Goal: Task Accomplishment & Management: Use online tool/utility

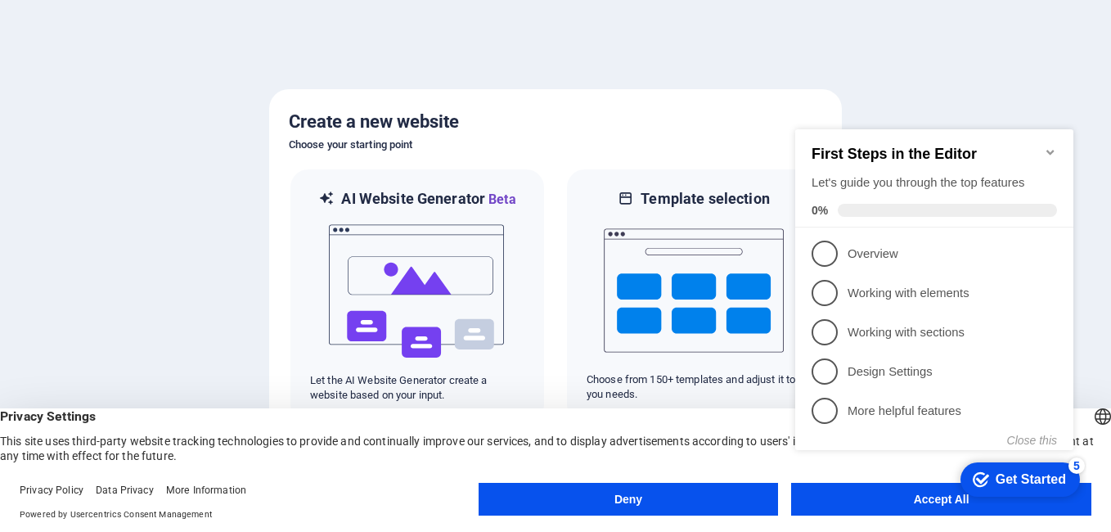
click at [643, 496] on button "Deny" at bounding box center [628, 499] width 300 height 33
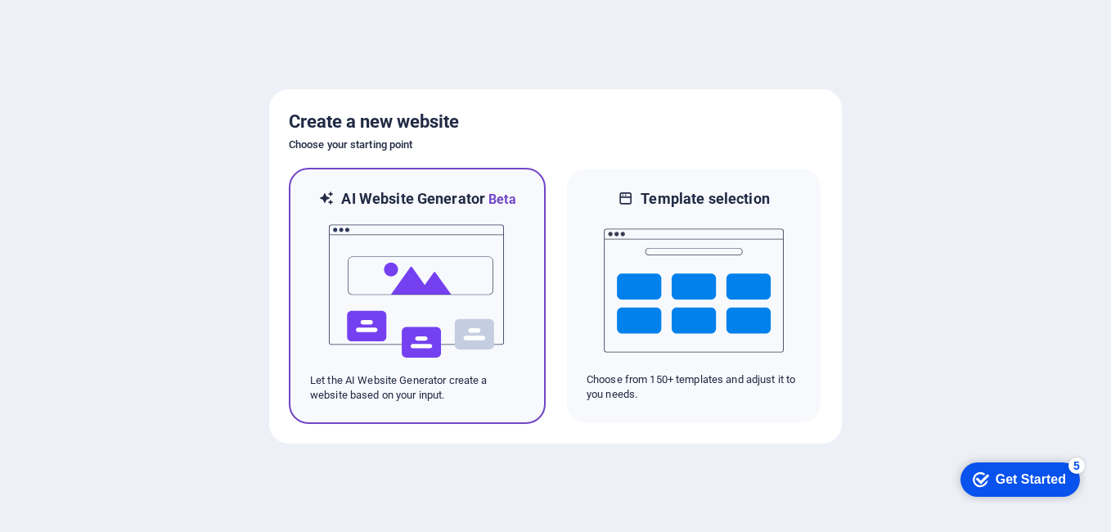
click at [426, 264] on img at bounding box center [417, 291] width 180 height 164
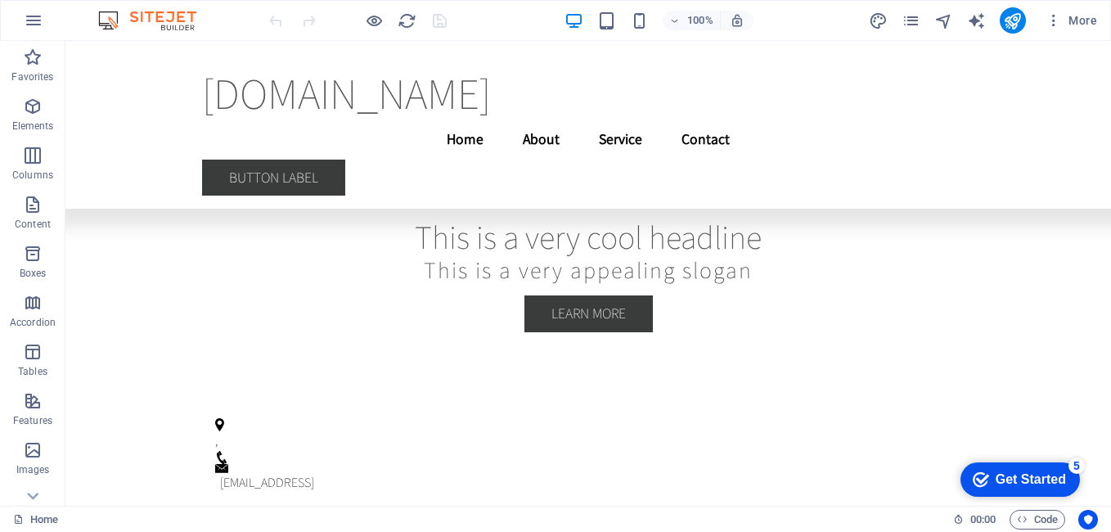
scroll to position [3182, 0]
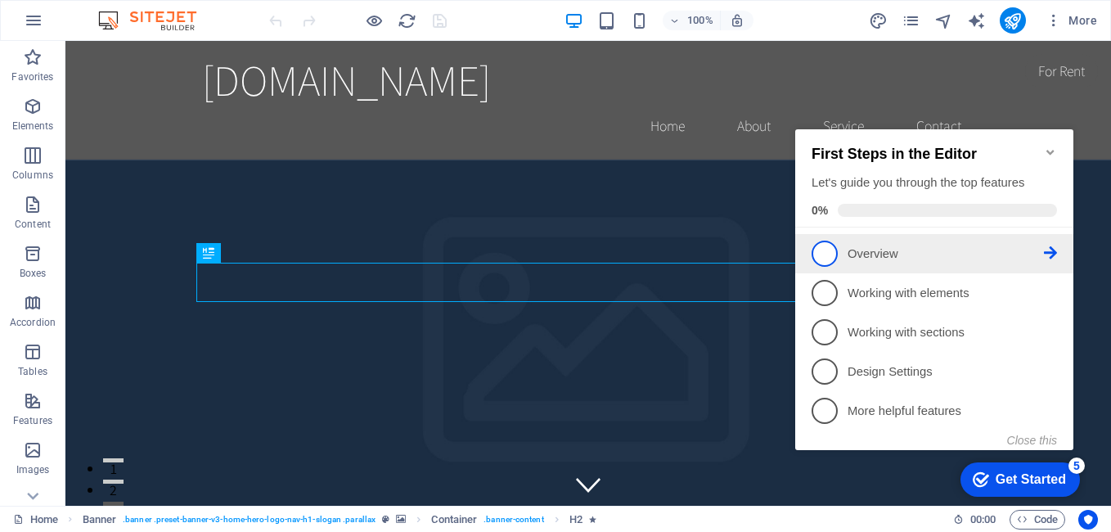
click at [917, 252] on p "Overview - incomplete" at bounding box center [945, 253] width 196 height 17
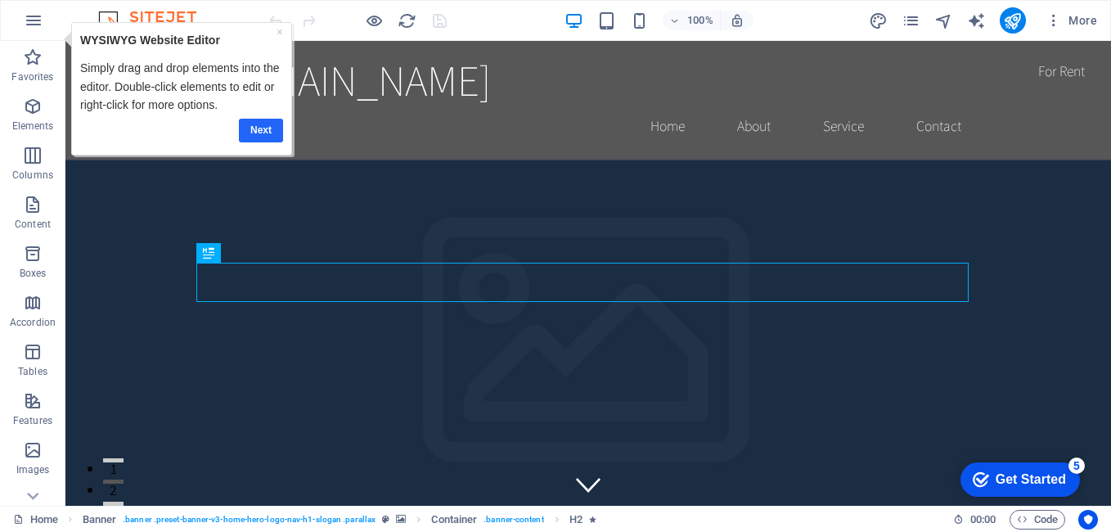
click at [264, 137] on link "Next" at bounding box center [261, 131] width 44 height 24
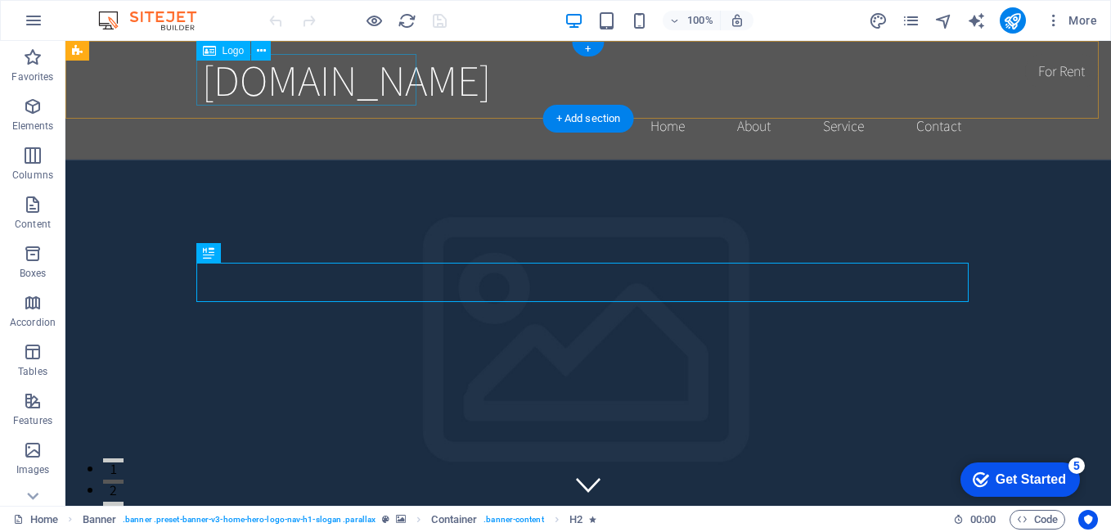
click at [344, 81] on div "[DOMAIN_NAME]" at bounding box center [588, 80] width 772 height 52
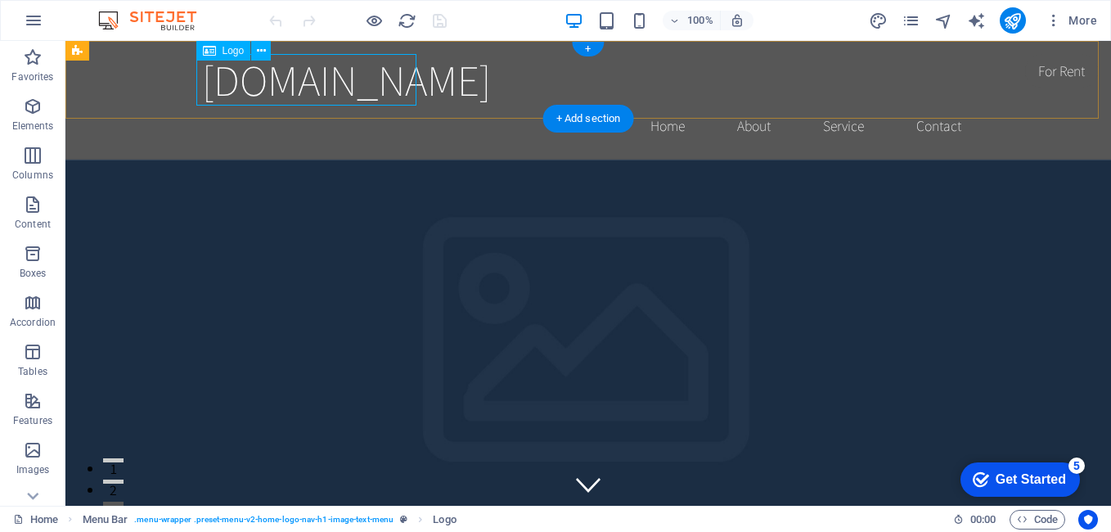
click at [276, 83] on div "[DOMAIN_NAME]" at bounding box center [588, 80] width 772 height 52
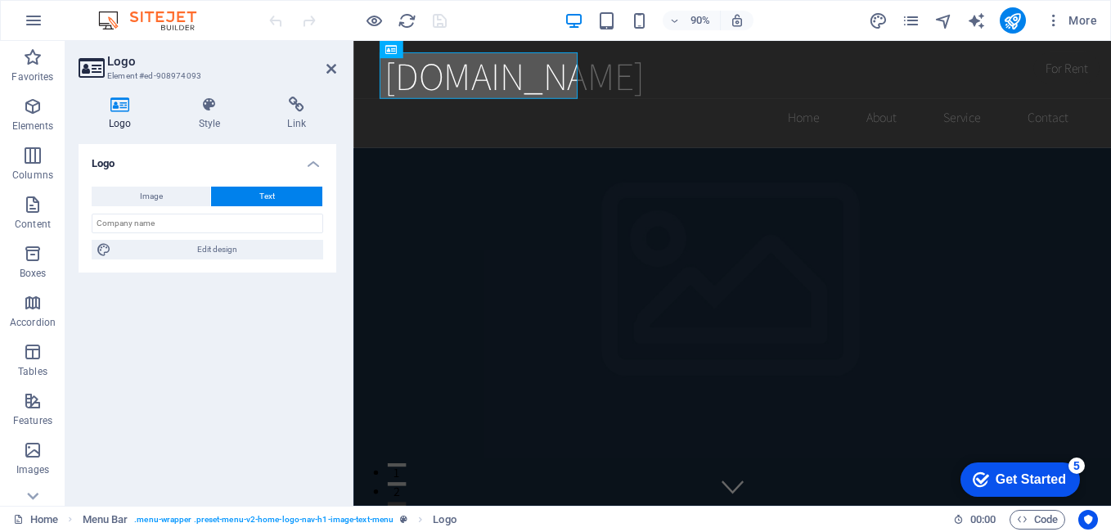
click at [272, 193] on span "Text" at bounding box center [267, 196] width 16 height 20
click at [150, 200] on span "Image" at bounding box center [151, 196] width 23 height 20
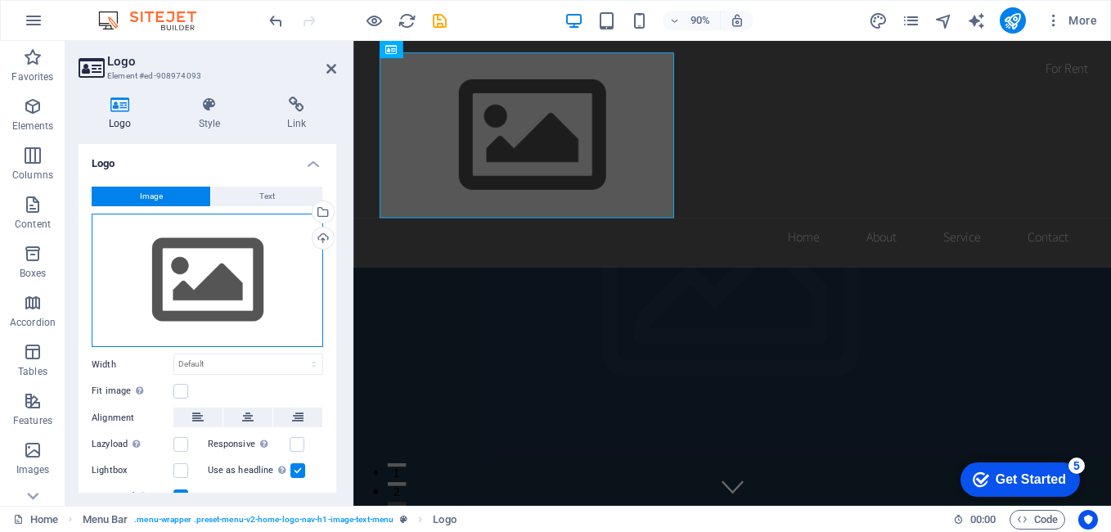
click at [208, 285] on div "Drag files here, click to choose files or select files from Files or our free s…" at bounding box center [207, 280] width 231 height 134
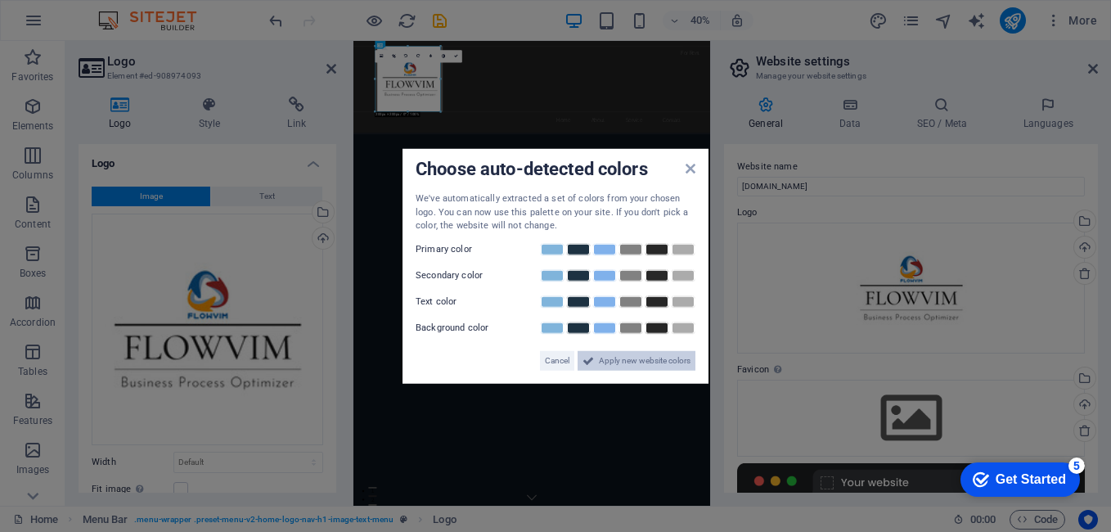
click at [645, 362] on span "Apply new website colors" at bounding box center [645, 360] width 92 height 20
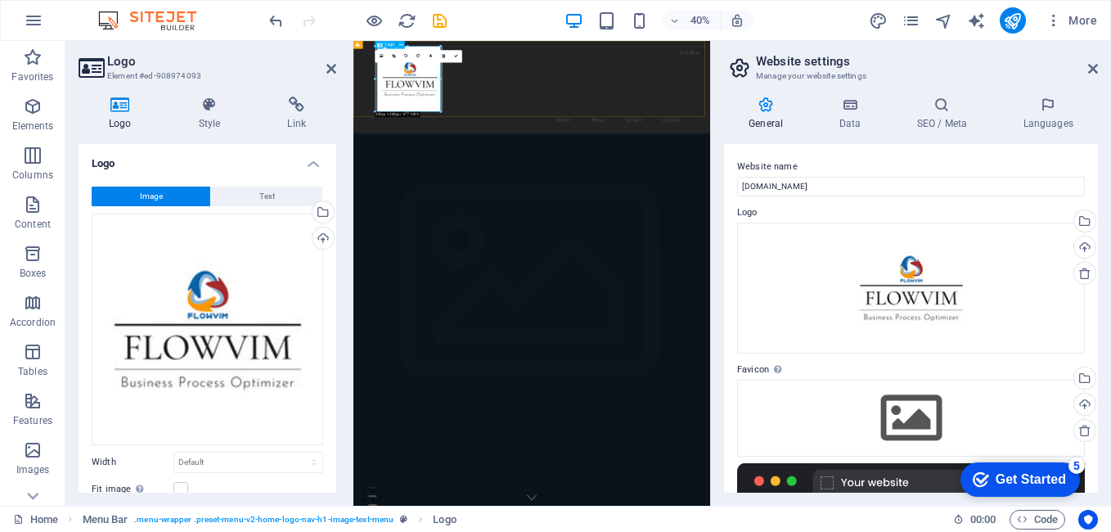
click at [514, 153] on div at bounding box center [799, 136] width 772 height 164
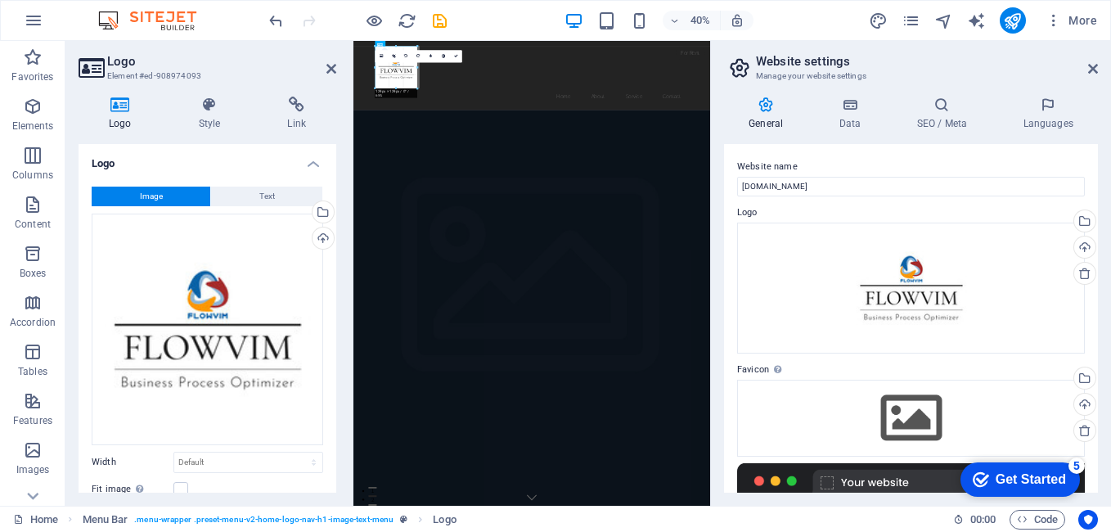
drag, startPoint x: 213, startPoint y: 165, endPoint x: 381, endPoint y: 74, distance: 191.8
type input "129"
select select "px"
click at [0, 0] on icon at bounding box center [0, 0] width 0 height 0
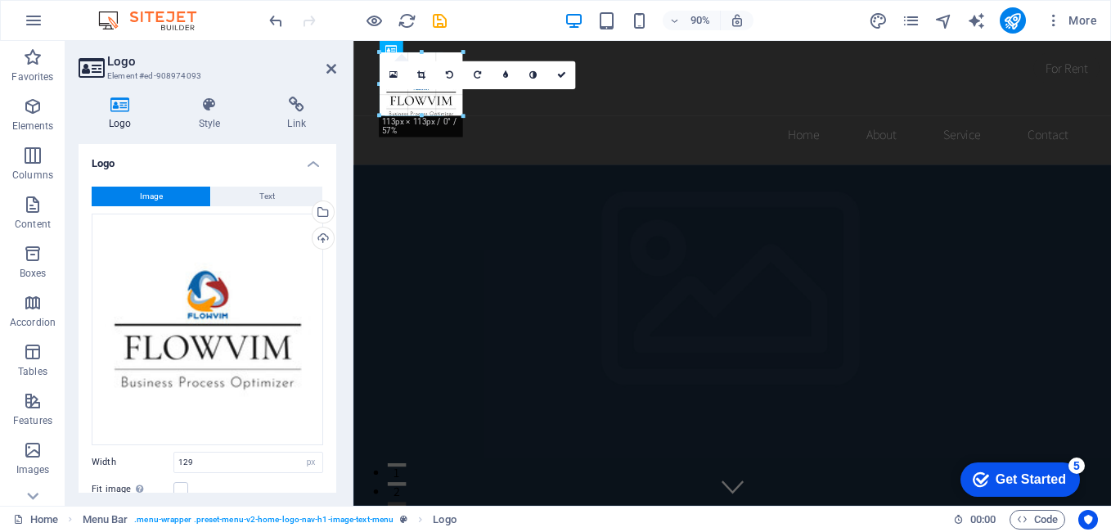
drag, startPoint x: 476, startPoint y: 146, endPoint x: 441, endPoint y: 122, distance: 42.9
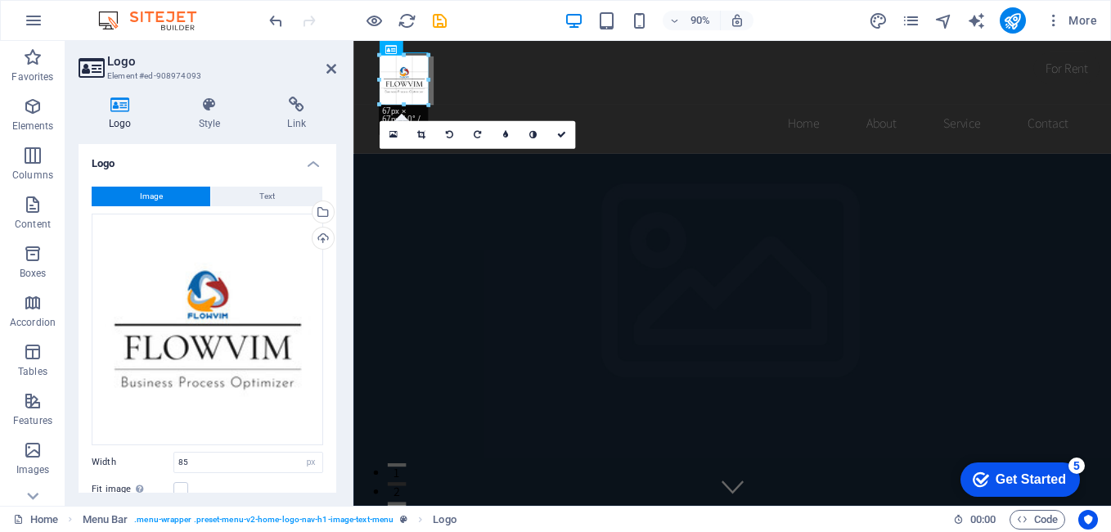
drag, startPoint x: 416, startPoint y: 108, endPoint x: 451, endPoint y: 106, distance: 35.3
type input "66"
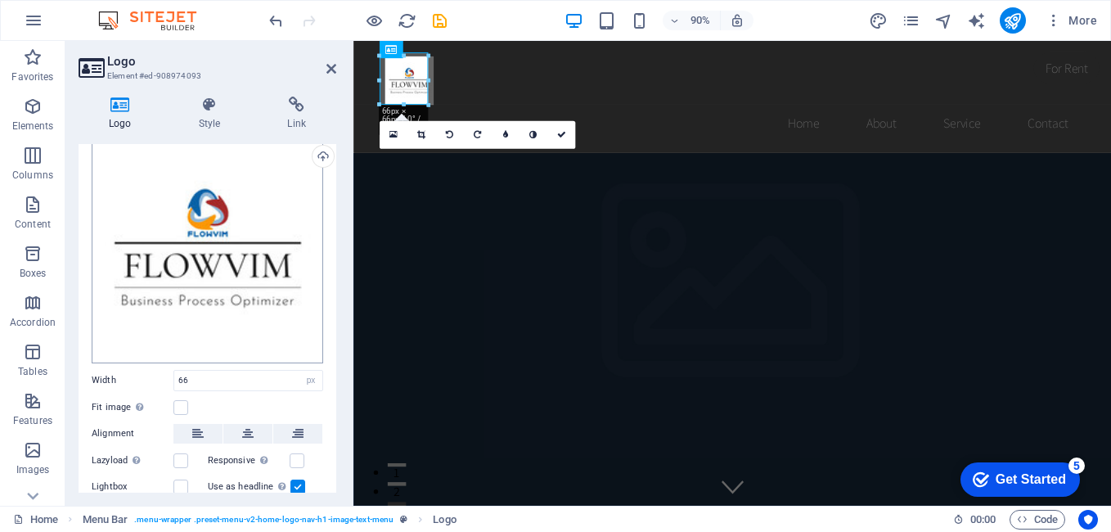
scroll to position [161, 0]
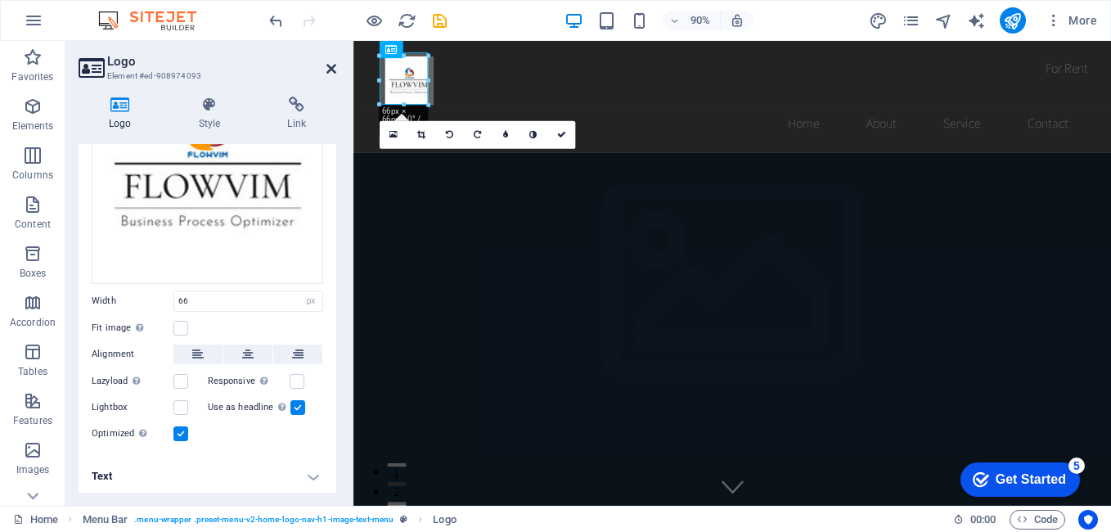
click at [330, 71] on icon at bounding box center [331, 68] width 10 height 13
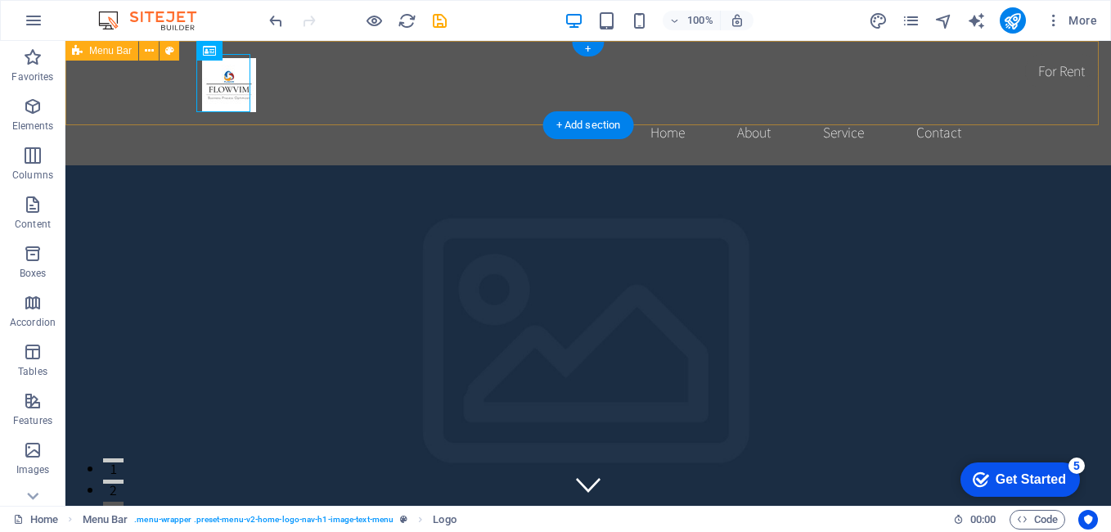
click at [1000, 97] on div "Home About Service Contact" at bounding box center [587, 103] width 1045 height 124
click at [229, 79] on div at bounding box center [588, 83] width 772 height 58
click at [227, 81] on div at bounding box center [588, 83] width 772 height 58
select select "px"
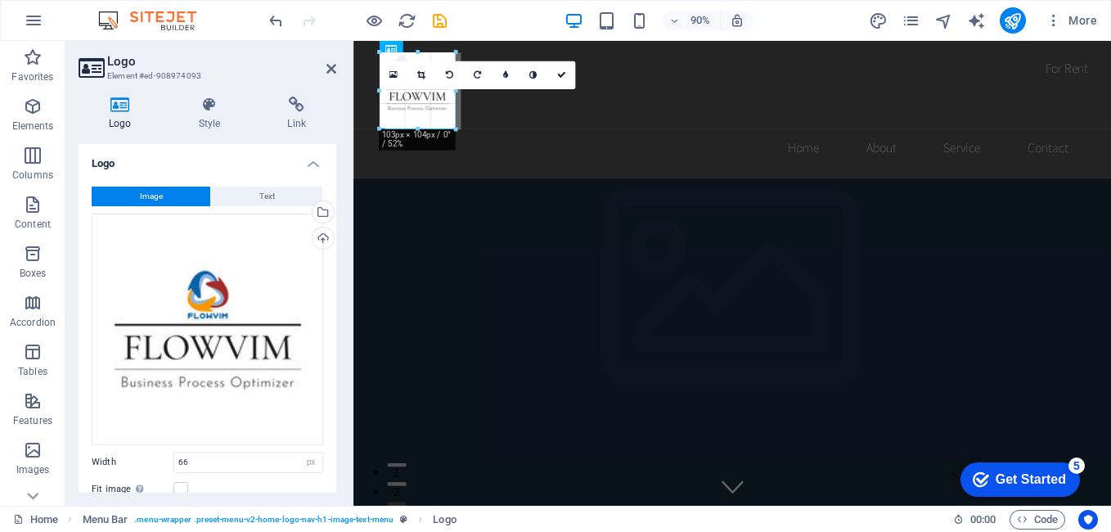
drag, startPoint x: 429, startPoint y: 105, endPoint x: 456, endPoint y: 129, distance: 36.5
type input "103"
click at [333, 65] on icon at bounding box center [331, 68] width 10 height 13
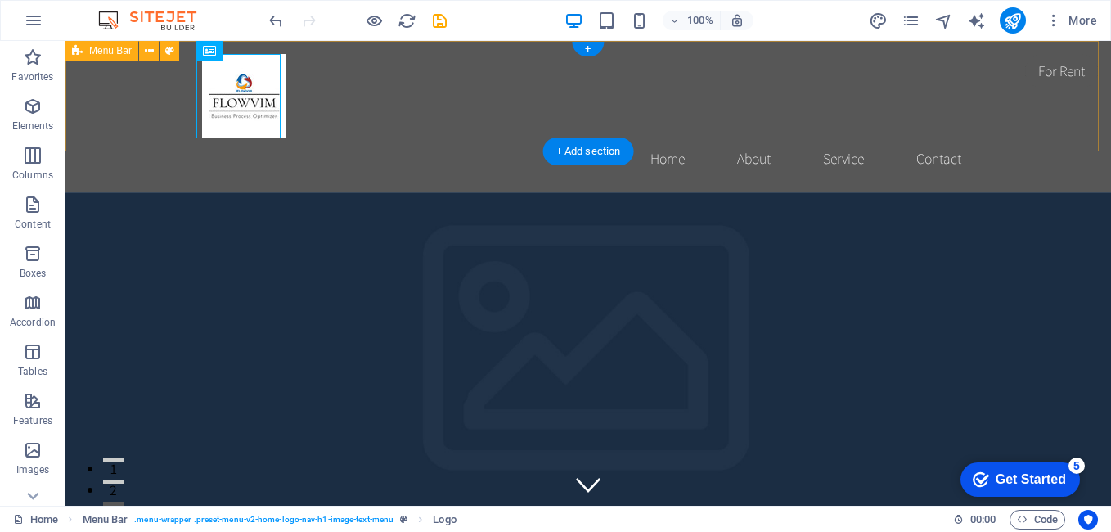
click at [497, 137] on div "Home About Service Contact" at bounding box center [587, 116] width 1045 height 151
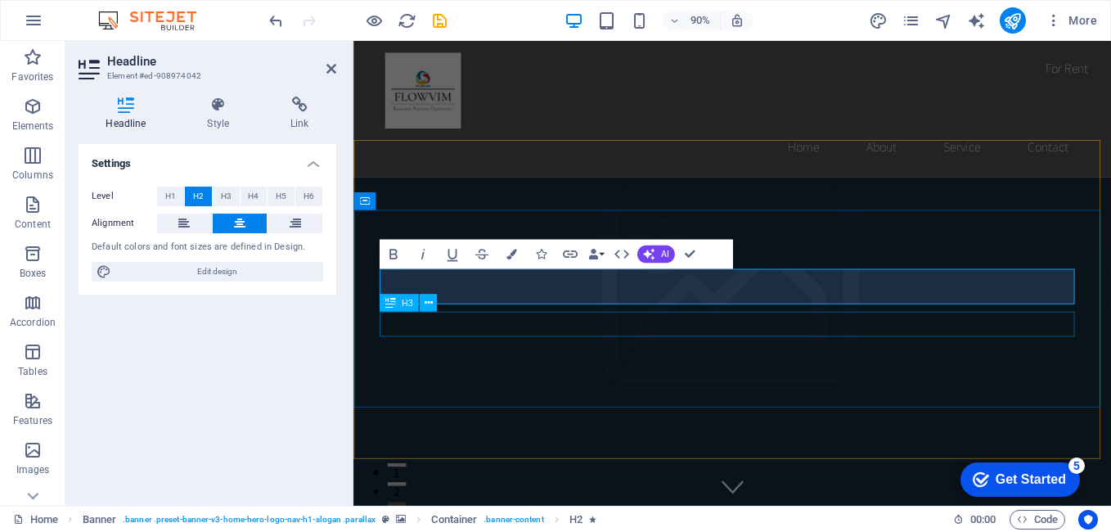
click at [707, 359] on div "This is a very appealing slogan" at bounding box center [1085, 314] width 757 height 465
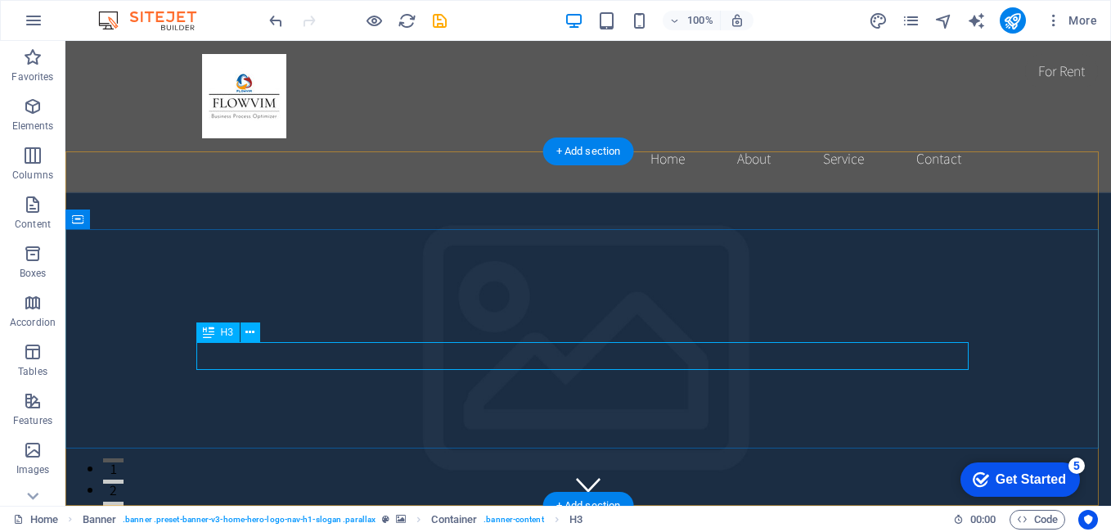
click at [621, 357] on div "This is a very appealing slogan" at bounding box center [653, 314] width 1045 height 465
click at [469, 358] on div "This is a very appealing slogan" at bounding box center [653, 314] width 1045 height 465
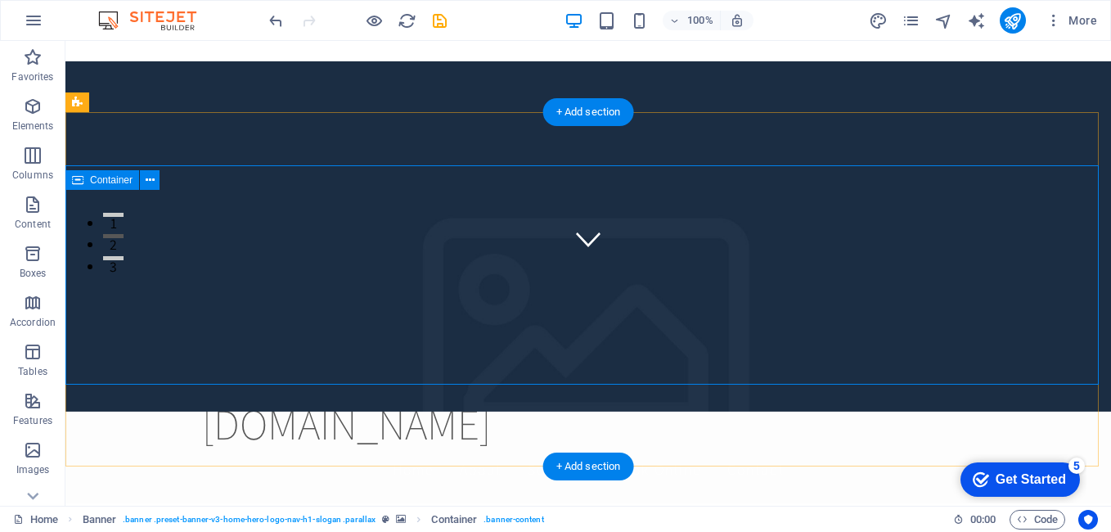
scroll to position [0, 0]
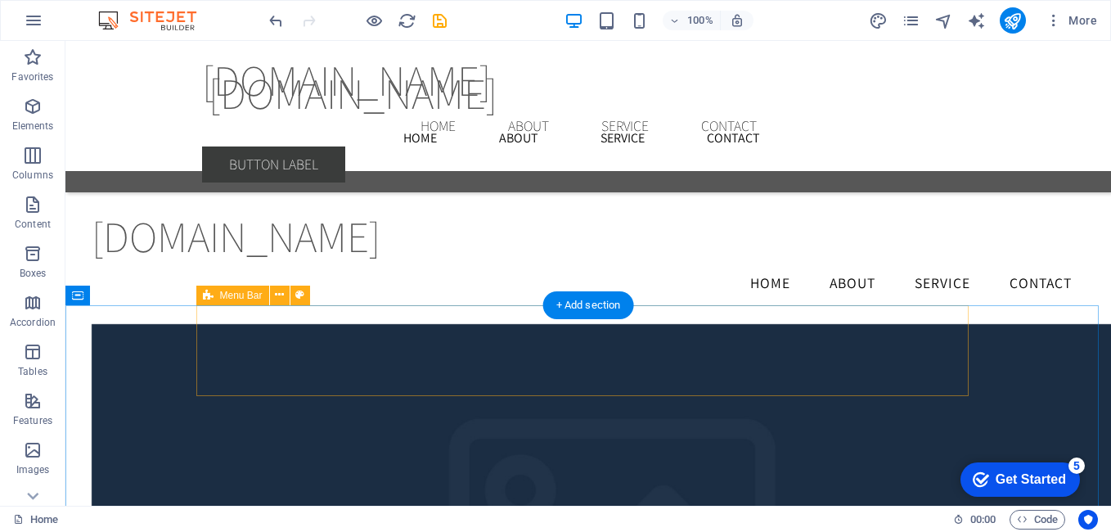
scroll to position [2600, 0]
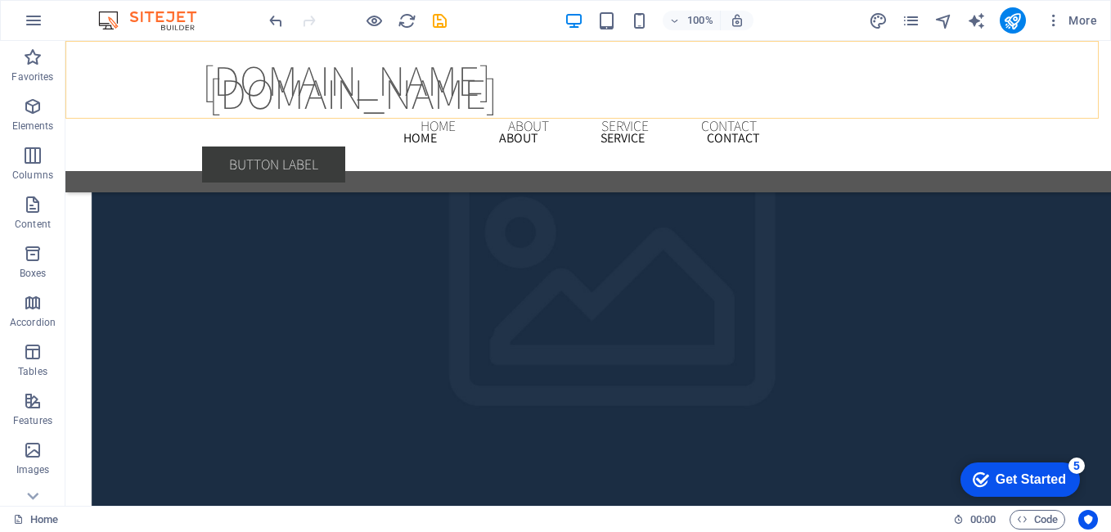
click at [88, 92] on div "flowvim.com Menu Home About Service Contact Button label" at bounding box center [587, 118] width 1045 height 155
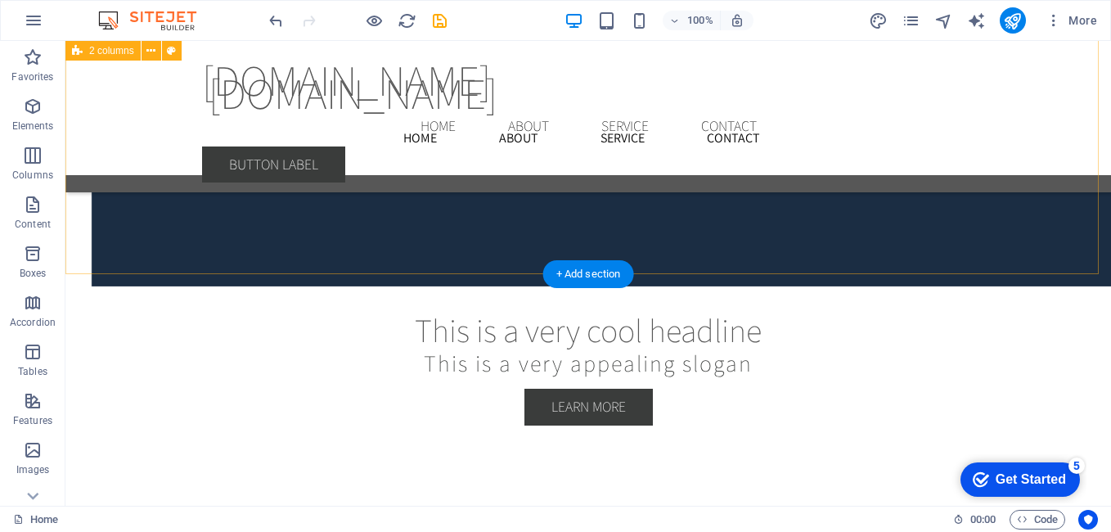
scroll to position [2375, 0]
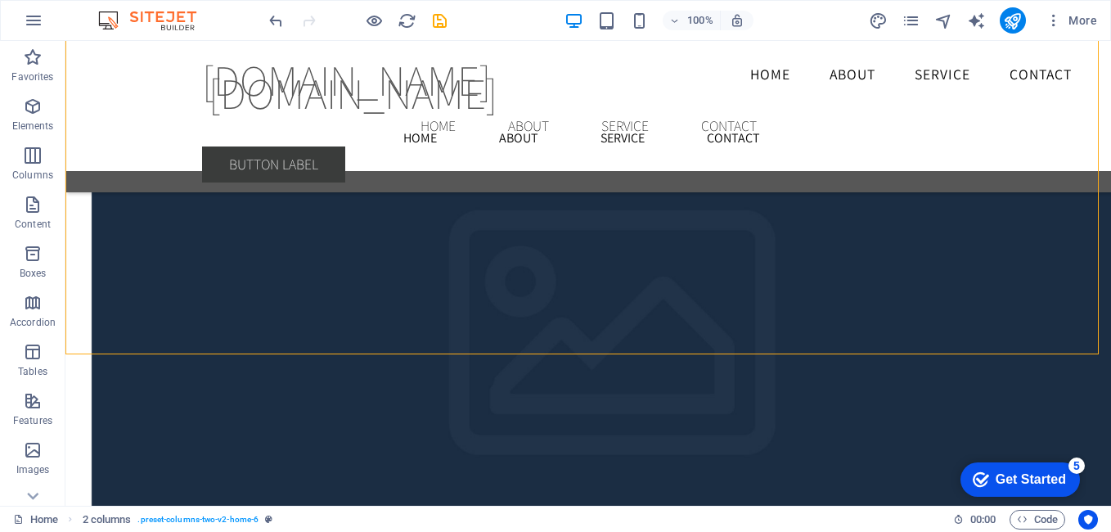
click at [1025, 483] on div "Get Started" at bounding box center [1030, 479] width 70 height 15
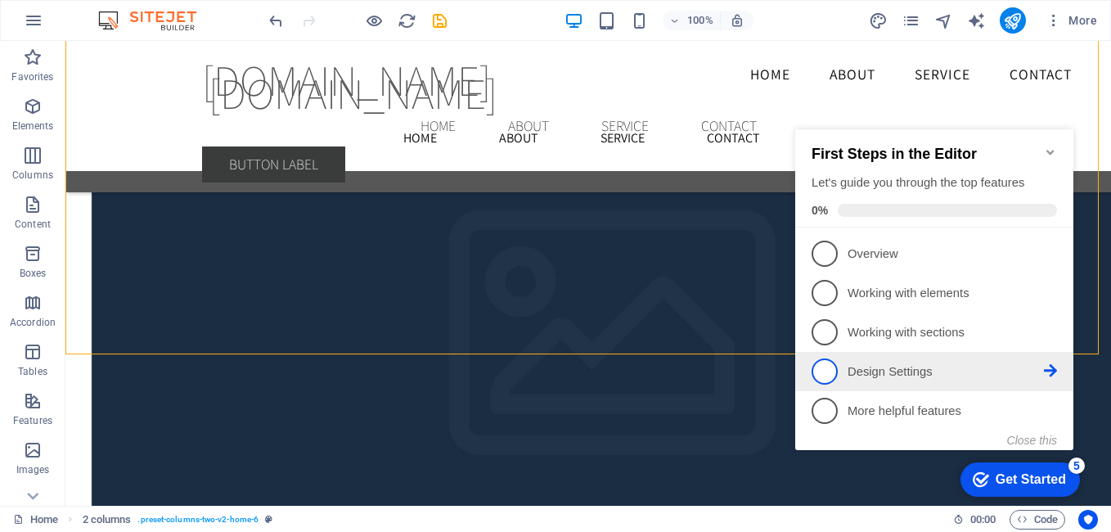
click at [950, 363] on p "Design Settings - incomplete" at bounding box center [945, 371] width 196 height 17
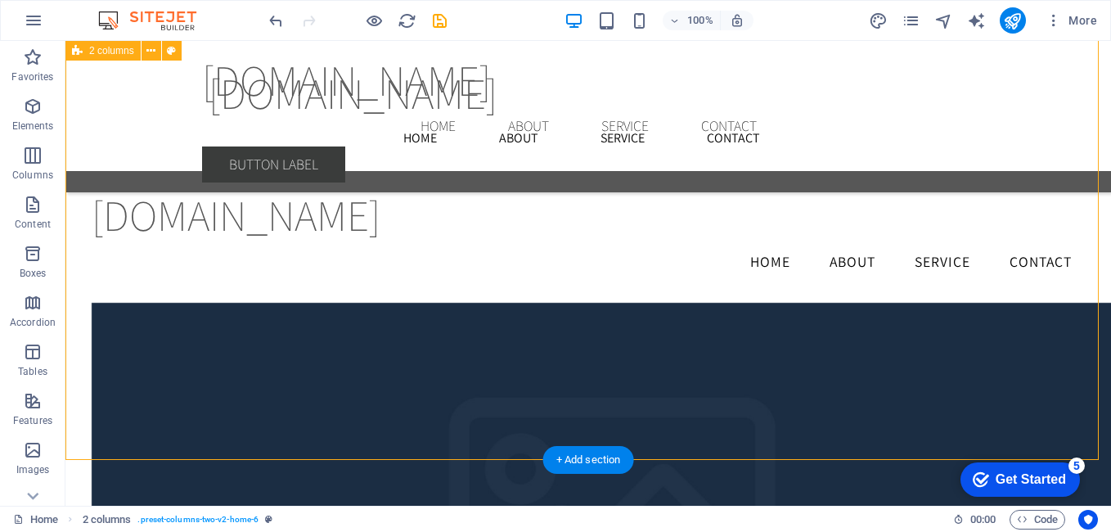
scroll to position [2446, 0]
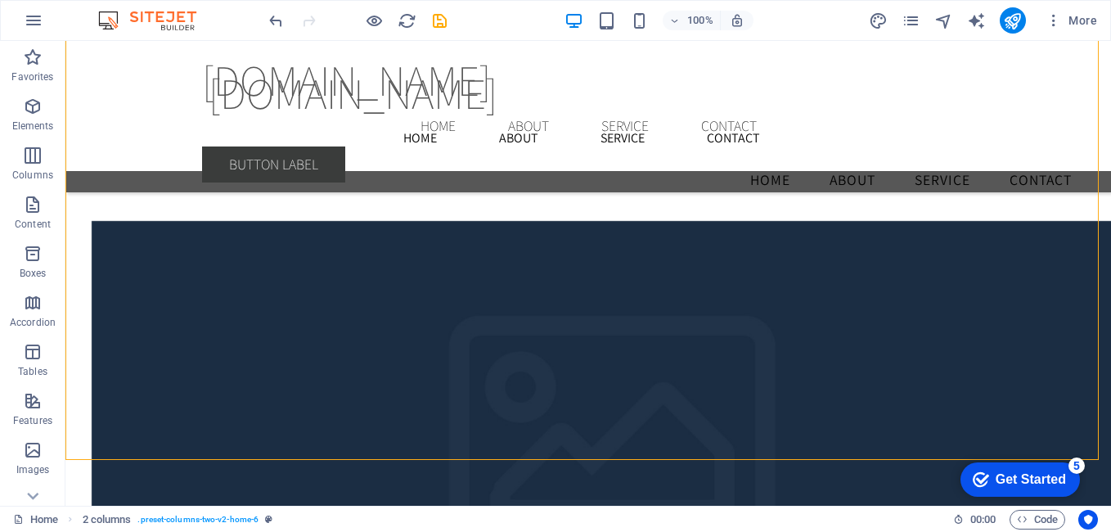
click at [1012, 483] on div "Get Started" at bounding box center [1030, 479] width 70 height 15
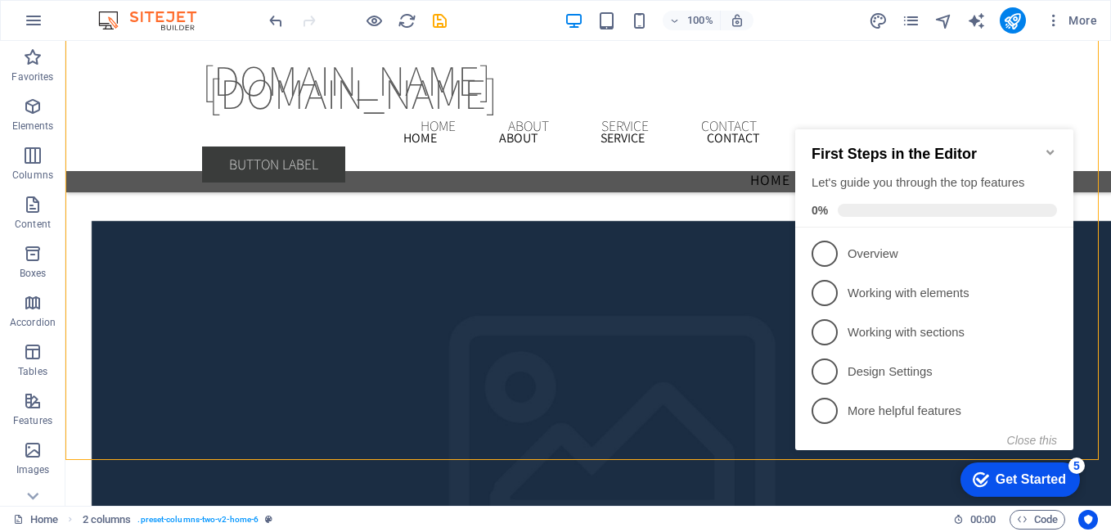
click at [1013, 483] on div "Get Started" at bounding box center [1030, 479] width 70 height 15
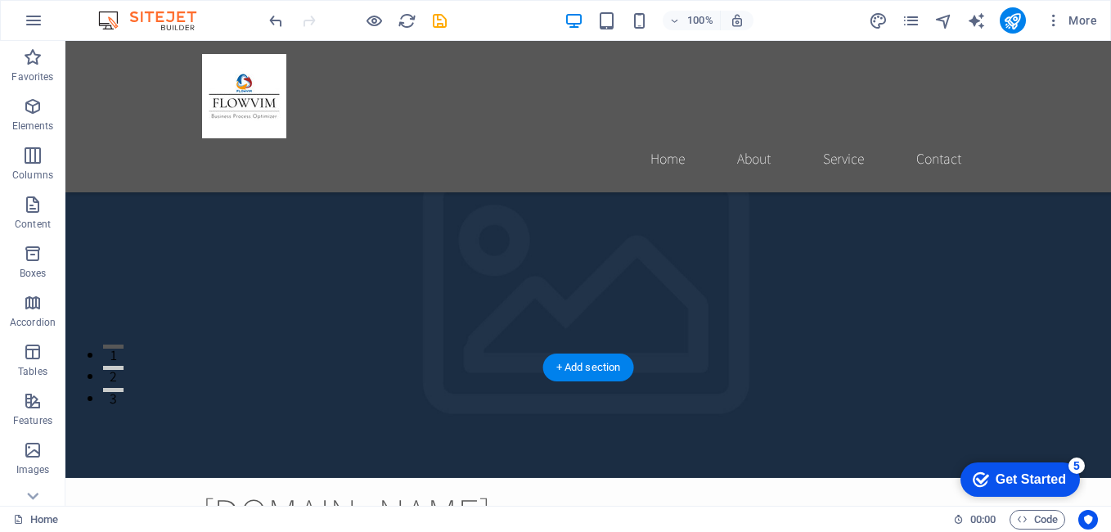
scroll to position [0, 0]
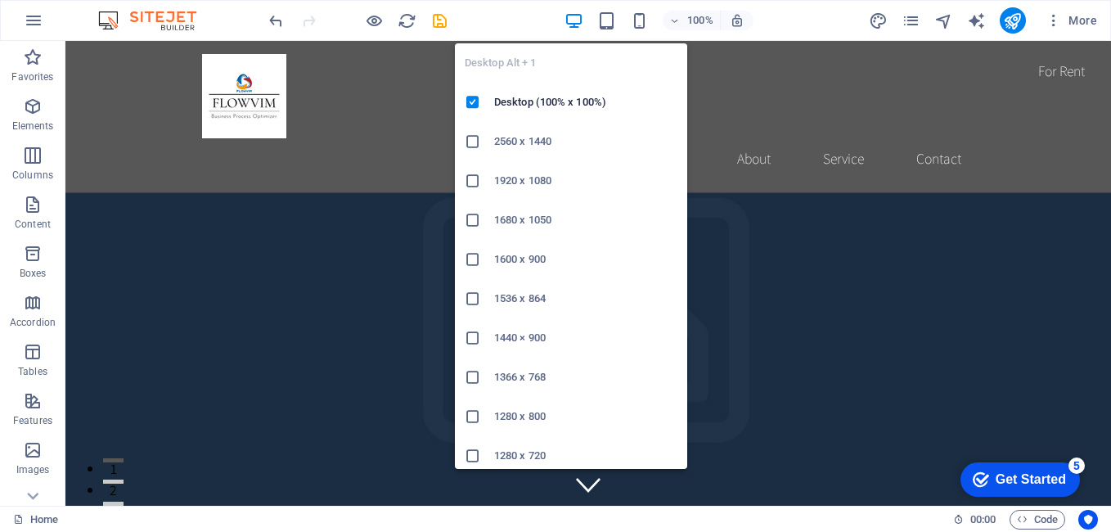
click at [531, 191] on li "1920 x 1080" at bounding box center [571, 180] width 232 height 39
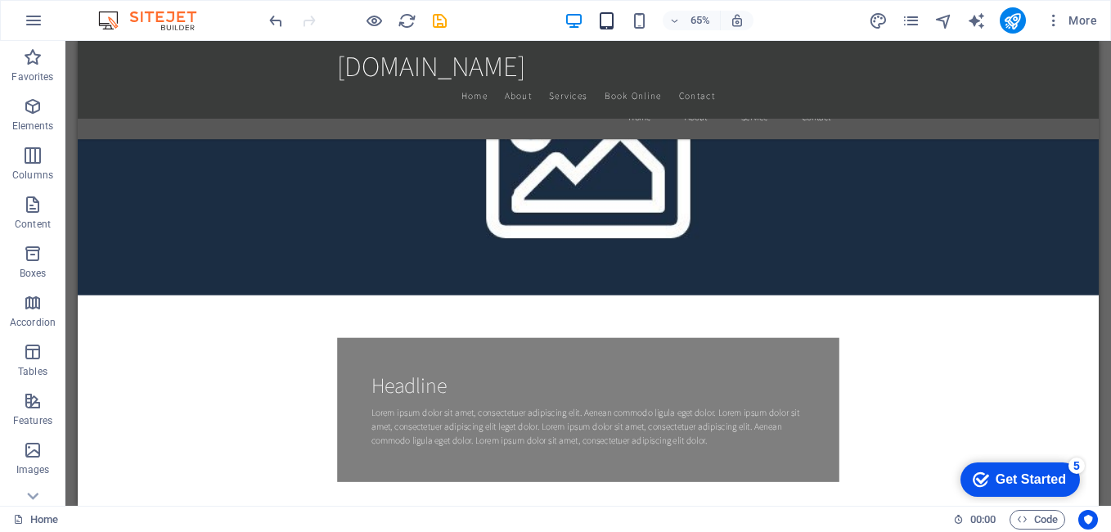
scroll to position [818, 0]
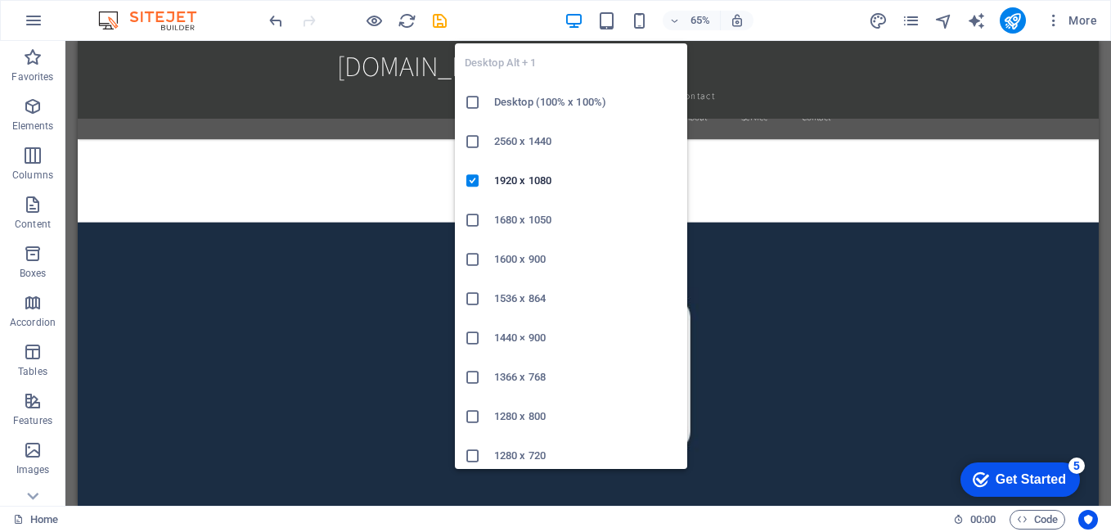
drag, startPoint x: 534, startPoint y: 100, endPoint x: 537, endPoint y: 83, distance: 17.4
click at [534, 100] on h6 "Desktop (100% x 100%)" at bounding box center [585, 102] width 183 height 20
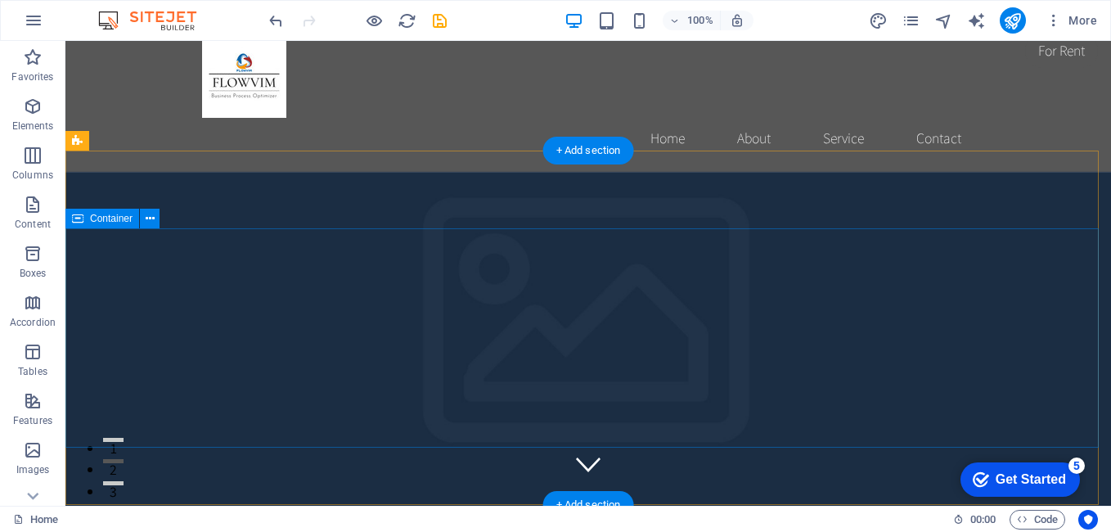
scroll to position [0, 0]
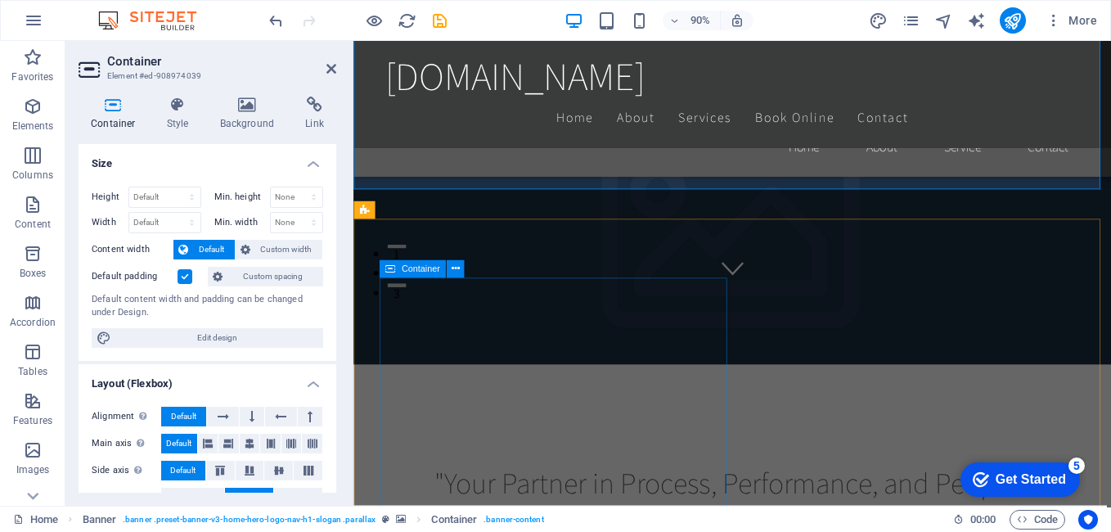
scroll to position [327, 0]
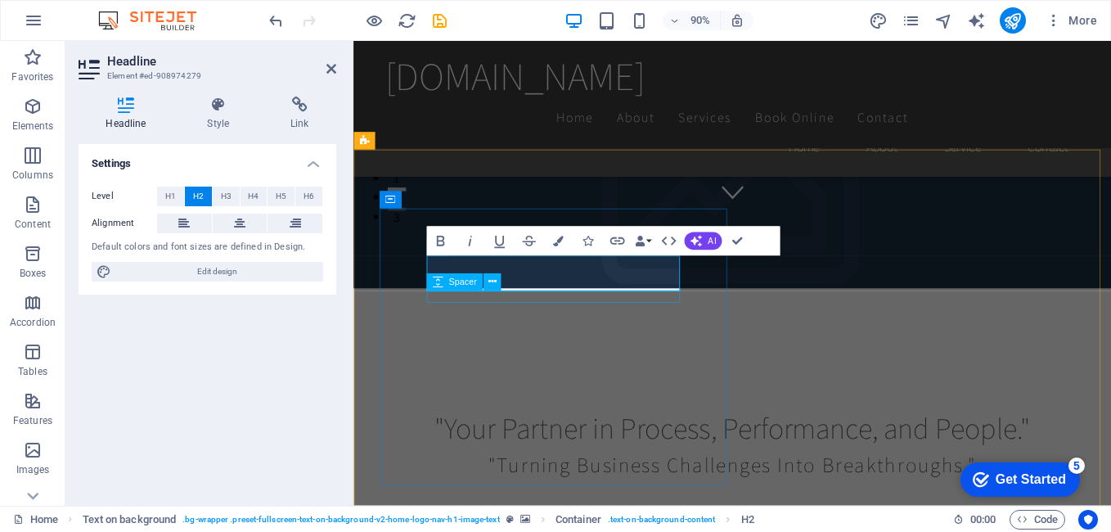
copy span "Headline"
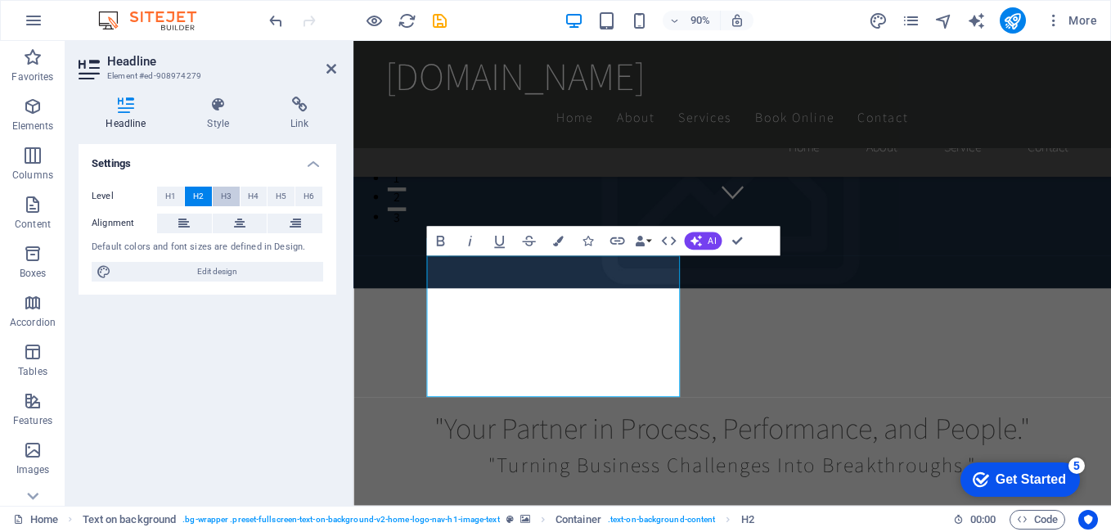
click at [225, 194] on span "H3" at bounding box center [226, 196] width 11 height 20
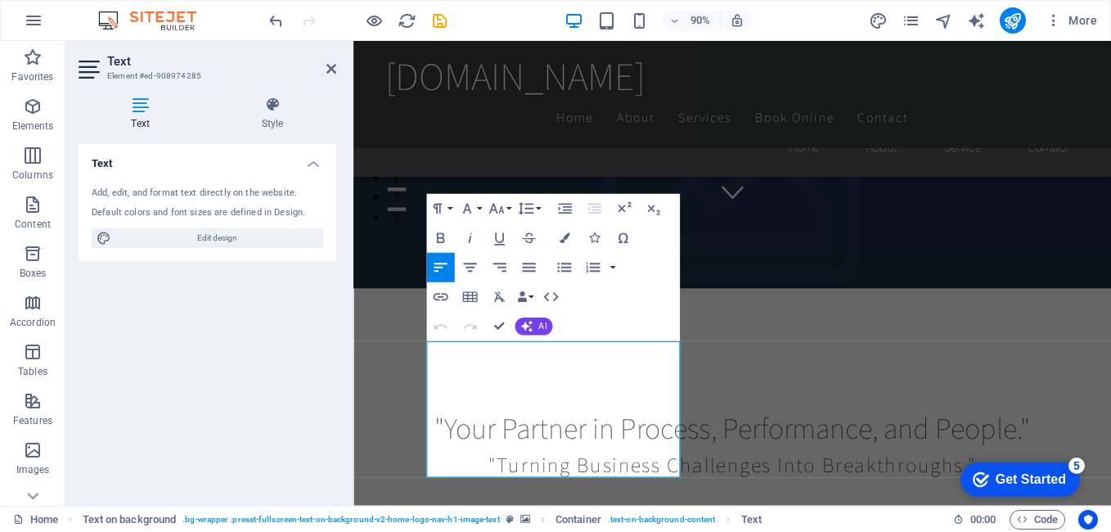
click at [129, 192] on div "Add, edit, and format text directly on the website." at bounding box center [207, 193] width 231 height 14
click at [122, 200] on div "Add, edit, and format text directly on the website. Default colors and font siz…" at bounding box center [208, 217] width 258 height 88
click at [134, 109] on icon at bounding box center [141, 105] width 124 height 16
click at [131, 204] on div "Add, edit, and format text directly on the website. Default colors and font siz…" at bounding box center [208, 217] width 258 height 88
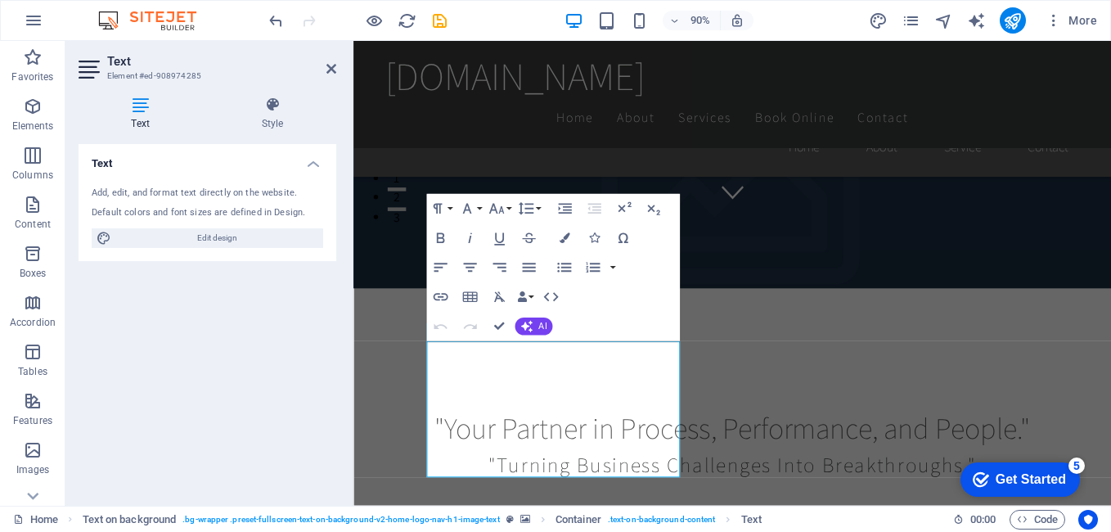
click at [223, 206] on div "Default colors and font sizes are defined in Design." at bounding box center [207, 213] width 231 height 14
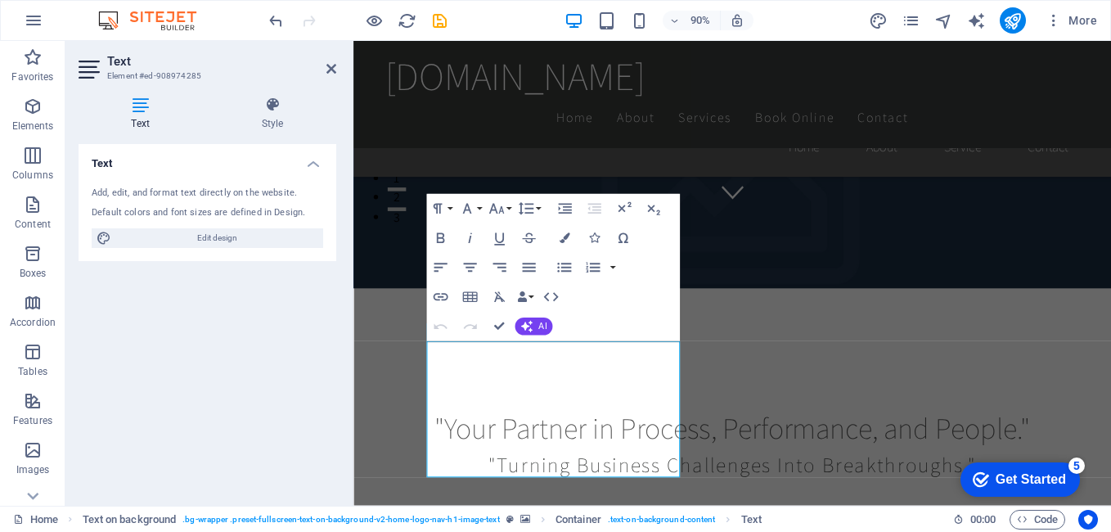
click at [223, 206] on div "Default colors and font sizes are defined in Design." at bounding box center [207, 213] width 231 height 14
click at [197, 200] on div "Add, edit, and format text directly on the website." at bounding box center [207, 193] width 231 height 14
click at [469, 267] on icon "button" at bounding box center [469, 267] width 13 height 9
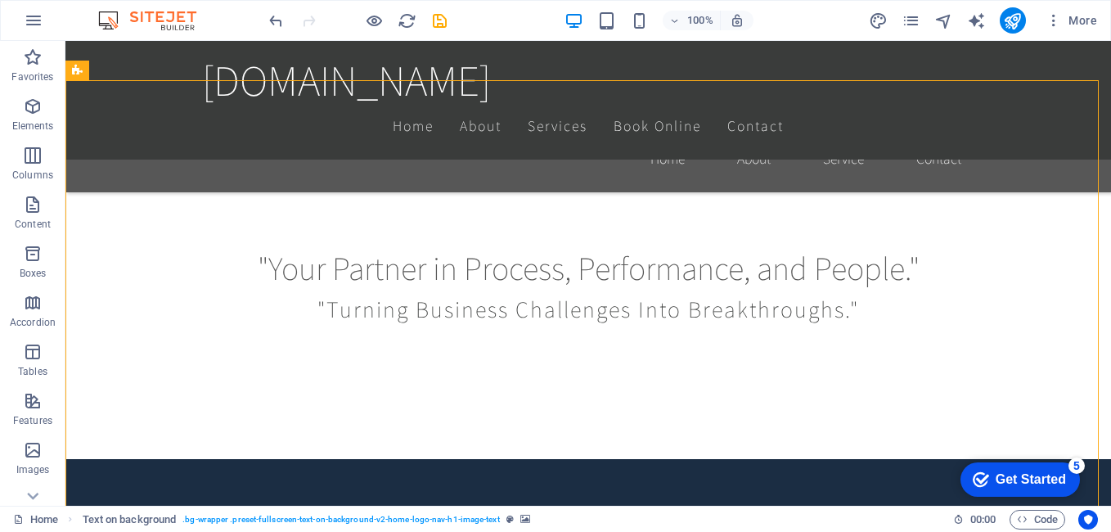
scroll to position [409, 0]
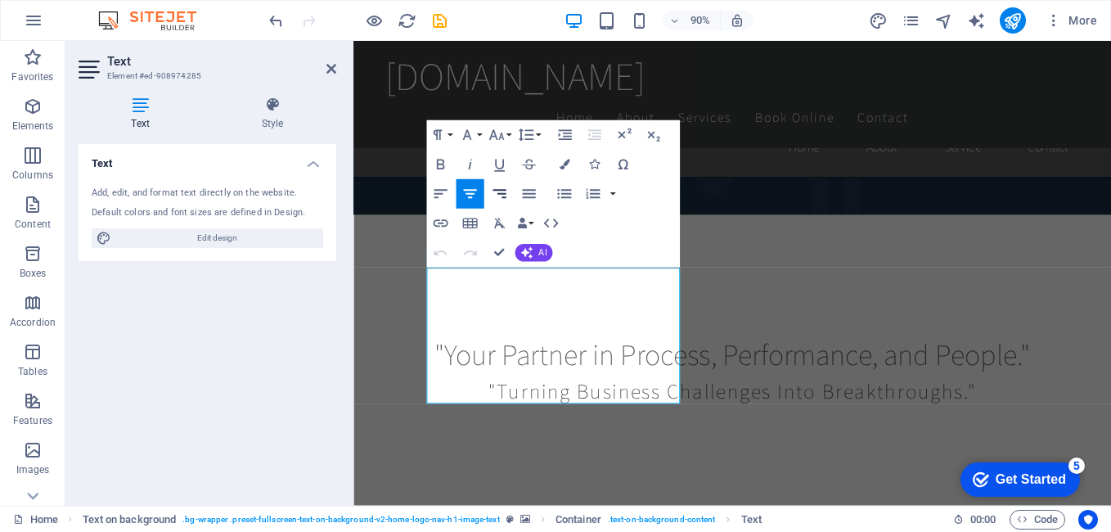
click at [497, 191] on icon "button" at bounding box center [499, 195] width 18 height 18
click at [438, 191] on icon "button" at bounding box center [440, 195] width 18 height 18
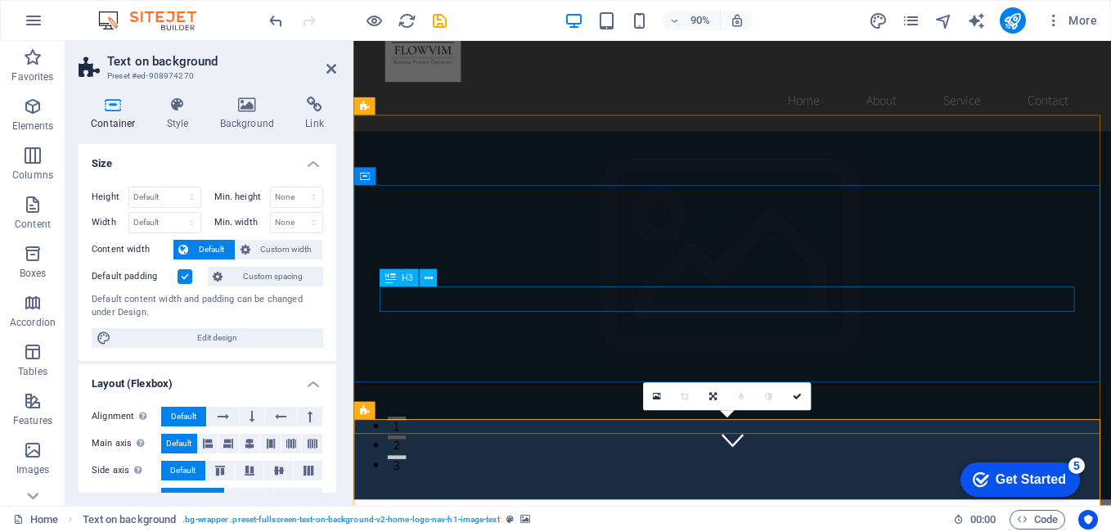
scroll to position [0, 0]
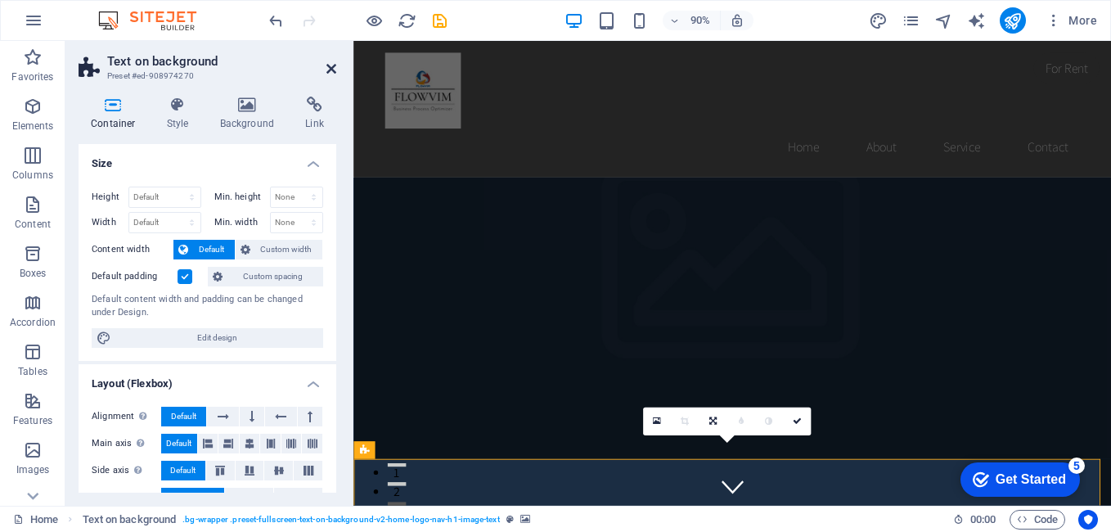
click at [334, 66] on icon at bounding box center [331, 68] width 10 height 13
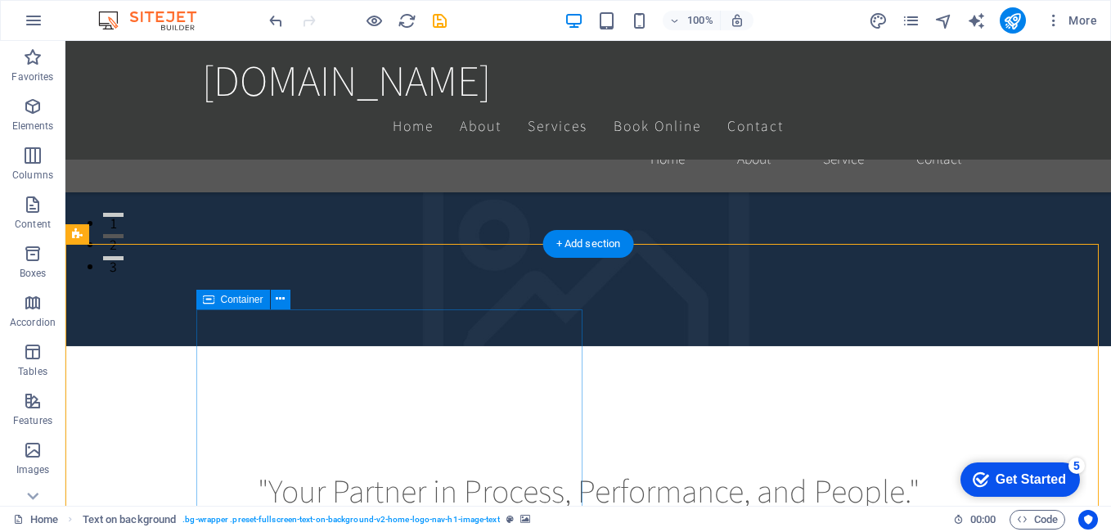
scroll to position [409, 0]
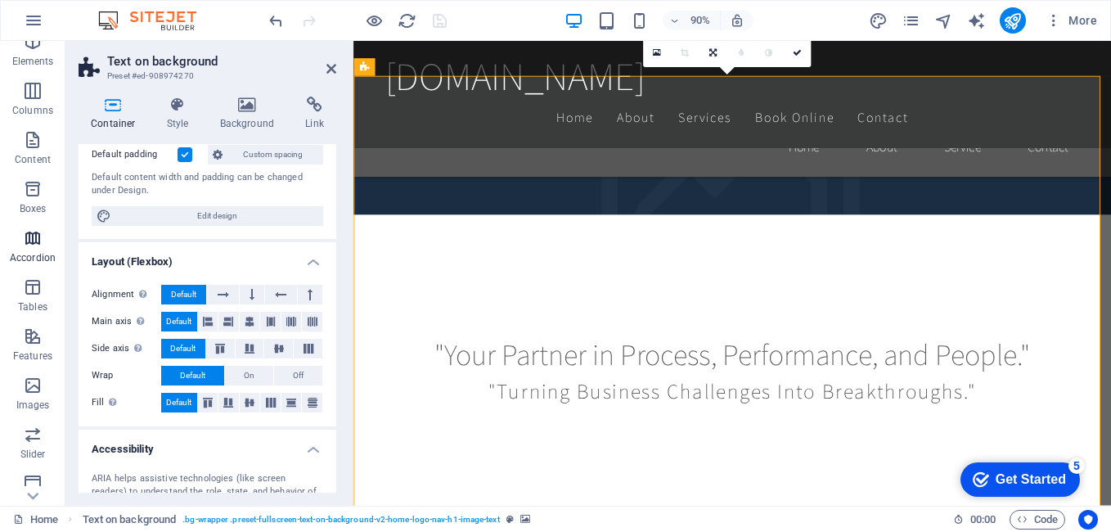
scroll to position [82, 0]
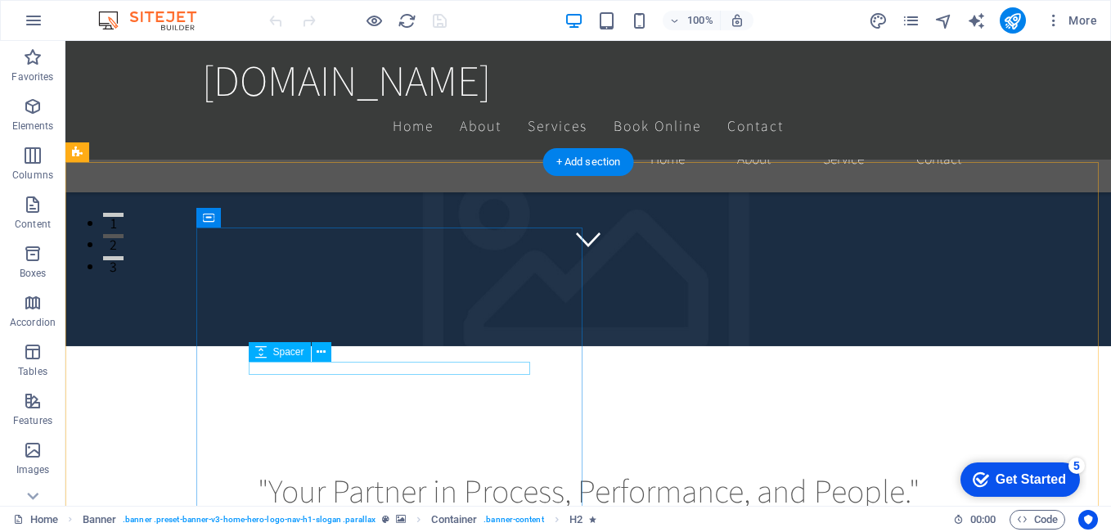
scroll to position [327, 0]
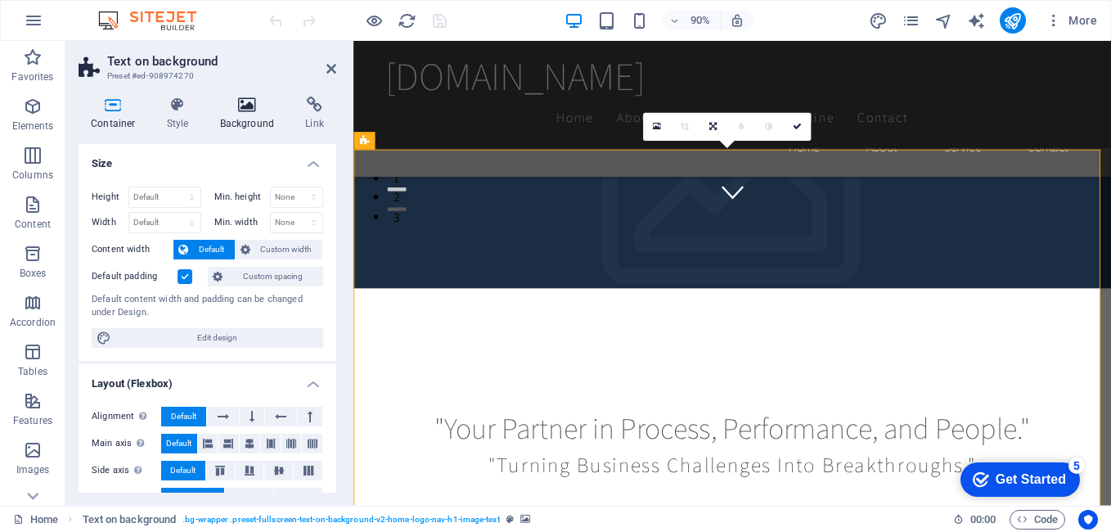
click at [244, 110] on icon at bounding box center [247, 105] width 79 height 16
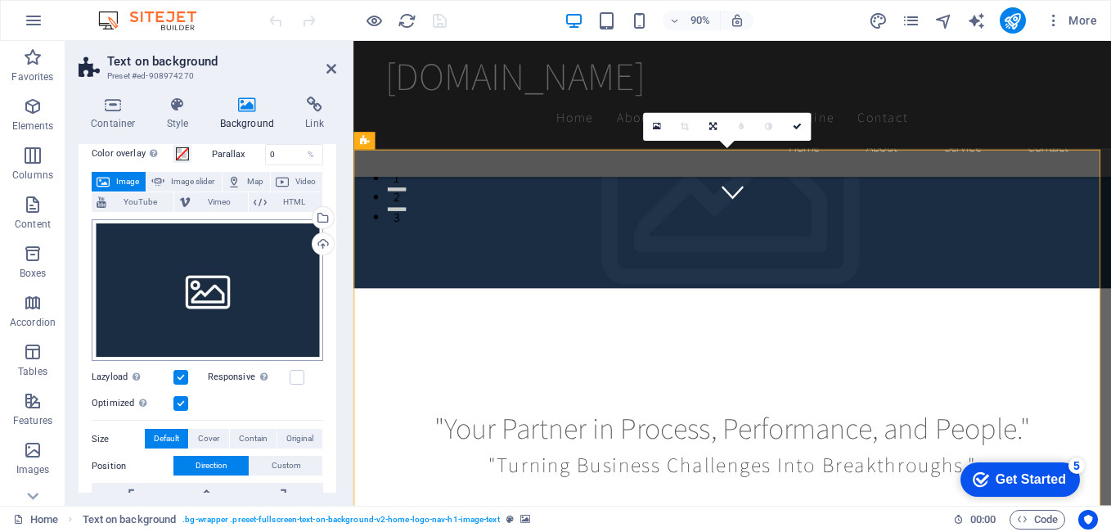
scroll to position [82, 0]
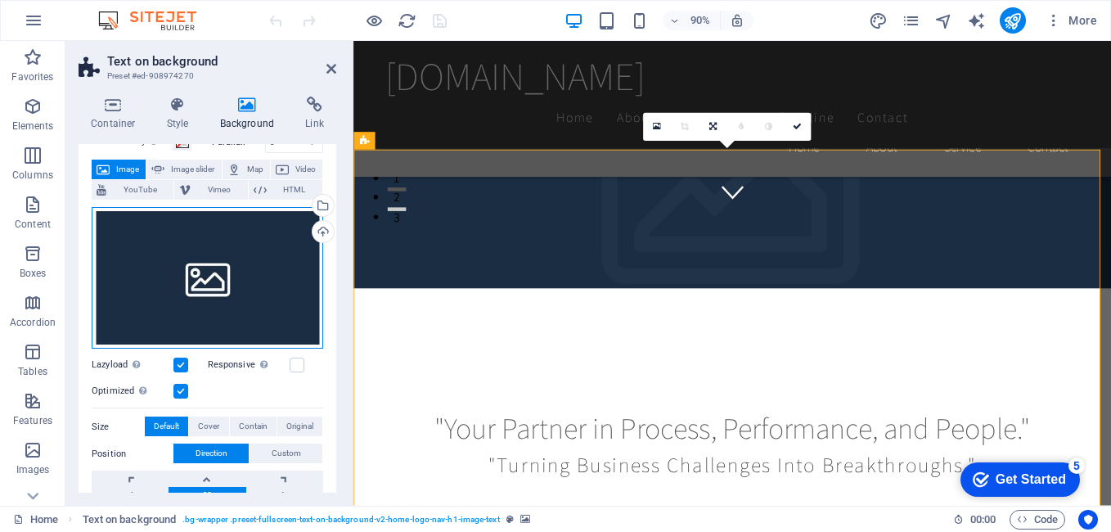
click at [212, 275] on div "Drag files here, click to choose files or select files from Files or our free s…" at bounding box center [207, 278] width 231 height 142
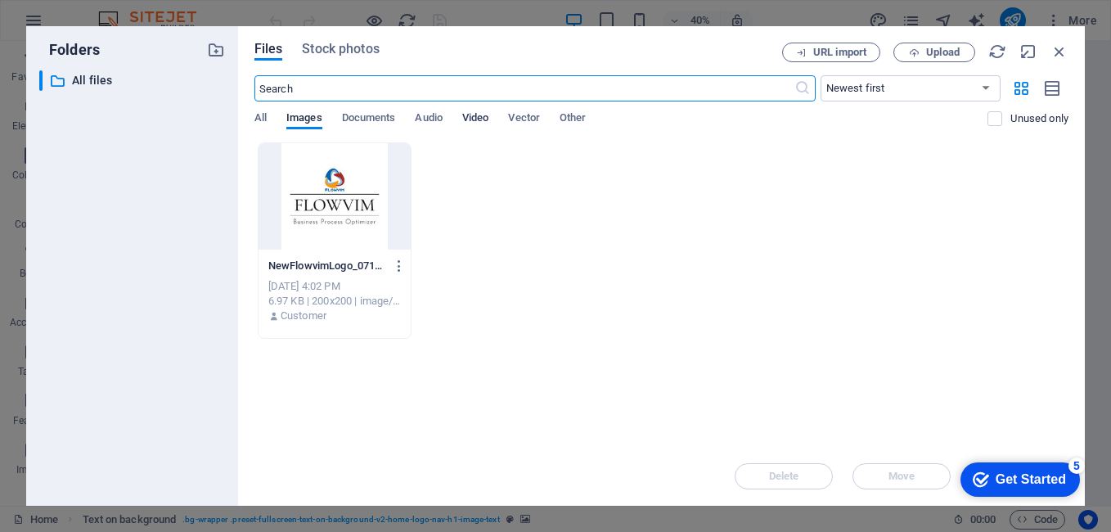
click at [480, 115] on span "Video" at bounding box center [475, 119] width 26 height 23
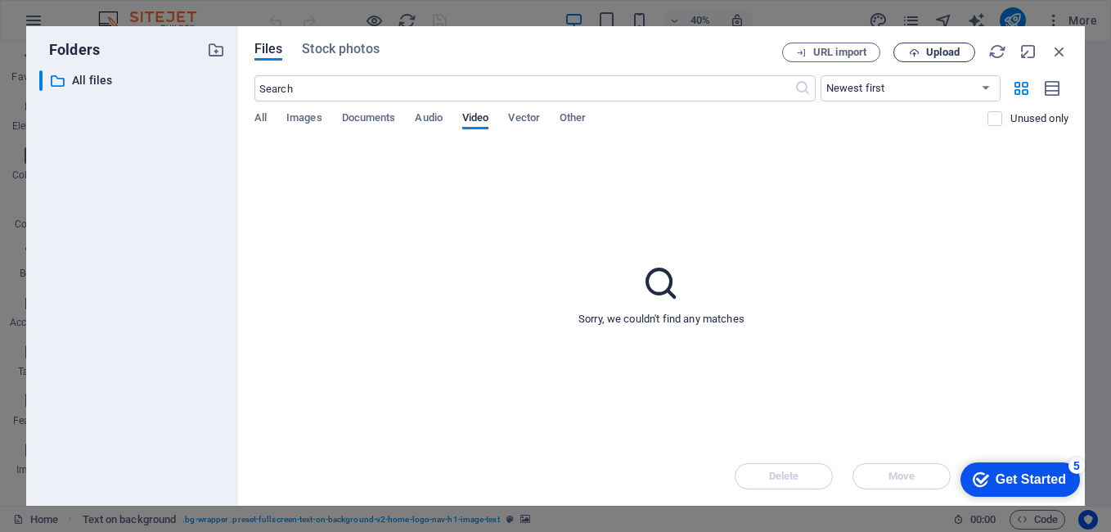
click at [941, 55] on span "Upload" at bounding box center [943, 52] width 34 height 10
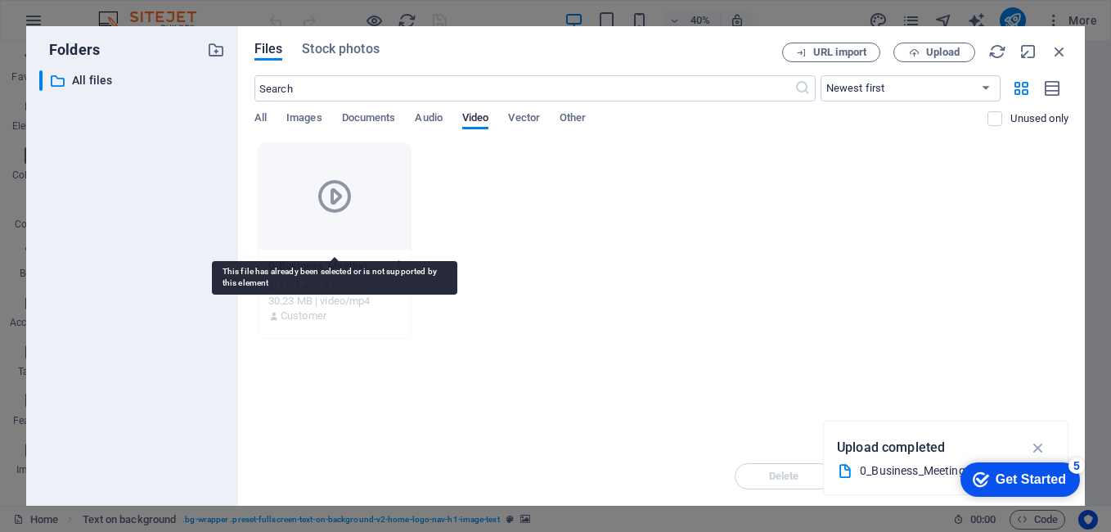
click at [334, 212] on icon at bounding box center [334, 196] width 39 height 39
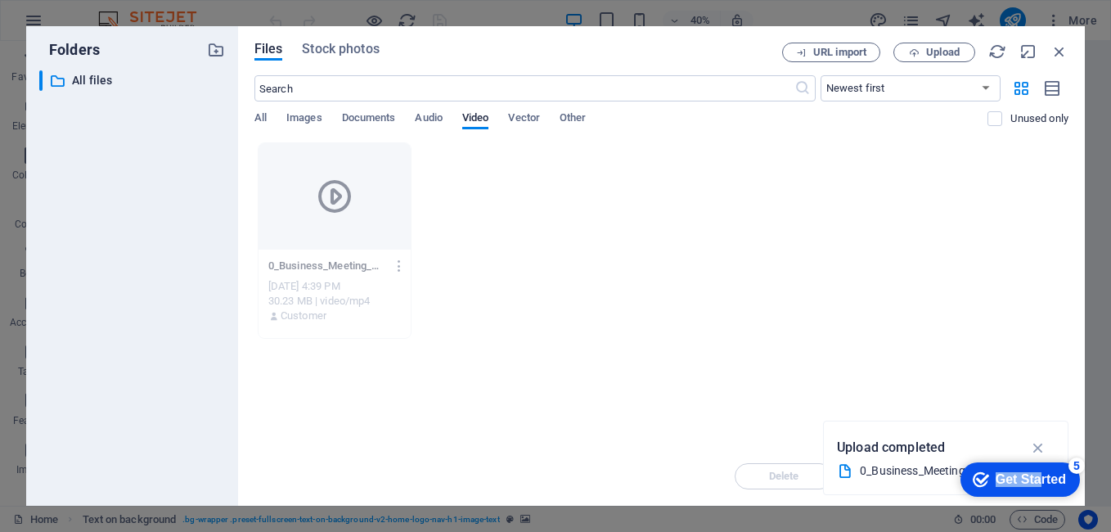
drag, startPoint x: 1038, startPoint y: 473, endPoint x: 1967, endPoint y: 769, distance: 975.2
click at [1020, 454] on html "checkmark Get Started 5 First Steps in the Editor Let's guide you through the t…" at bounding box center [1016, 478] width 139 height 49
click at [1076, 467] on div "5" at bounding box center [1076, 465] width 16 height 16
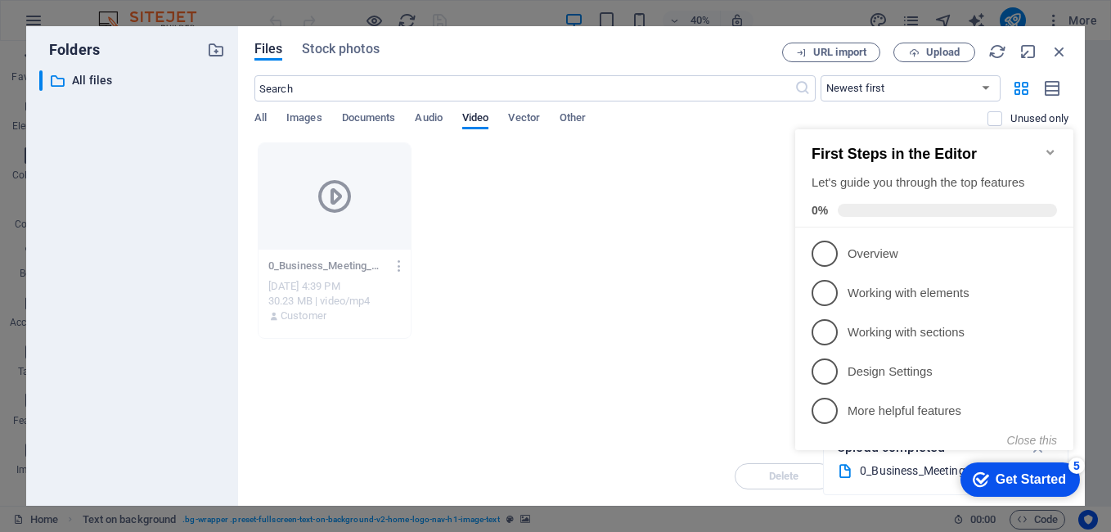
click at [724, 263] on div "0_Business_Meeting_Presentation_3840x2020-1-XvNqDYyiHwP6yHIPBClQ.mp4 0_Business…" at bounding box center [661, 240] width 814 height 196
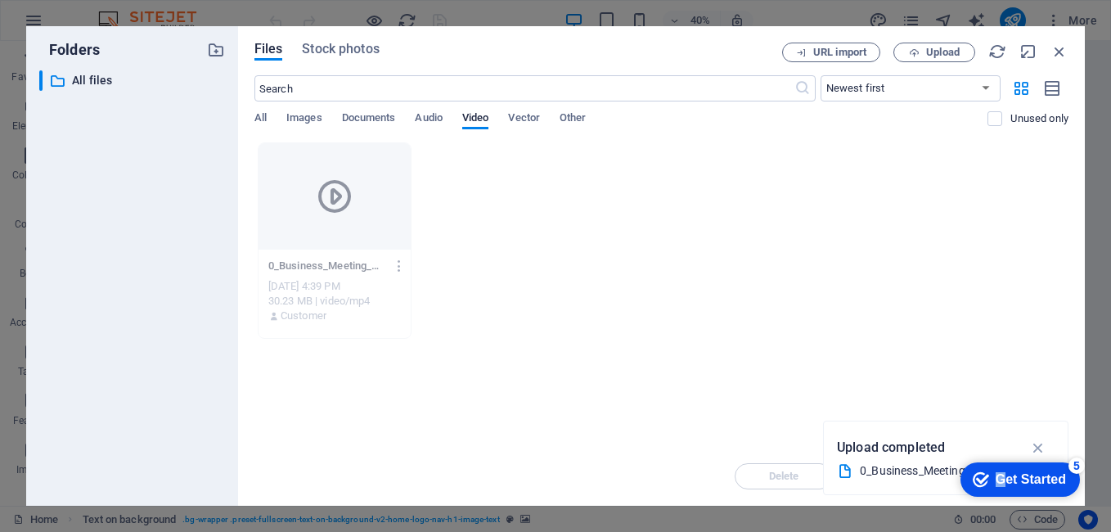
drag, startPoint x: 1000, startPoint y: 474, endPoint x: 927, endPoint y: 420, distance: 90.8
click at [947, 454] on html "checkmark Get Started 5 First Steps in the Editor Let's guide you through the t…" at bounding box center [1016, 478] width 139 height 49
click at [725, 341] on div "Drop files here to upload them instantly 0_Business_Meeting_Presentation_3840x2…" at bounding box center [661, 294] width 814 height 304
click at [942, 58] on button "Upload" at bounding box center [934, 53] width 82 height 20
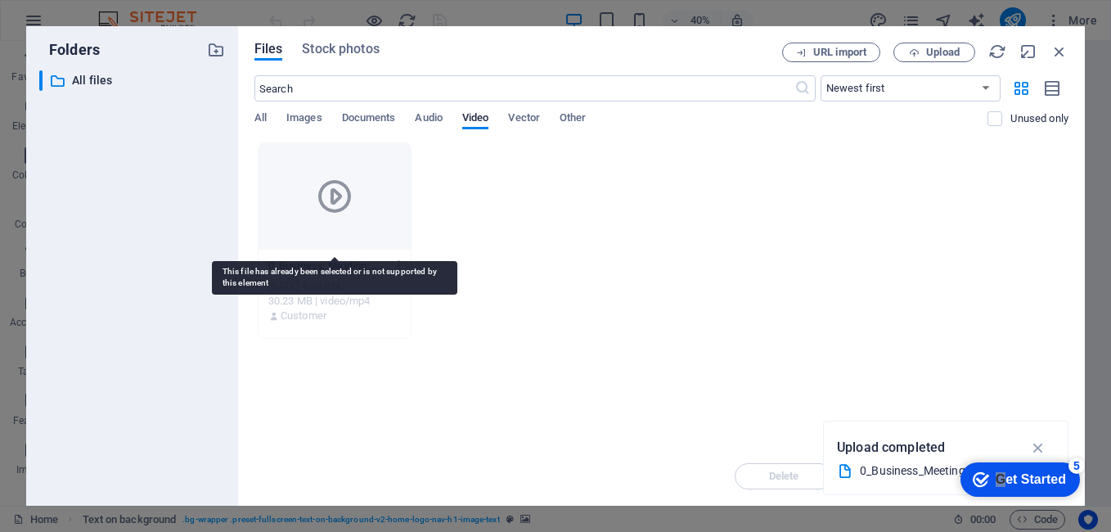
click at [346, 206] on icon at bounding box center [334, 196] width 39 height 39
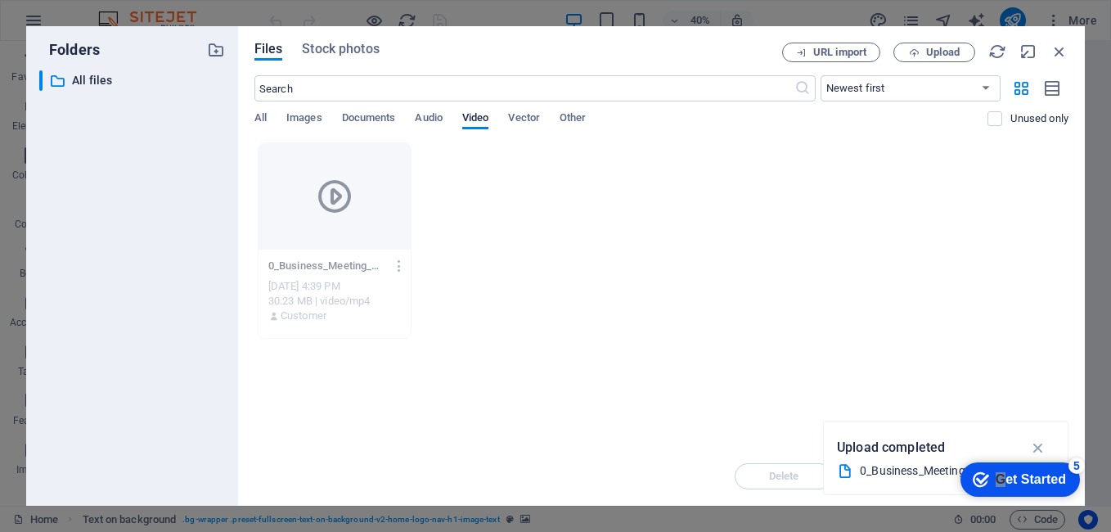
click at [889, 471] on div "0_Business_Meeting_Presentation_3840x2020.mp4" at bounding box center [939, 470] width 159 height 19
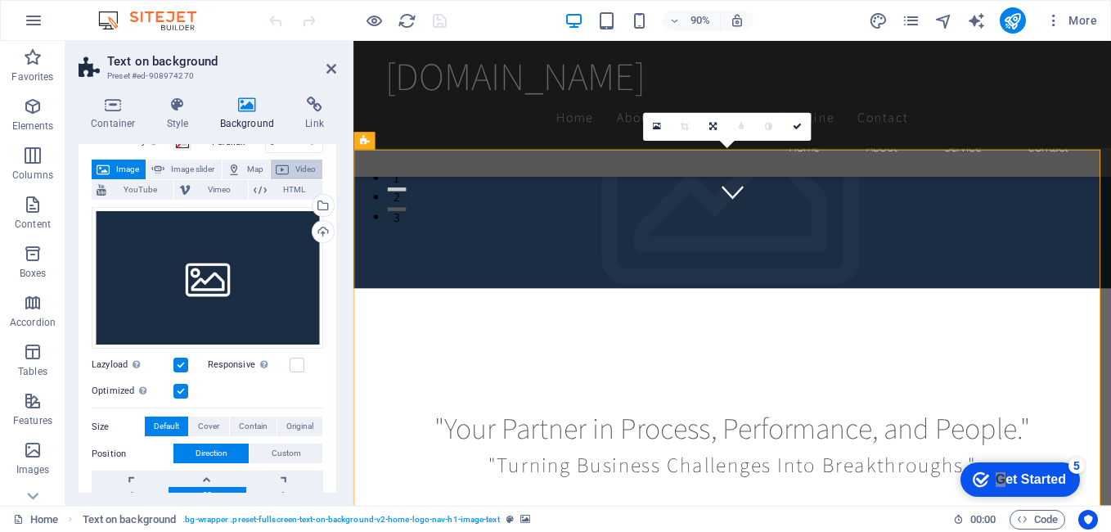
click at [294, 174] on span "Video" at bounding box center [306, 169] width 24 height 20
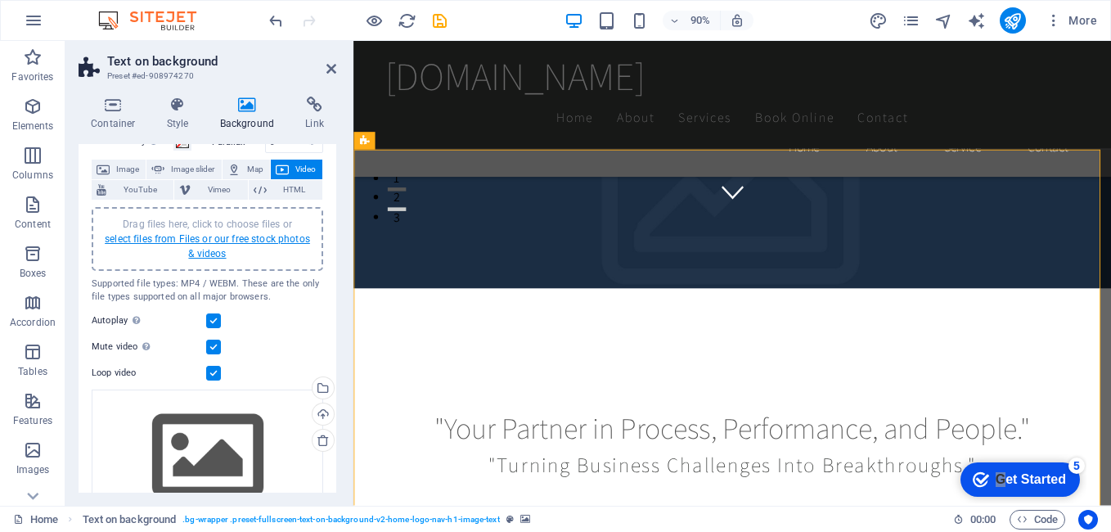
click at [206, 249] on link "select files from Files or our free stock photos & videos" at bounding box center [207, 246] width 205 height 26
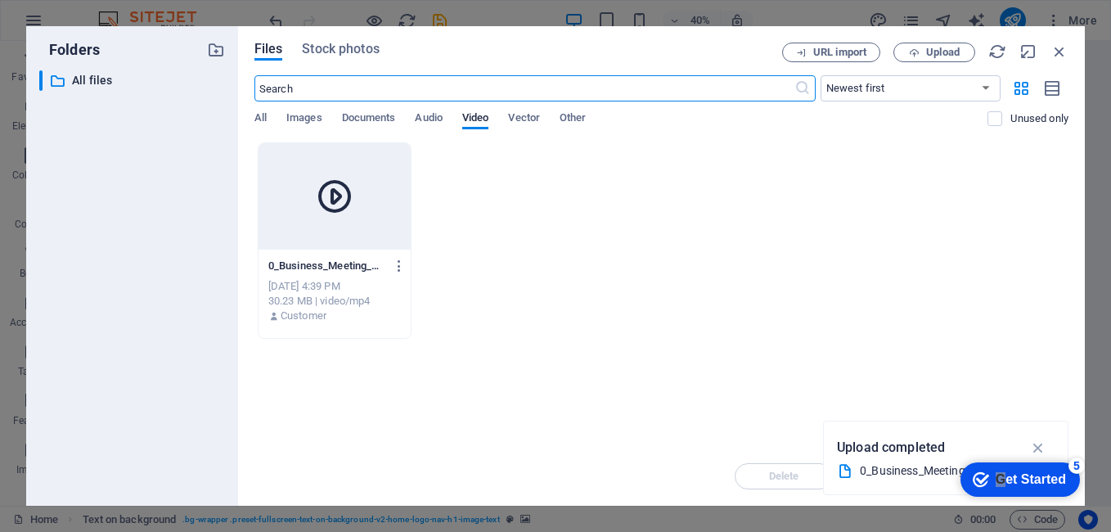
click at [335, 197] on icon at bounding box center [334, 196] width 39 height 39
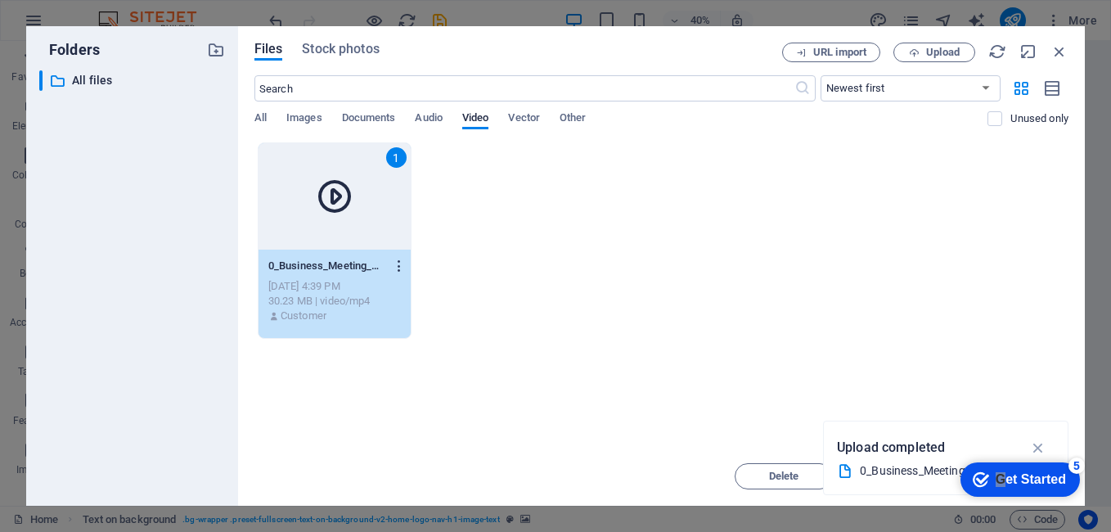
click at [398, 268] on icon "button" at bounding box center [400, 265] width 16 height 15
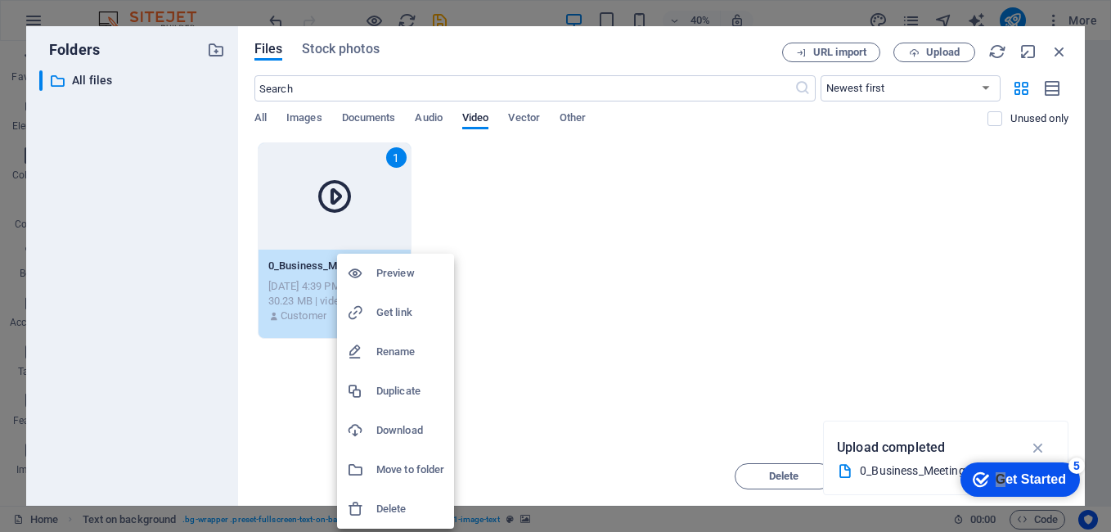
click at [398, 267] on h6 "Preview" at bounding box center [410, 273] width 68 height 20
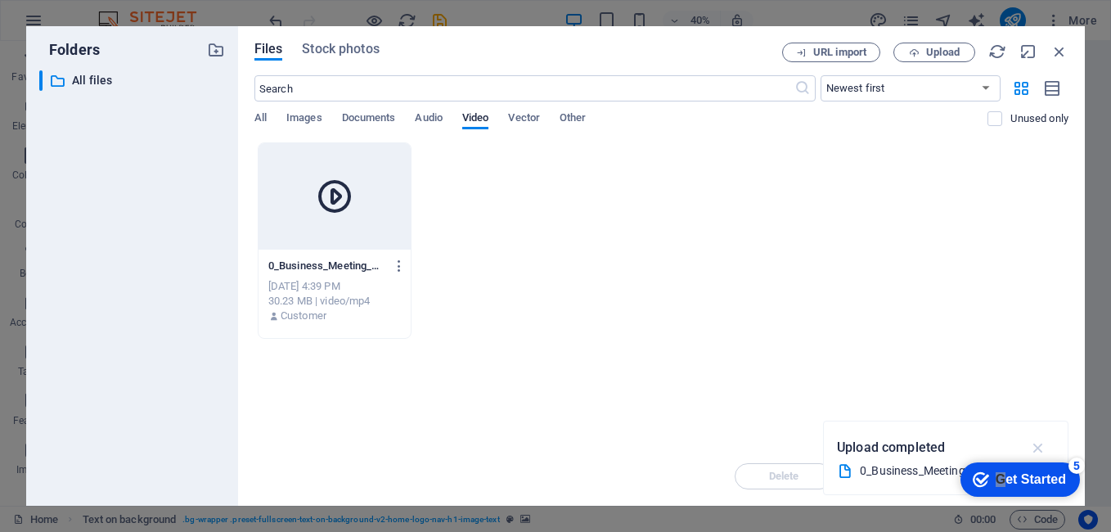
click at [1039, 448] on icon "button" at bounding box center [1038, 447] width 19 height 18
click at [1032, 484] on div "Get Started" at bounding box center [1030, 479] width 70 height 15
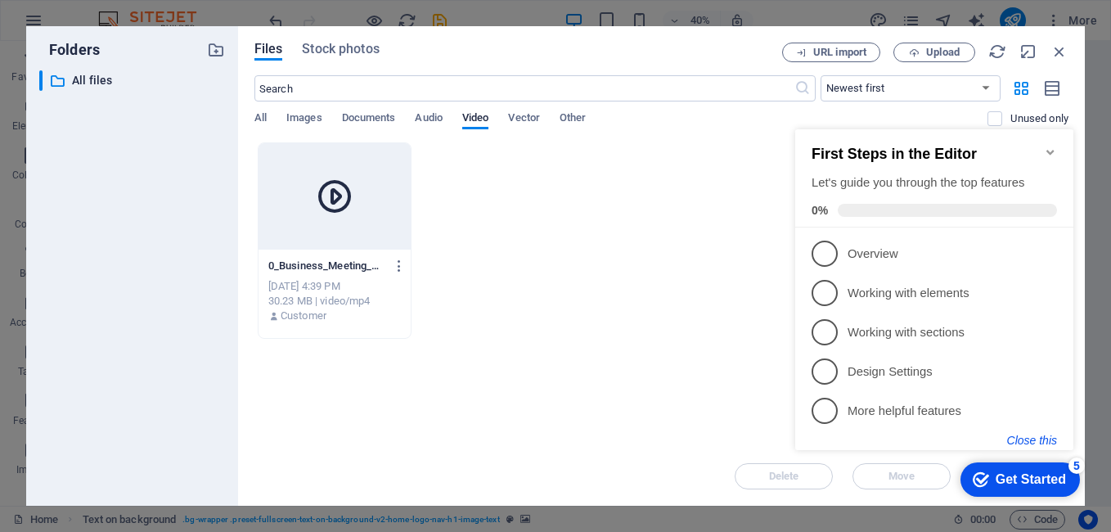
click at [1040, 439] on button "Close this" at bounding box center [1032, 440] width 50 height 13
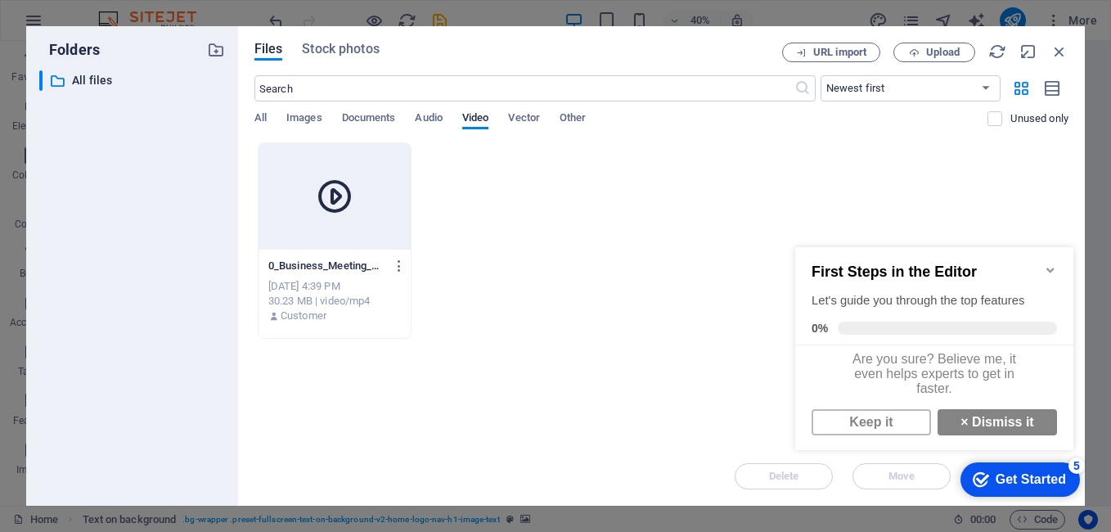
scroll to position [12, 0]
click at [883, 420] on link "Keep it" at bounding box center [870, 422] width 119 height 26
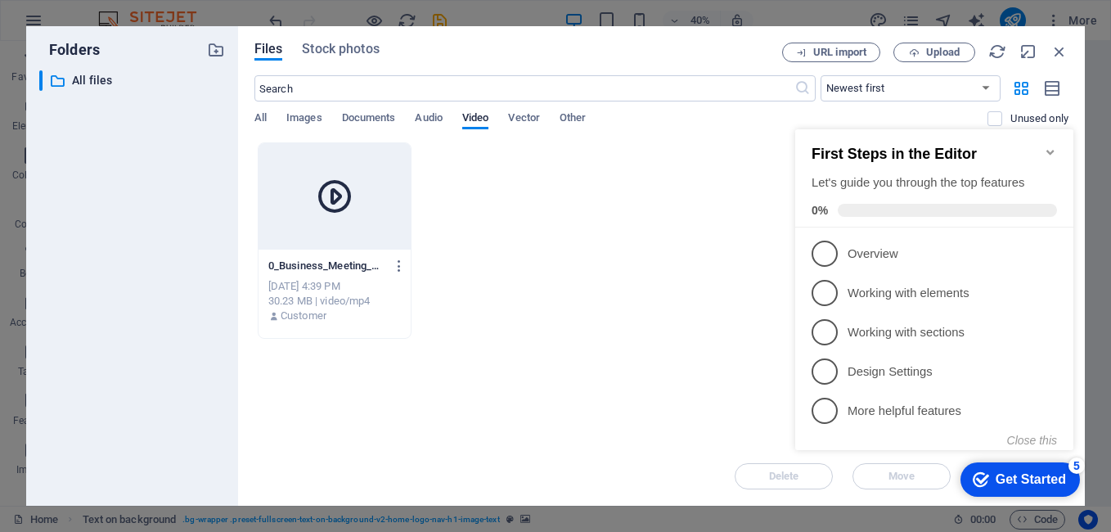
click at [1051, 150] on icon "Minimize checklist" at bounding box center [1049, 152] width 7 height 5
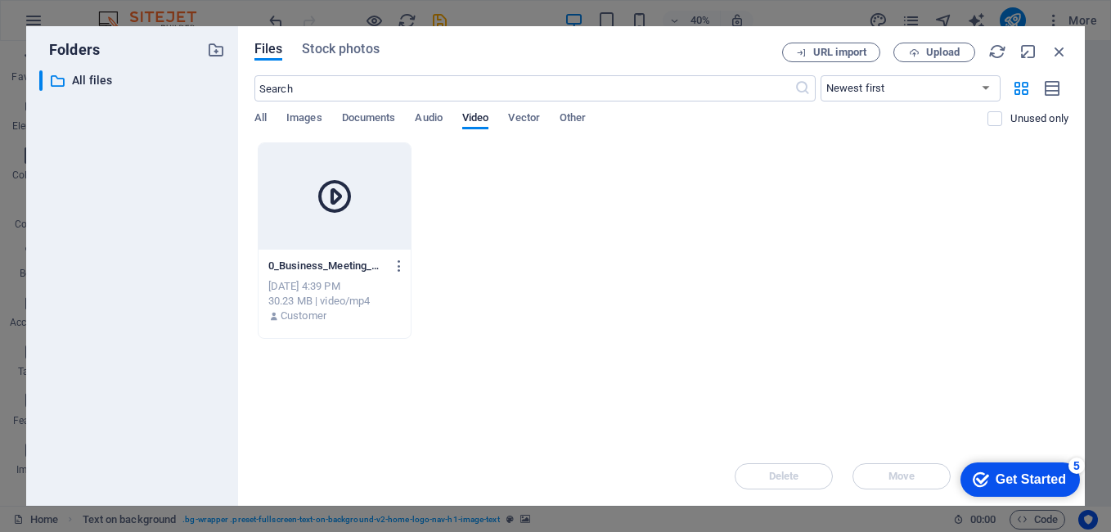
click at [1072, 462] on div "5" at bounding box center [1076, 465] width 16 height 16
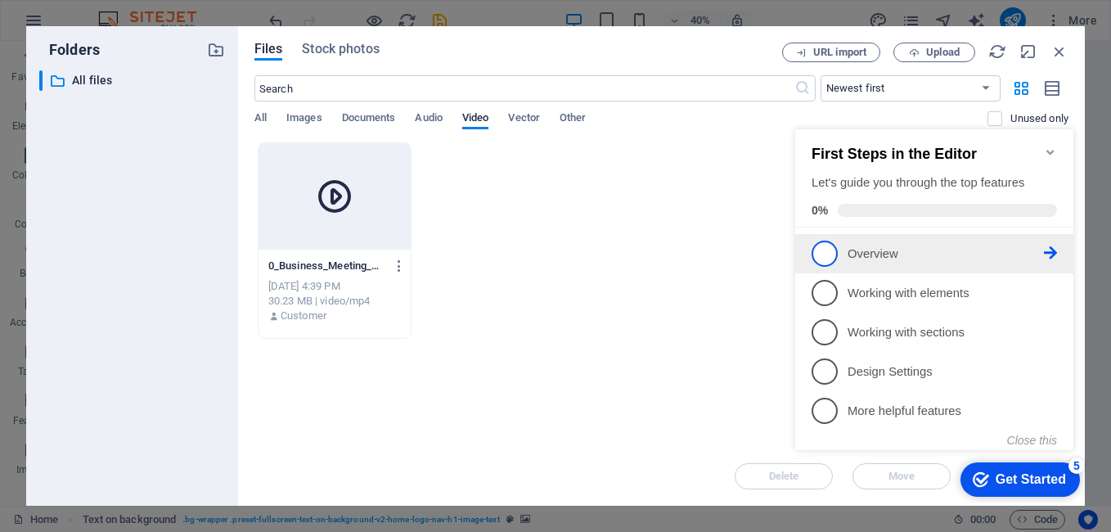
click at [876, 255] on p "Overview - incomplete" at bounding box center [945, 253] width 196 height 17
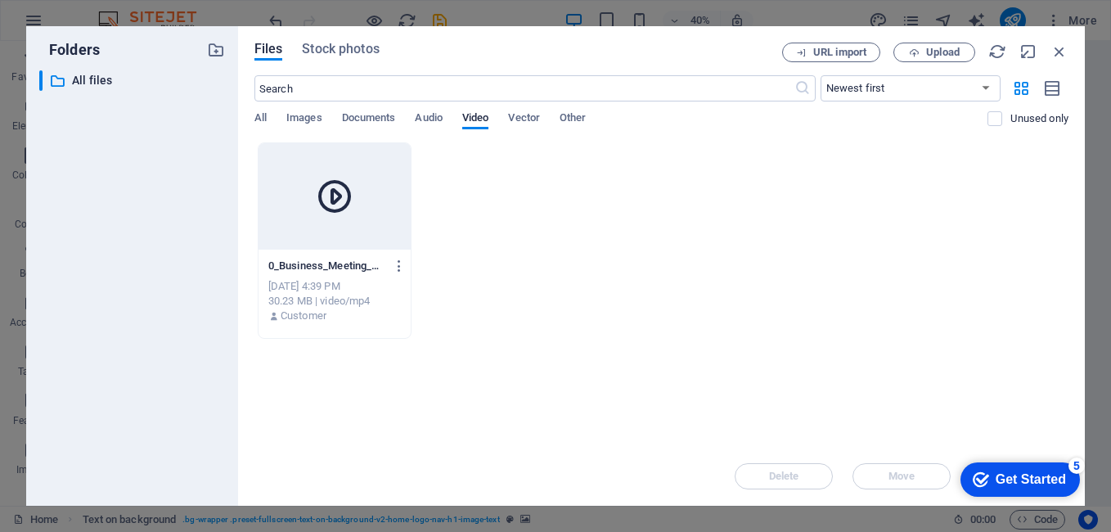
scroll to position [0, 0]
click at [348, 201] on icon at bounding box center [334, 196] width 39 height 39
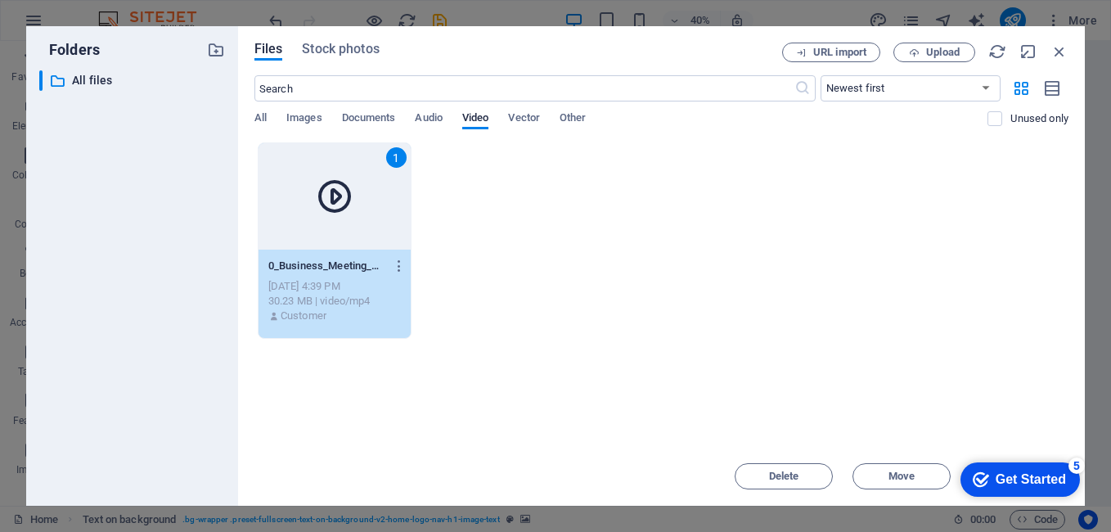
click at [336, 198] on icon at bounding box center [334, 196] width 39 height 39
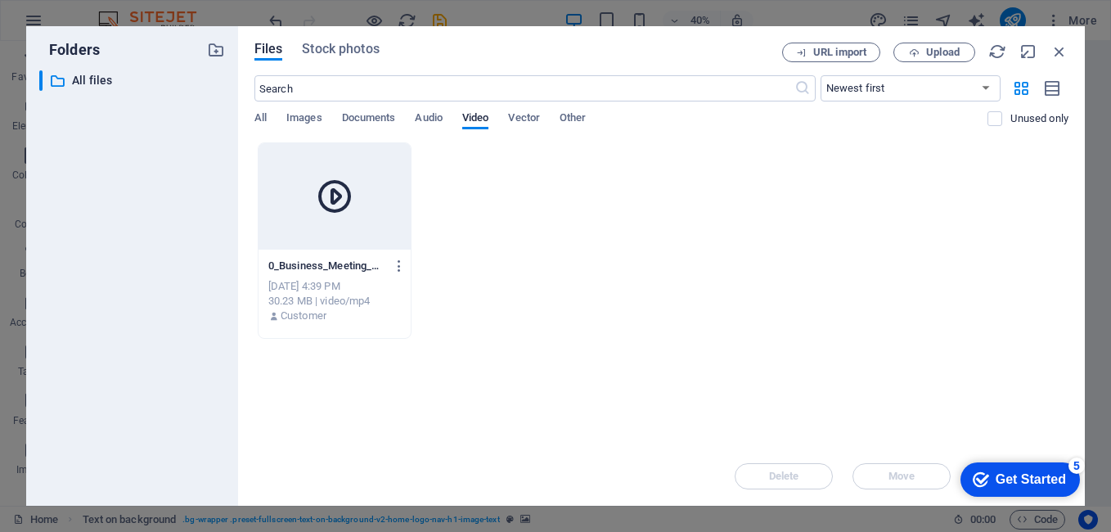
click at [336, 198] on icon at bounding box center [334, 196] width 39 height 39
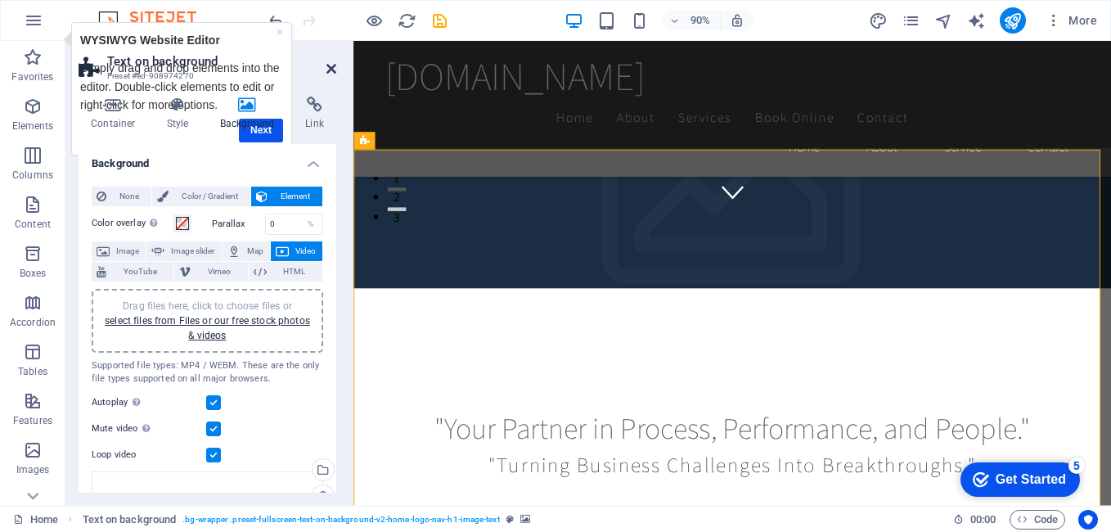
click at [329, 67] on icon at bounding box center [331, 68] width 10 height 13
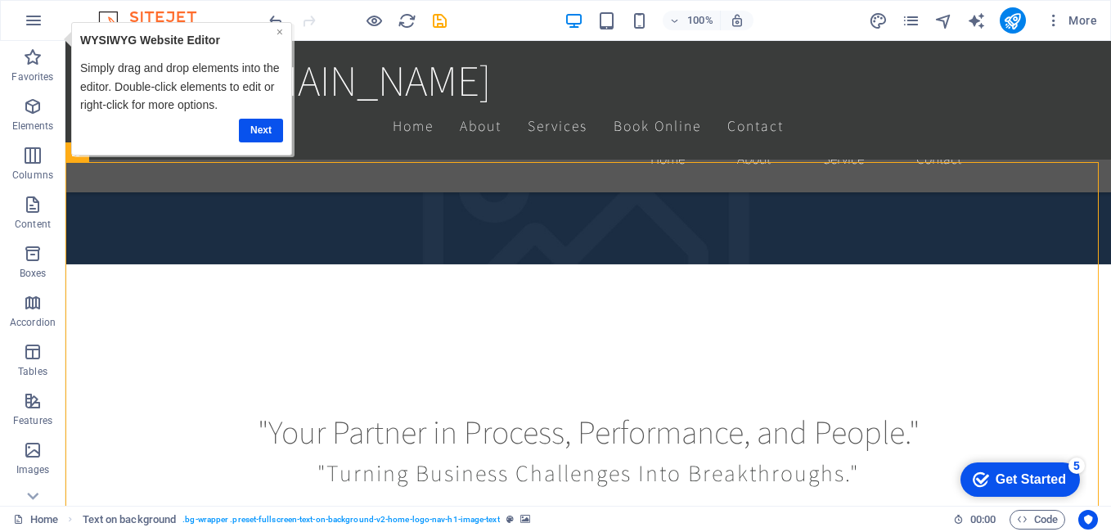
click at [276, 31] on link "×" at bounding box center [279, 31] width 7 height 13
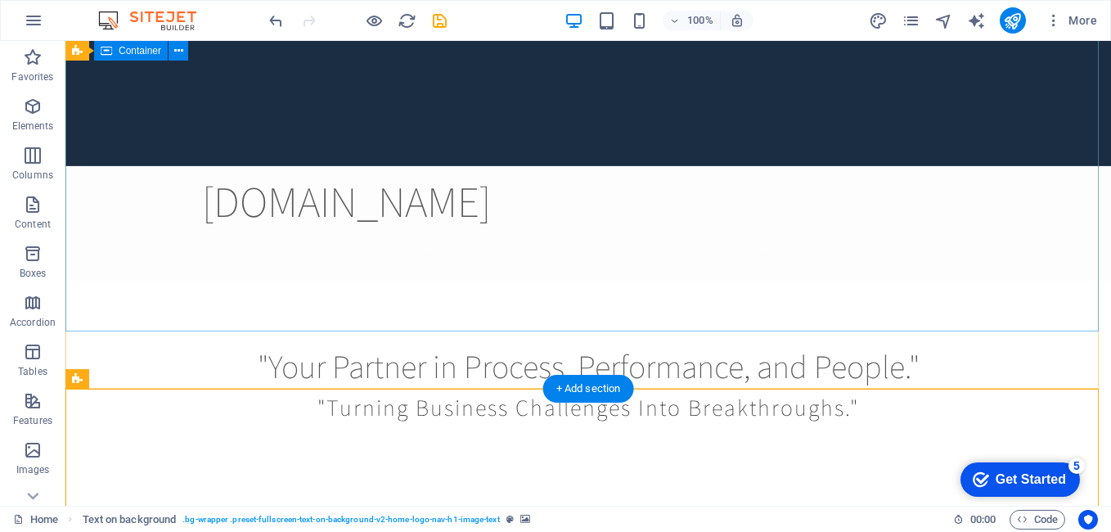
scroll to position [82, 0]
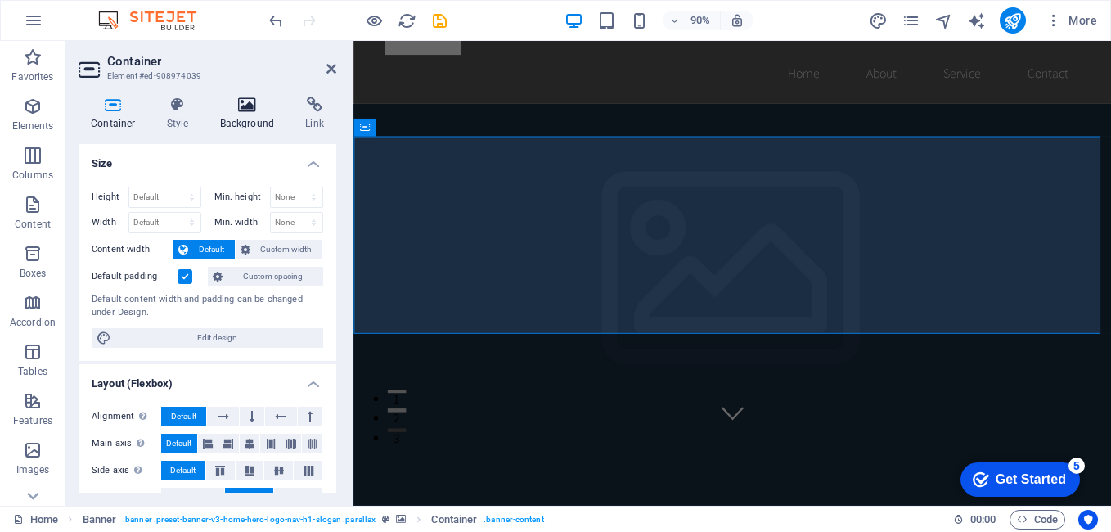
click at [251, 122] on h4 "Background" at bounding box center [251, 114] width 86 height 34
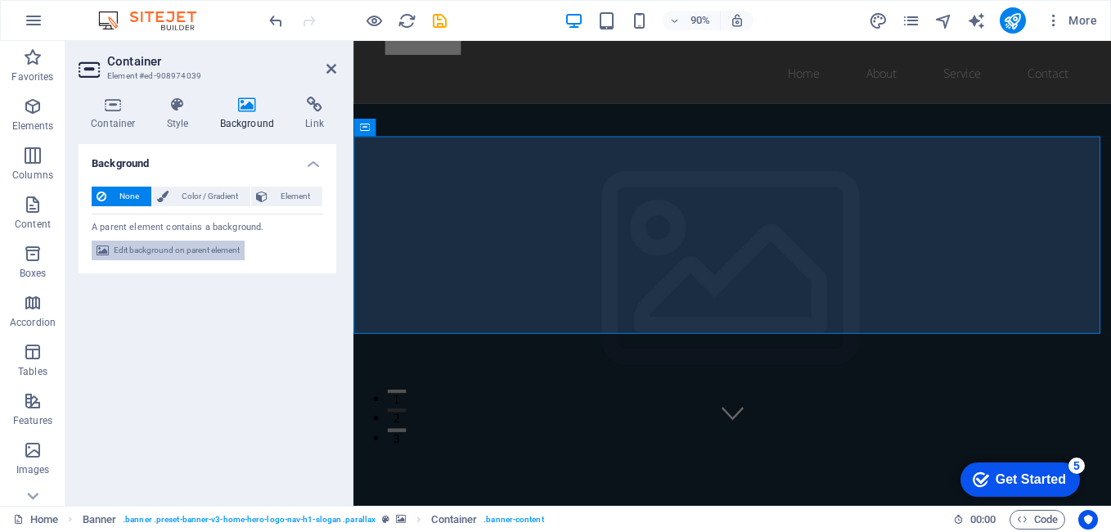
click at [191, 253] on span "Edit background on parent element" at bounding box center [177, 250] width 126 height 20
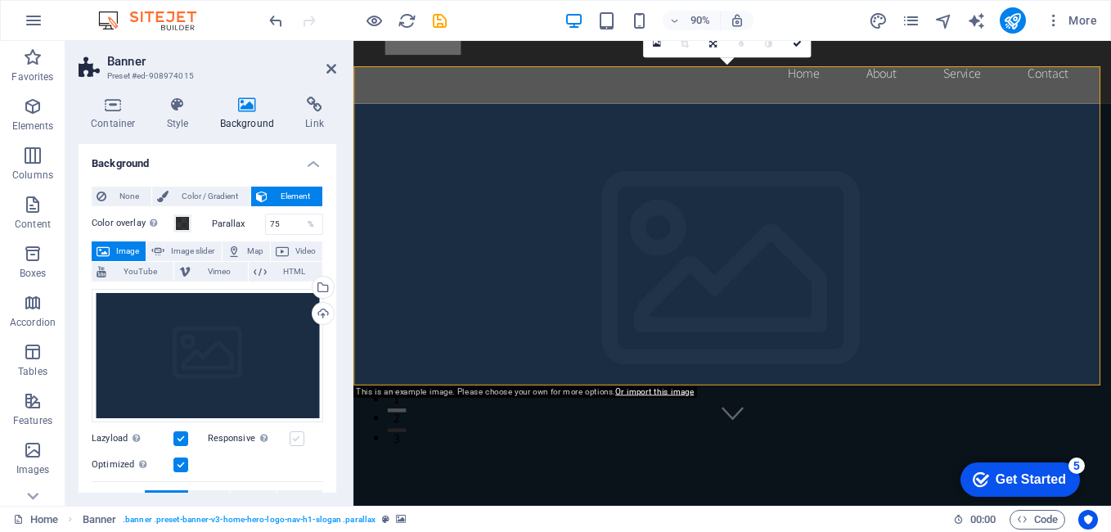
click at [294, 439] on label at bounding box center [297, 438] width 15 height 15
click at [0, 0] on input "Responsive Automatically load retina image and smartphone optimized sizes." at bounding box center [0, 0] width 0 height 0
drag, startPoint x: 208, startPoint y: 344, endPoint x: 217, endPoint y: 339, distance: 9.9
click at [208, 344] on div "Drag files here, click to choose files or select files from Files or our free s…" at bounding box center [207, 356] width 231 height 134
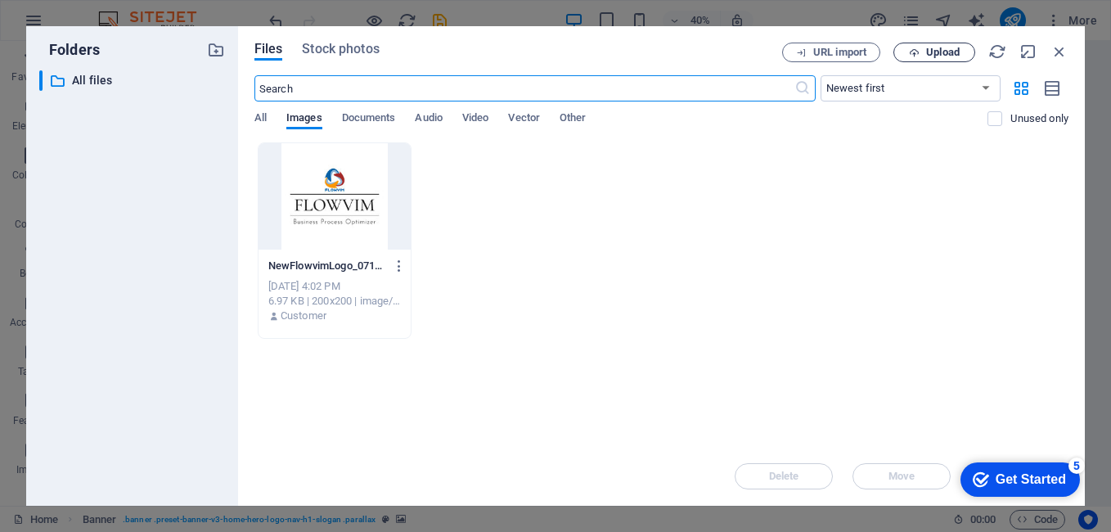
click at [928, 53] on span "Upload" at bounding box center [943, 52] width 34 height 10
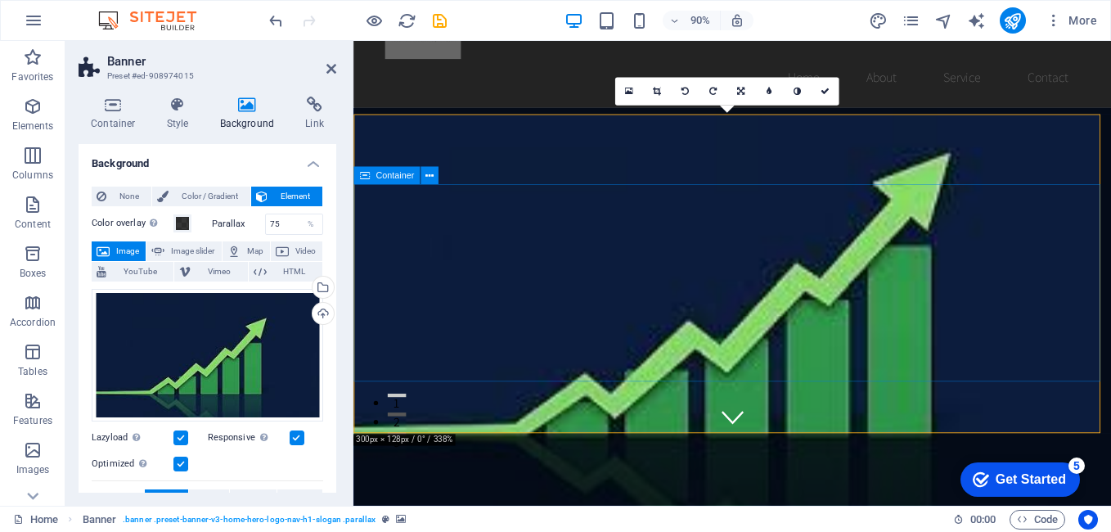
scroll to position [0, 0]
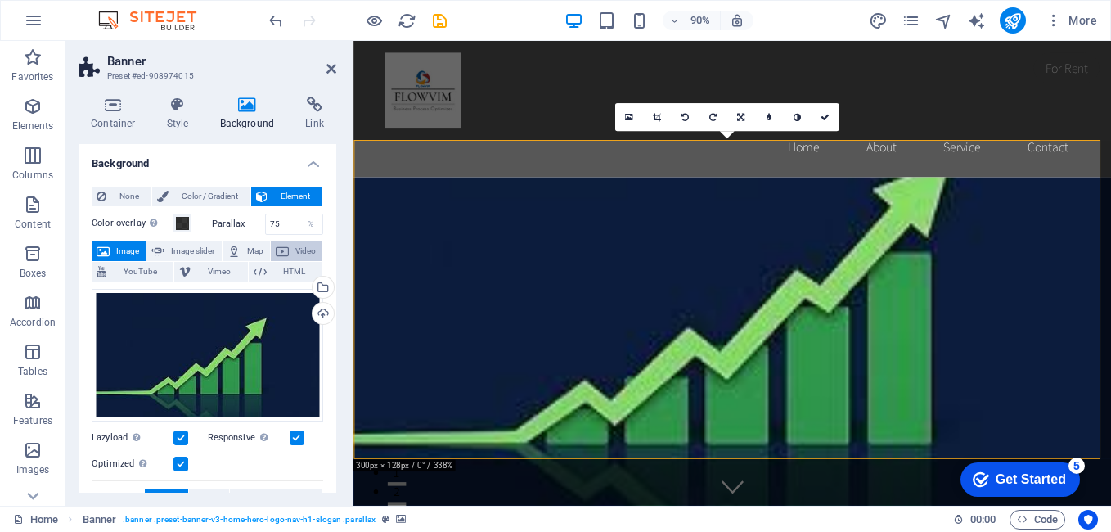
click at [298, 253] on span "Video" at bounding box center [306, 251] width 24 height 20
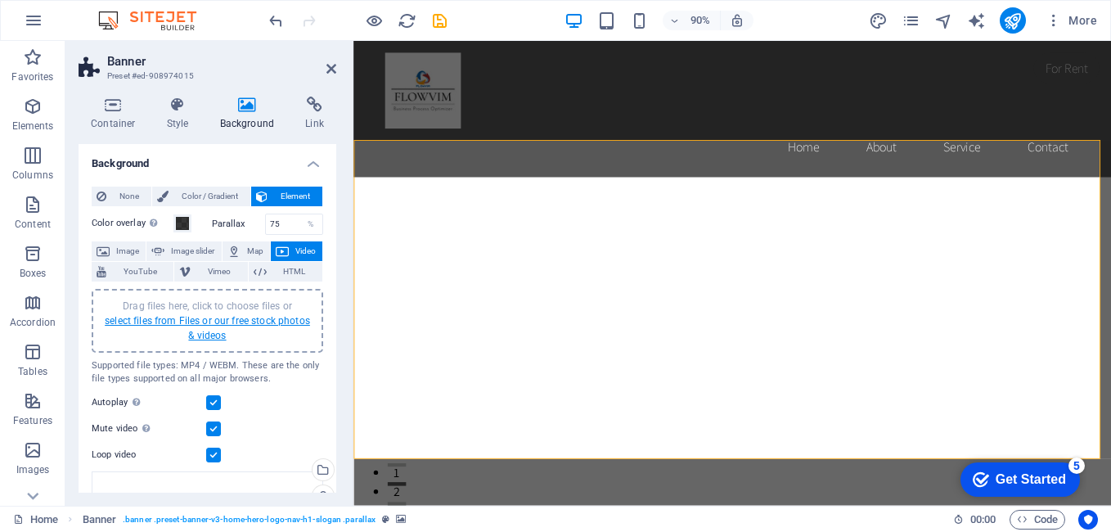
click at [207, 334] on link "select files from Files or our free stock photos & videos" at bounding box center [207, 328] width 205 height 26
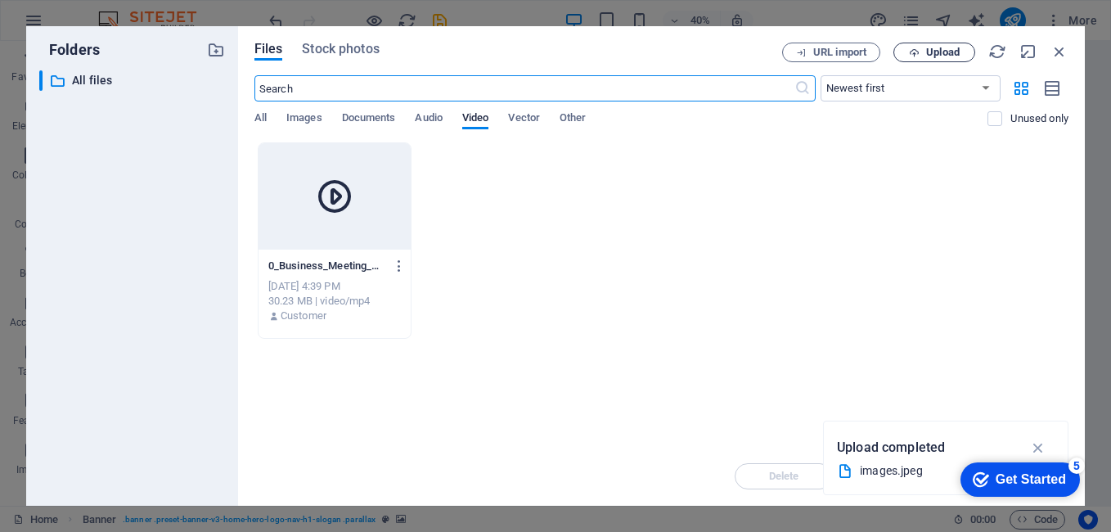
click at [937, 56] on span "Upload" at bounding box center [943, 52] width 34 height 10
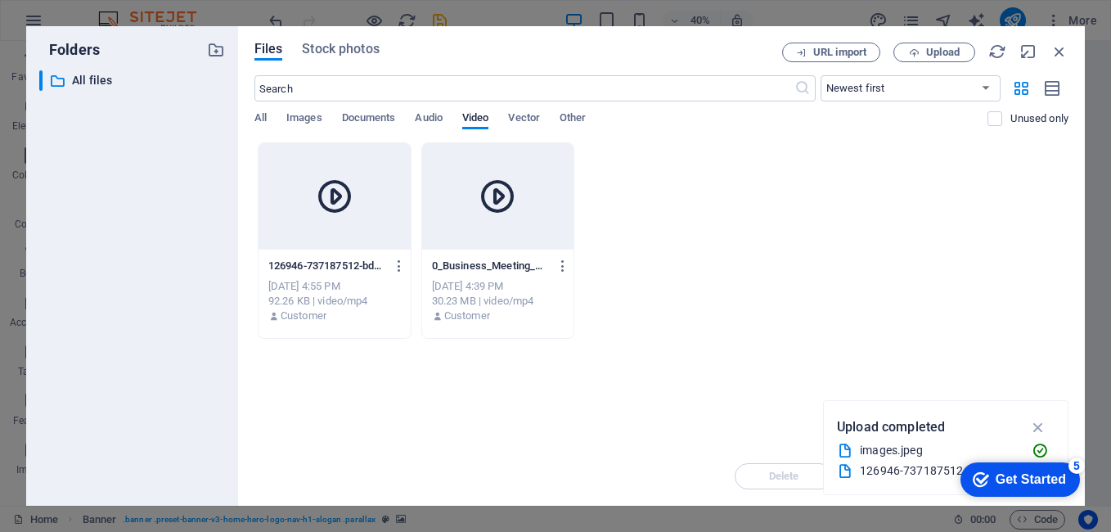
click at [523, 205] on div at bounding box center [498, 196] width 152 height 106
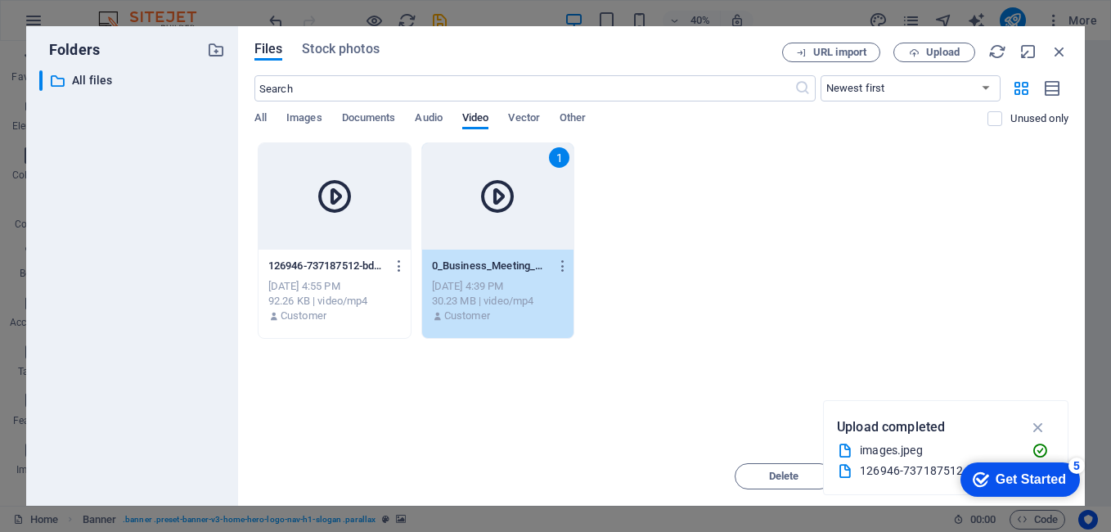
click at [523, 205] on div "1" at bounding box center [498, 196] width 152 height 106
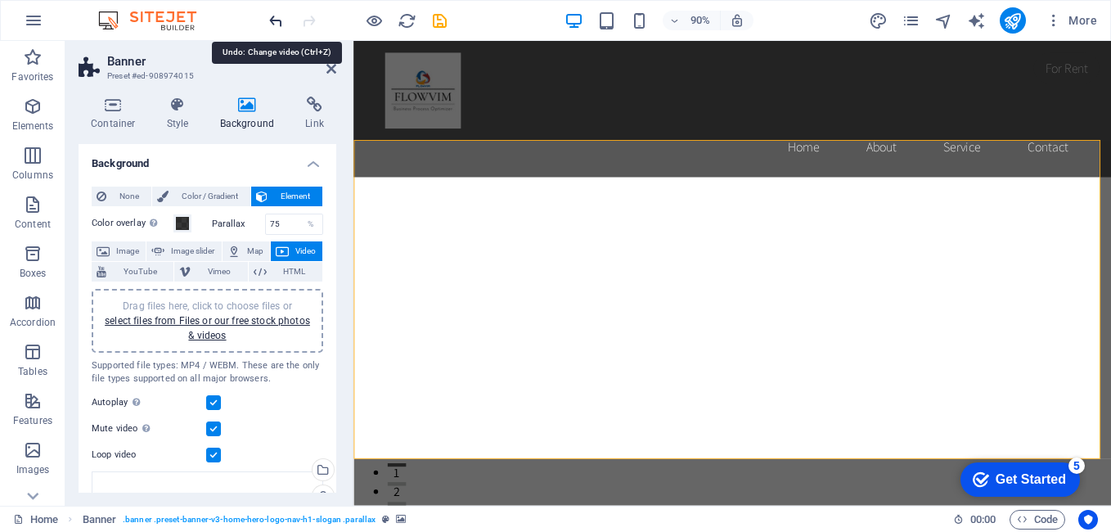
click at [0, 0] on icon "undo" at bounding box center [0, 0] width 0 height 0
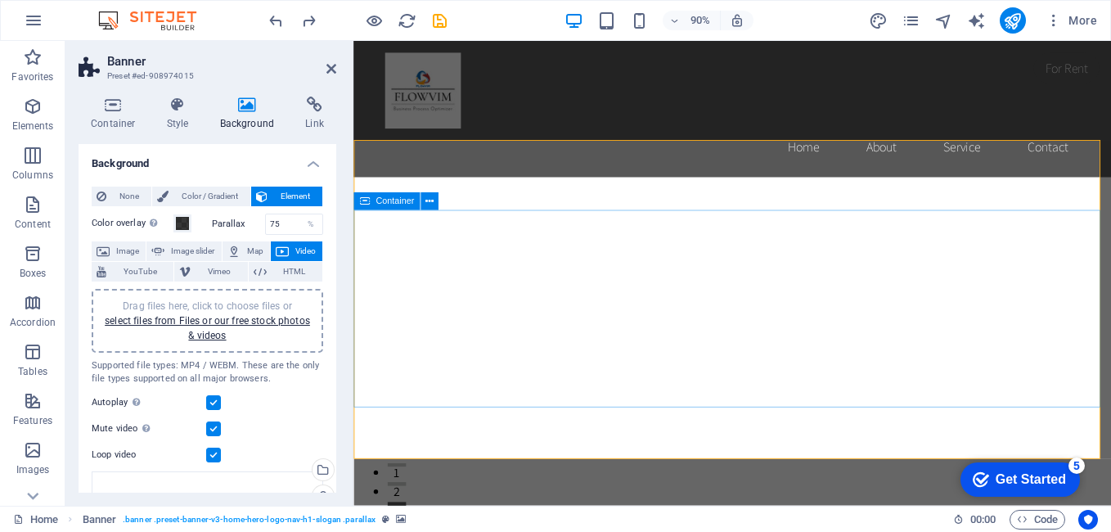
click at [302, 249] on span "Video" at bounding box center [306, 251] width 24 height 20
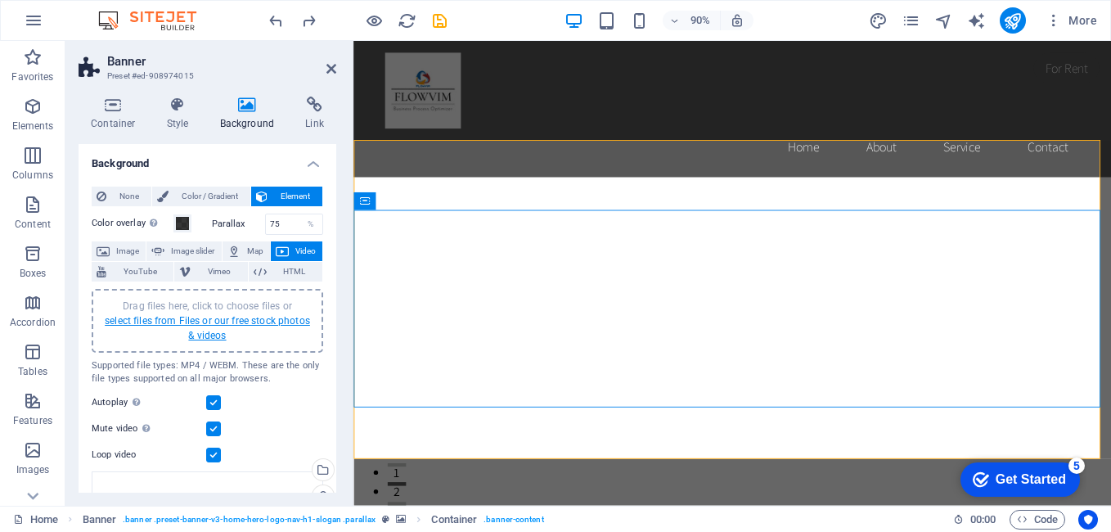
click at [204, 321] on link "select files from Files or our free stock photos & videos" at bounding box center [207, 328] width 205 height 26
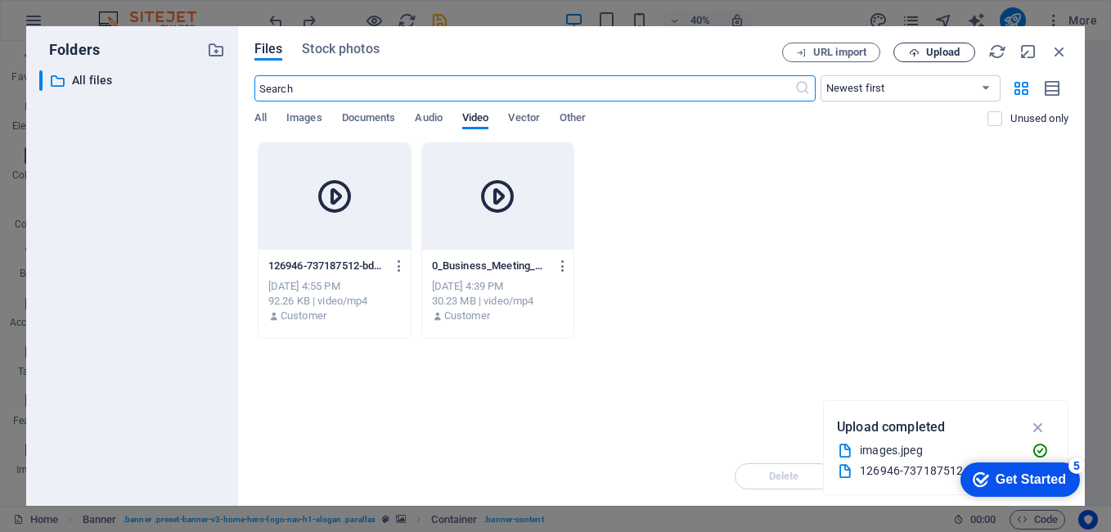
click at [948, 54] on span "Upload" at bounding box center [943, 52] width 34 height 10
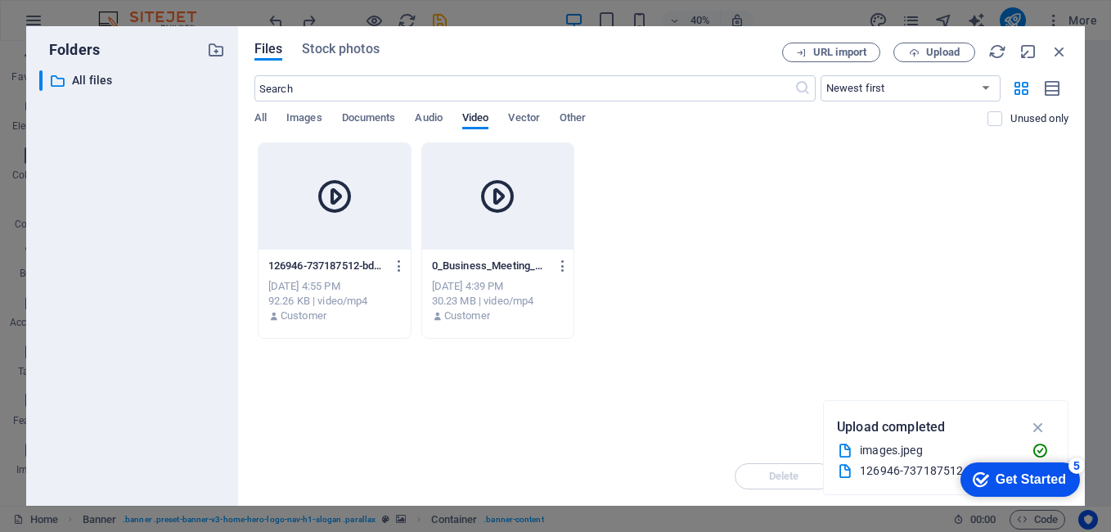
click at [344, 229] on div at bounding box center [334, 196] width 152 height 106
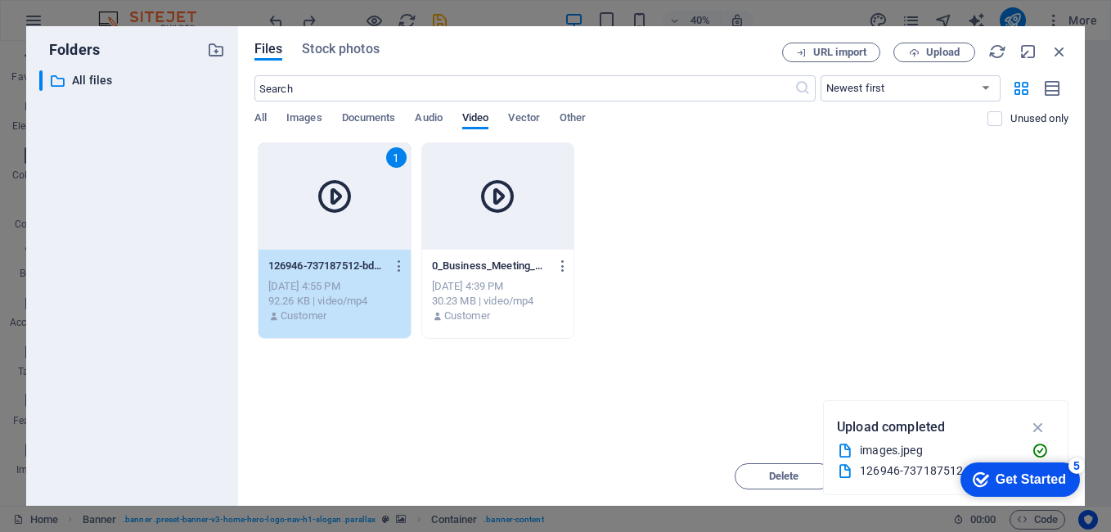
click at [344, 229] on div "1" at bounding box center [334, 196] width 152 height 106
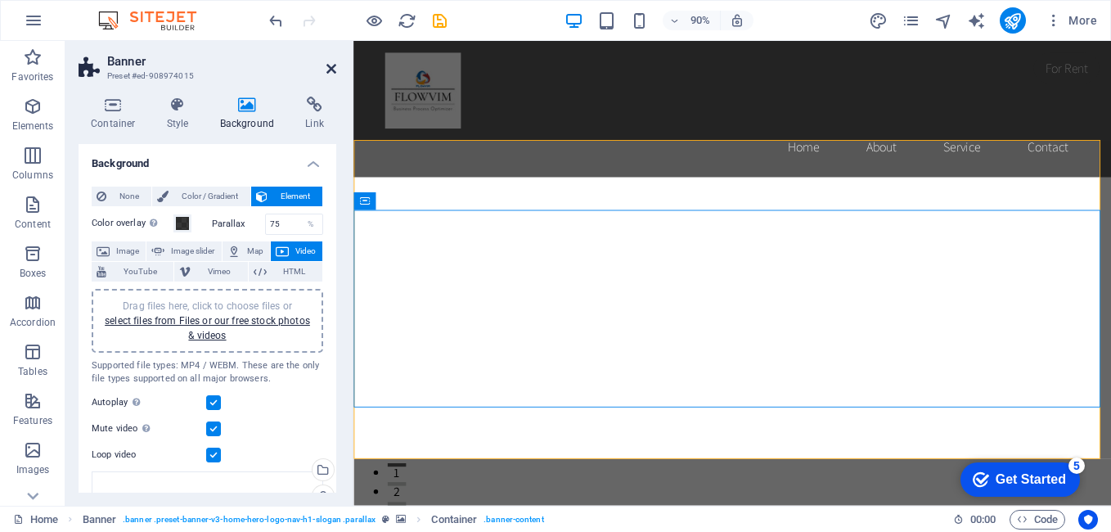
click at [328, 67] on icon at bounding box center [331, 68] width 10 height 13
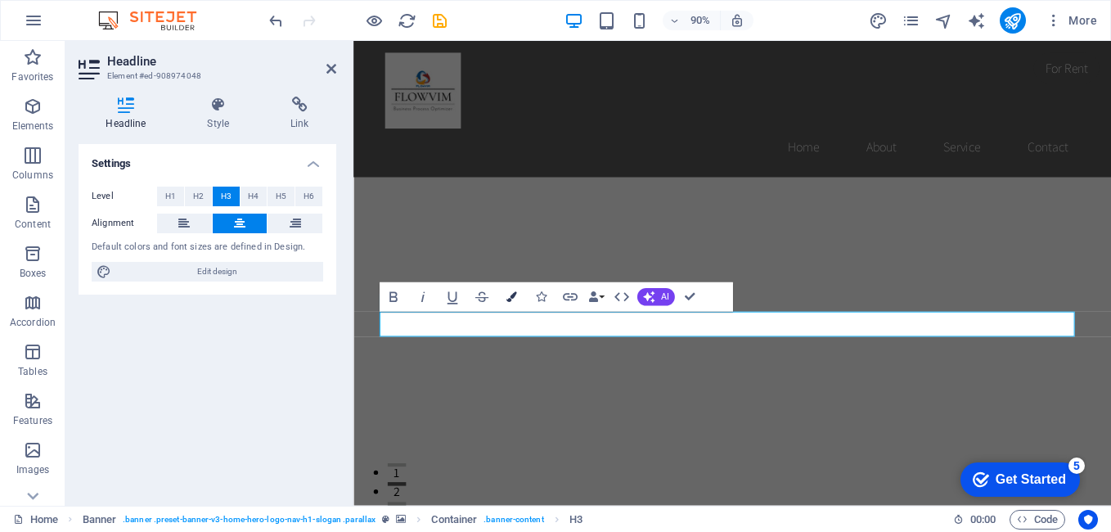
click at [510, 299] on icon "button" at bounding box center [510, 297] width 11 height 11
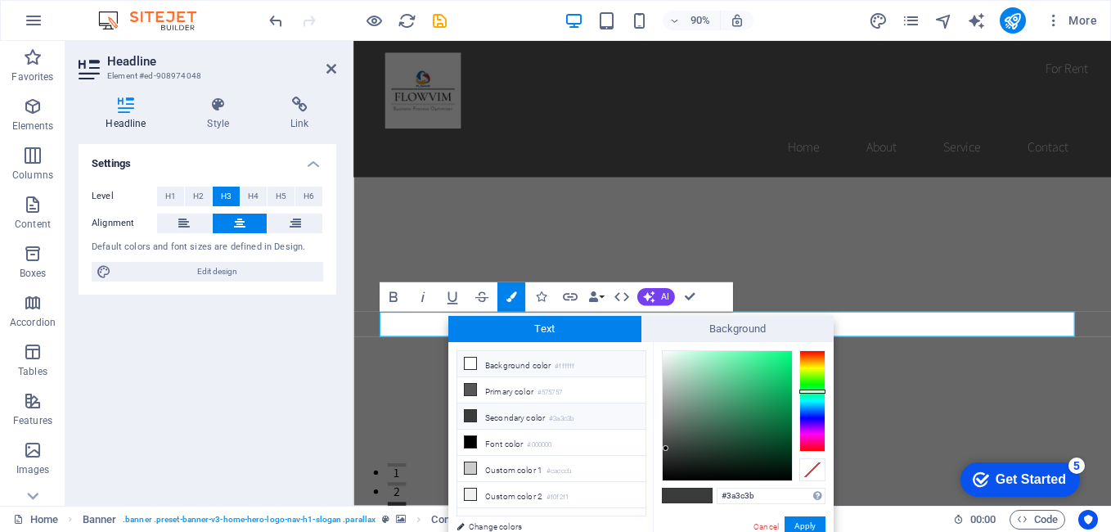
click at [473, 364] on icon at bounding box center [470, 362] width 11 height 11
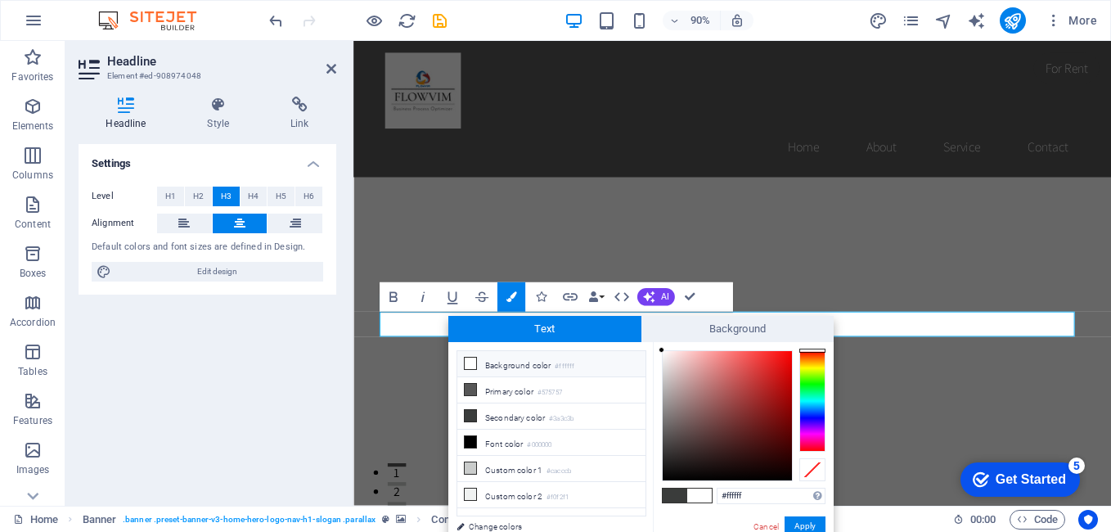
click at [469, 364] on icon at bounding box center [470, 362] width 11 height 11
click at [703, 496] on span at bounding box center [699, 495] width 25 height 14
click at [667, 355] on div at bounding box center [727, 415] width 129 height 129
click at [664, 353] on div at bounding box center [666, 355] width 6 height 6
click at [478, 363] on li "Background color #ffffff" at bounding box center [551, 364] width 188 height 26
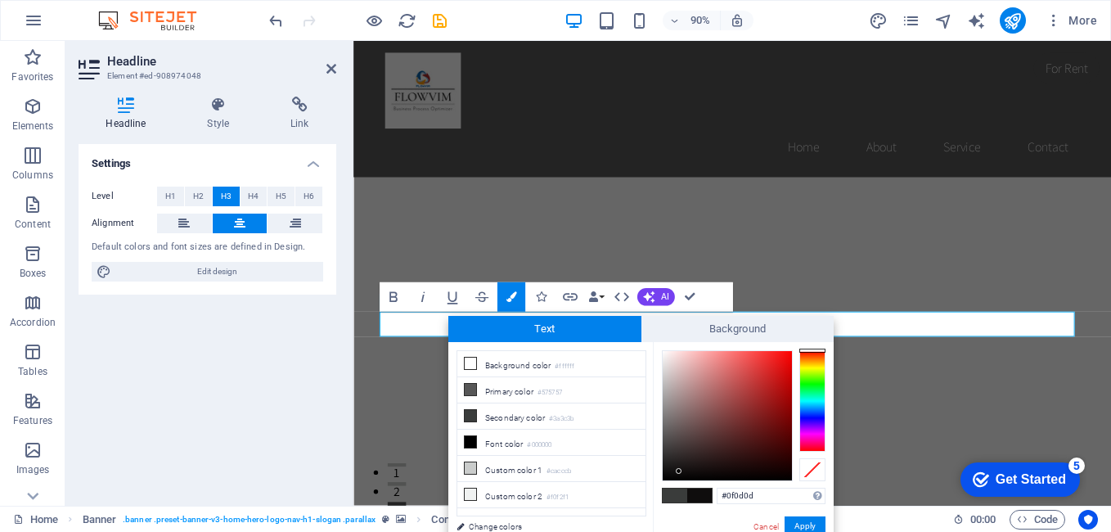
click at [679, 471] on div at bounding box center [727, 415] width 129 height 129
click at [668, 353] on div at bounding box center [727, 415] width 129 height 129
click at [676, 353] on div at bounding box center [727, 415] width 129 height 129
type input "#f3eaea"
click at [667, 356] on div at bounding box center [727, 415] width 129 height 129
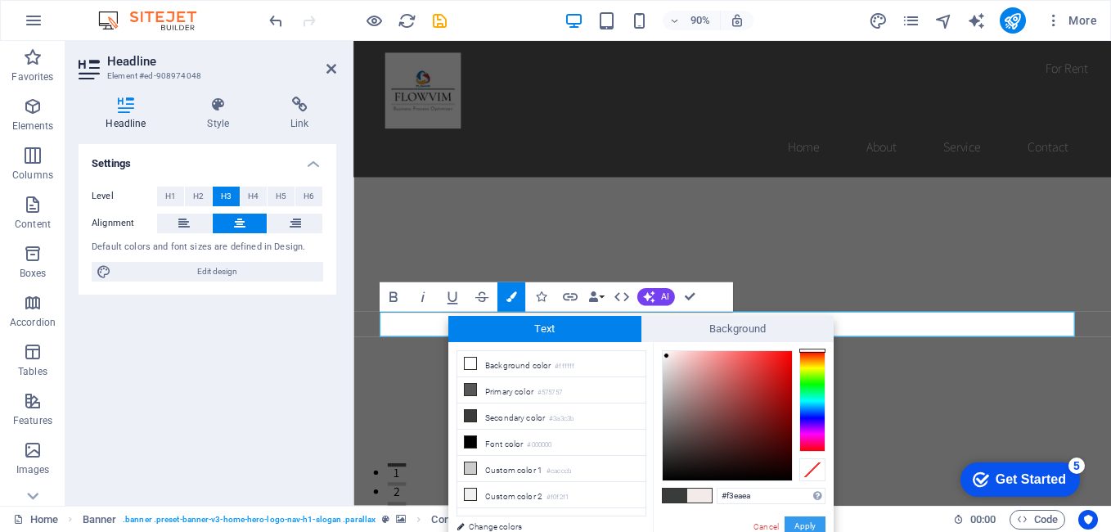
click at [806, 527] on button "Apply" at bounding box center [804, 526] width 41 height 20
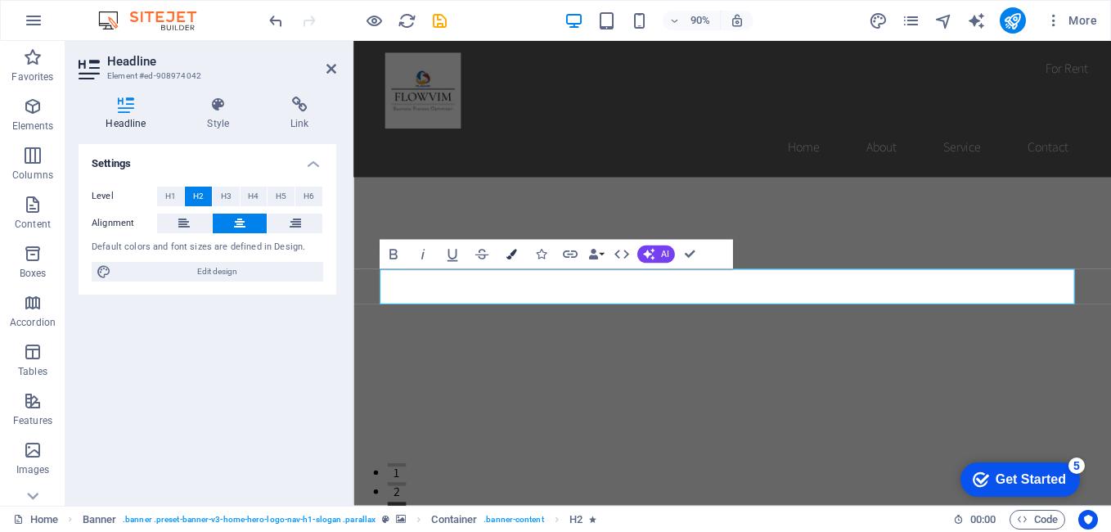
click at [512, 256] on icon "button" at bounding box center [510, 254] width 11 height 11
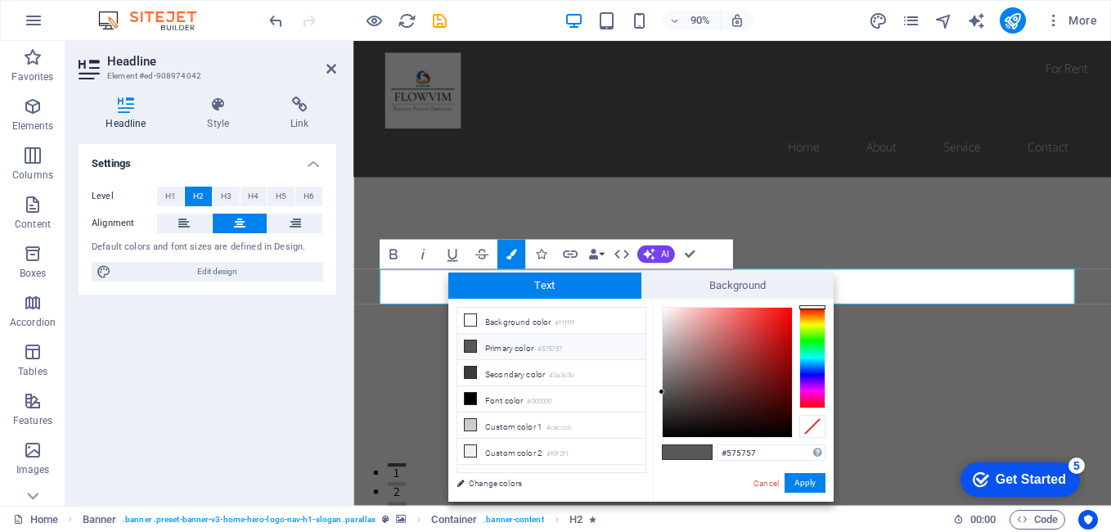
click at [675, 311] on div at bounding box center [727, 372] width 129 height 129
type input "#f4e9e9"
click at [667, 312] on div at bounding box center [727, 372] width 129 height 129
click at [815, 482] on button "Apply" at bounding box center [804, 483] width 41 height 20
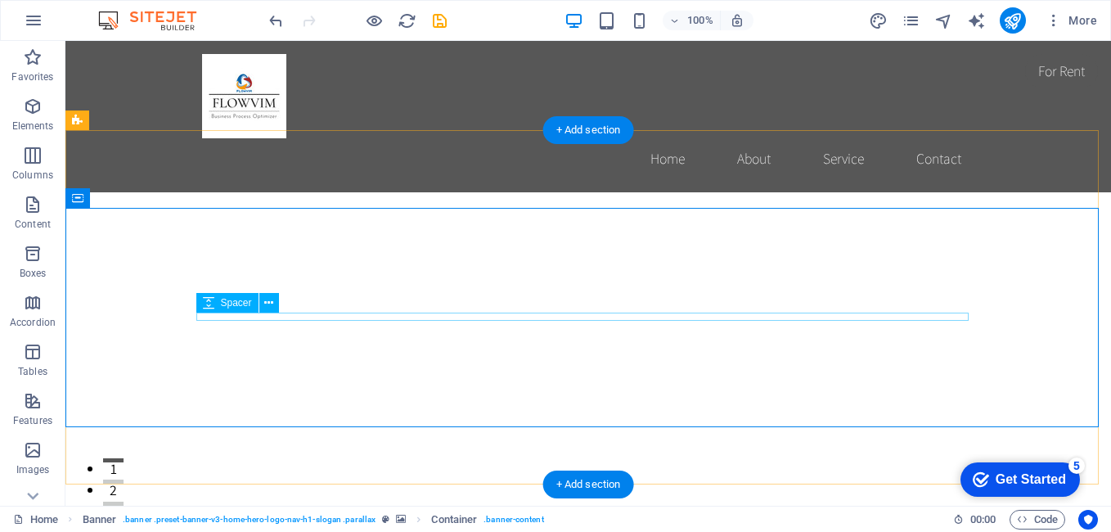
scroll to position [82, 0]
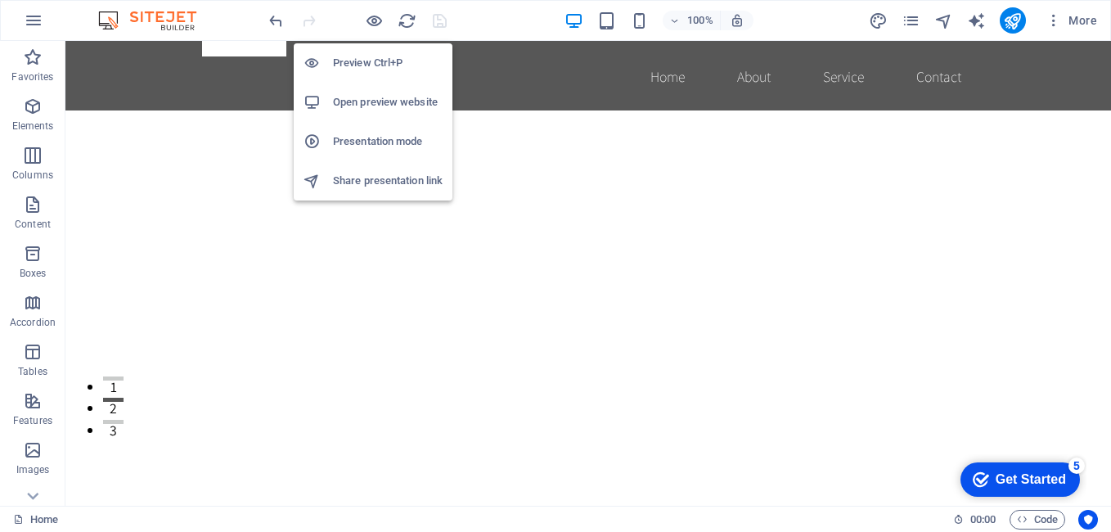
click at [357, 141] on h6 "Presentation mode" at bounding box center [388, 142] width 110 height 20
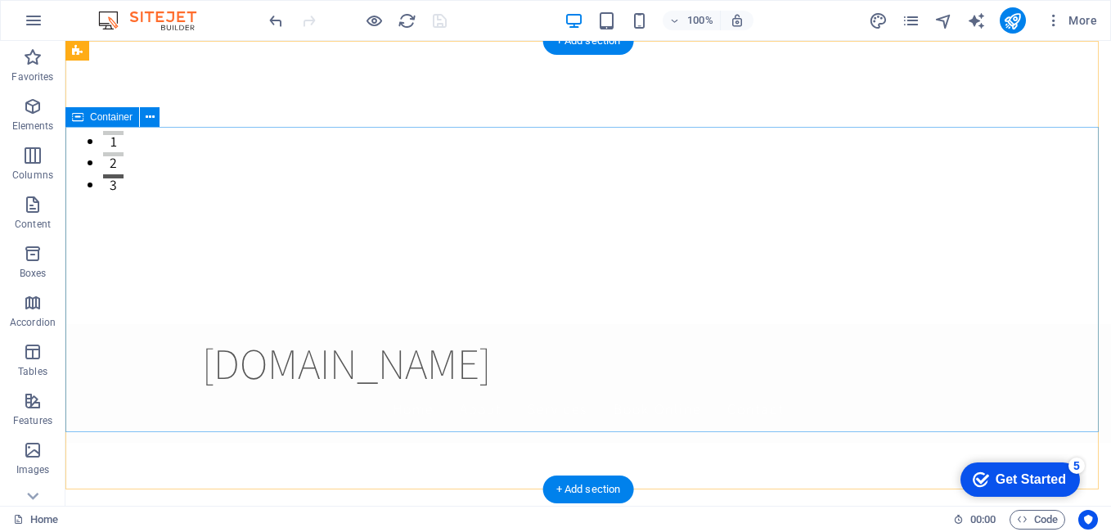
scroll to position [0, 0]
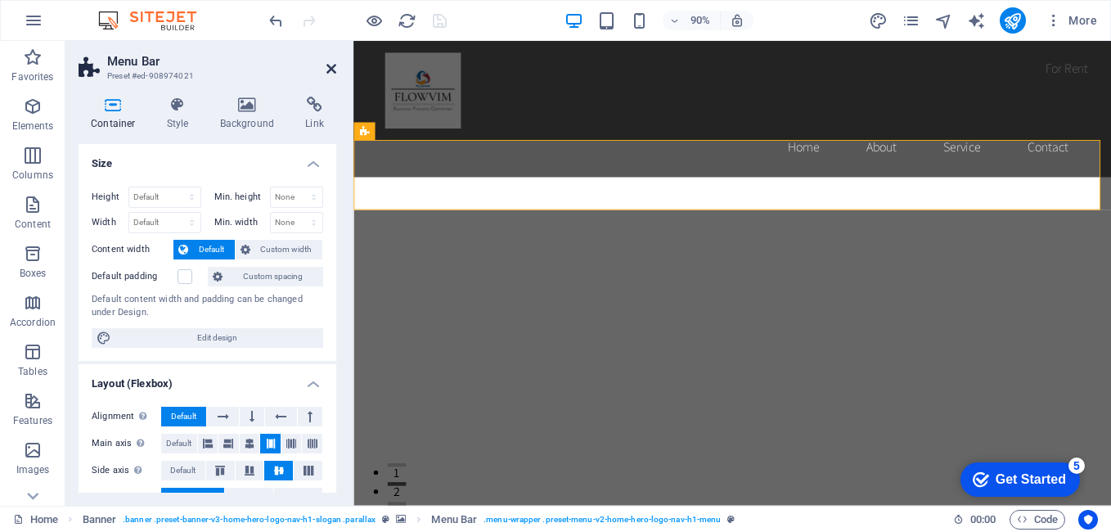
click at [330, 72] on icon at bounding box center [331, 68] width 10 height 13
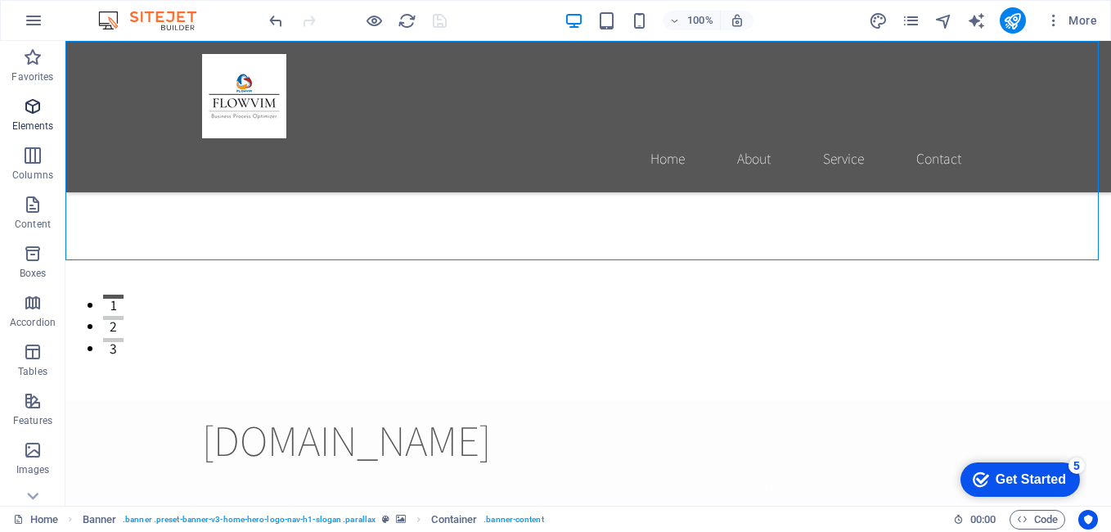
click at [29, 119] on span "Elements" at bounding box center [32, 116] width 65 height 39
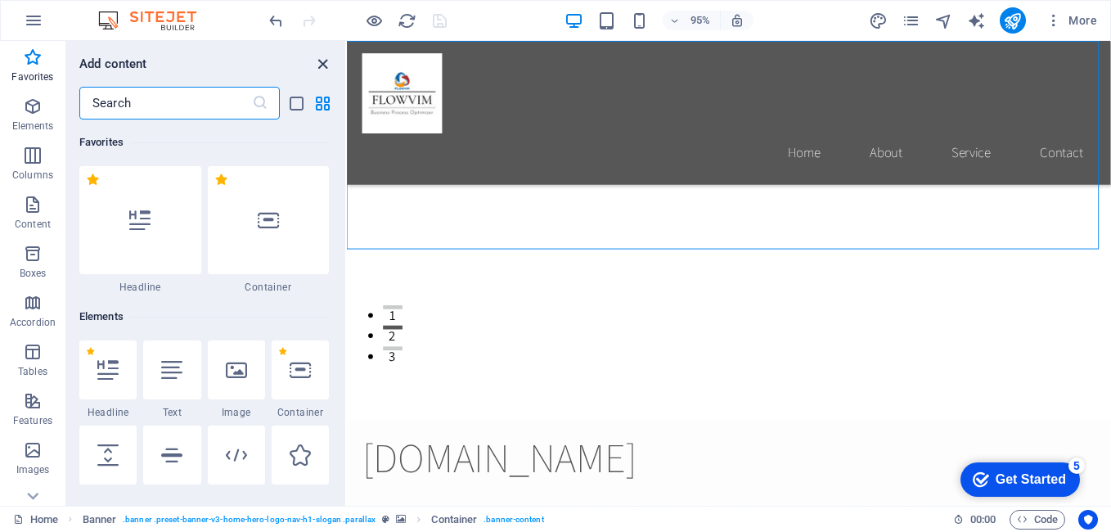
click at [322, 66] on icon "close panel" at bounding box center [322, 64] width 19 height 19
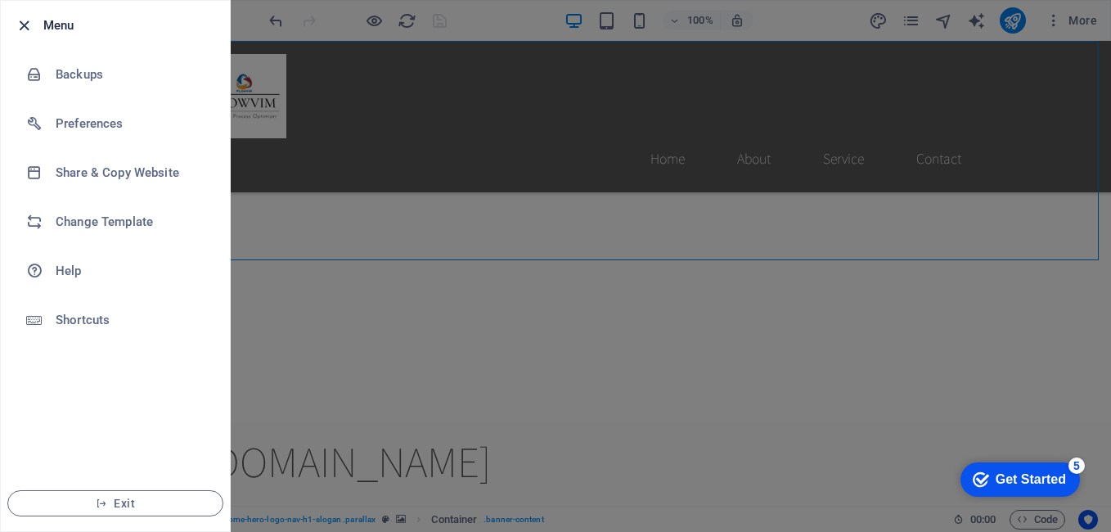
click at [22, 30] on icon "button" at bounding box center [24, 25] width 19 height 19
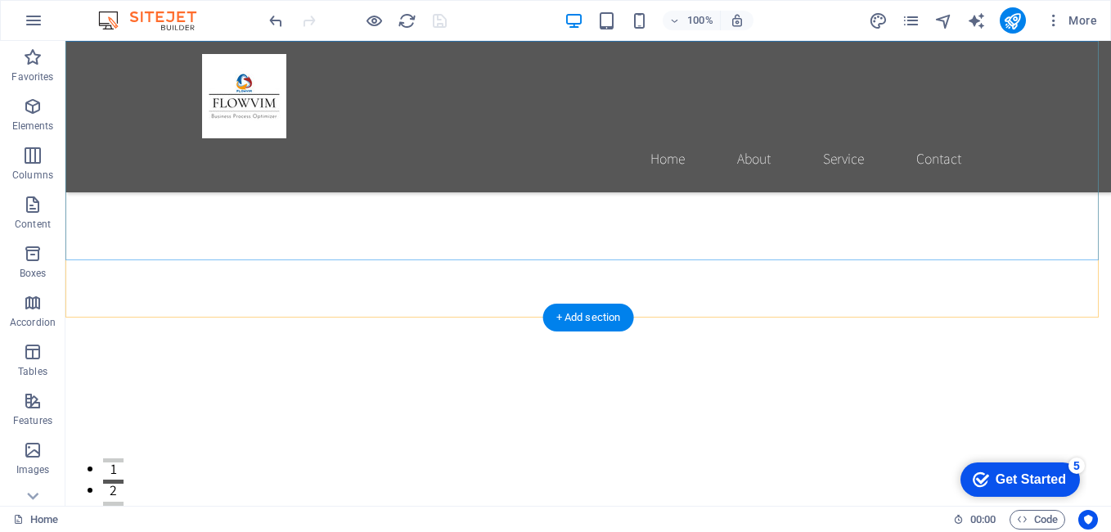
scroll to position [164, 0]
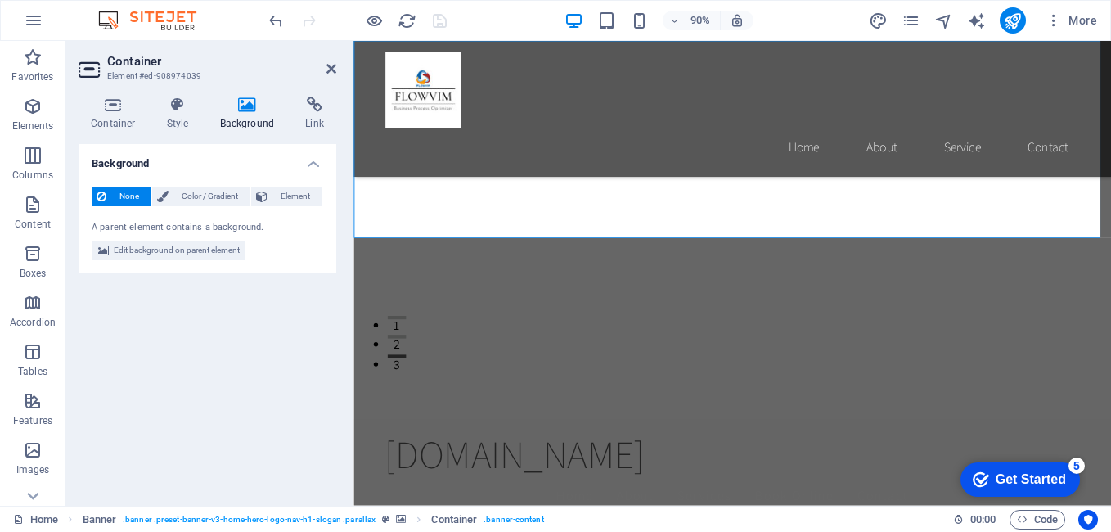
click at [245, 106] on icon at bounding box center [247, 105] width 79 height 16
click at [245, 120] on h4 "Background" at bounding box center [251, 114] width 86 height 34
click at [247, 111] on icon at bounding box center [247, 105] width 79 height 16
click at [236, 122] on h4 "Background" at bounding box center [251, 114] width 86 height 34
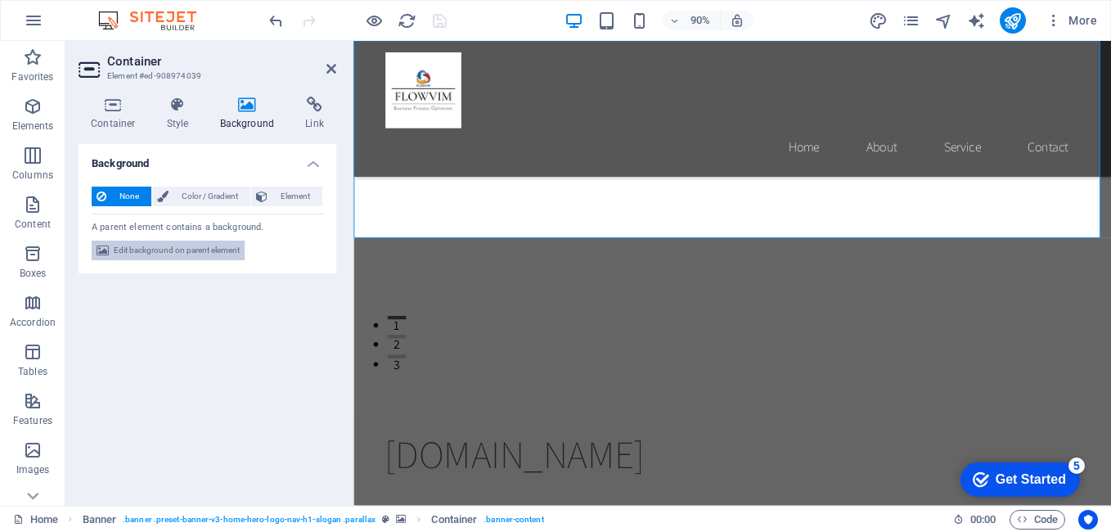
click at [168, 253] on span "Edit background on parent element" at bounding box center [177, 250] width 126 height 20
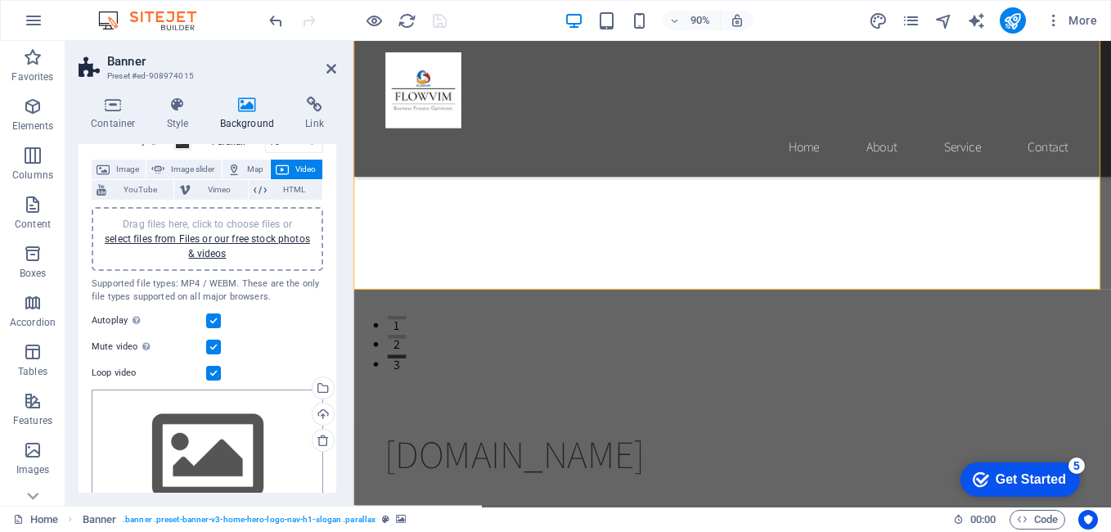
scroll to position [157, 0]
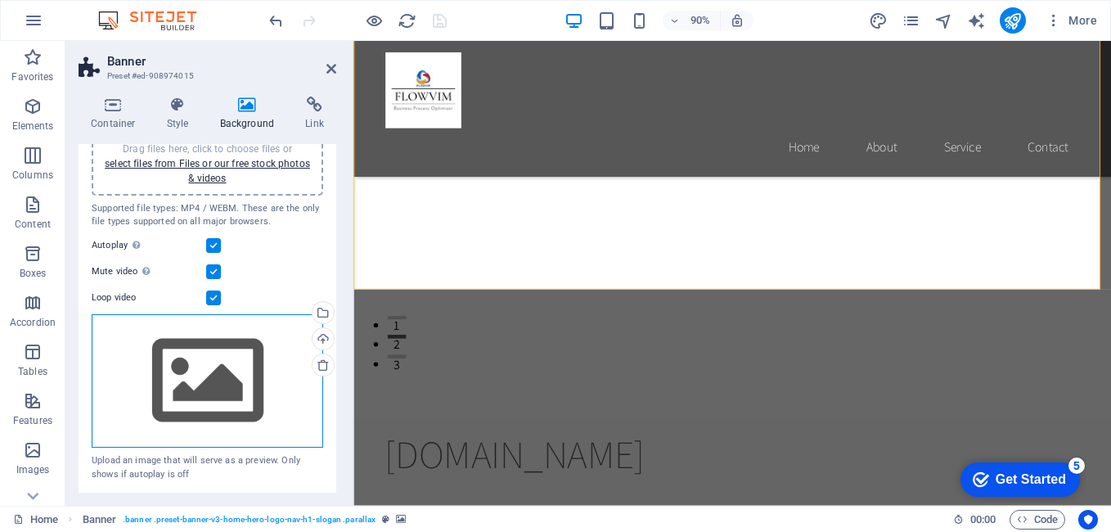
click at [237, 362] on div "Drag files here, click to choose files or select files from Files or our free s…" at bounding box center [207, 381] width 231 height 134
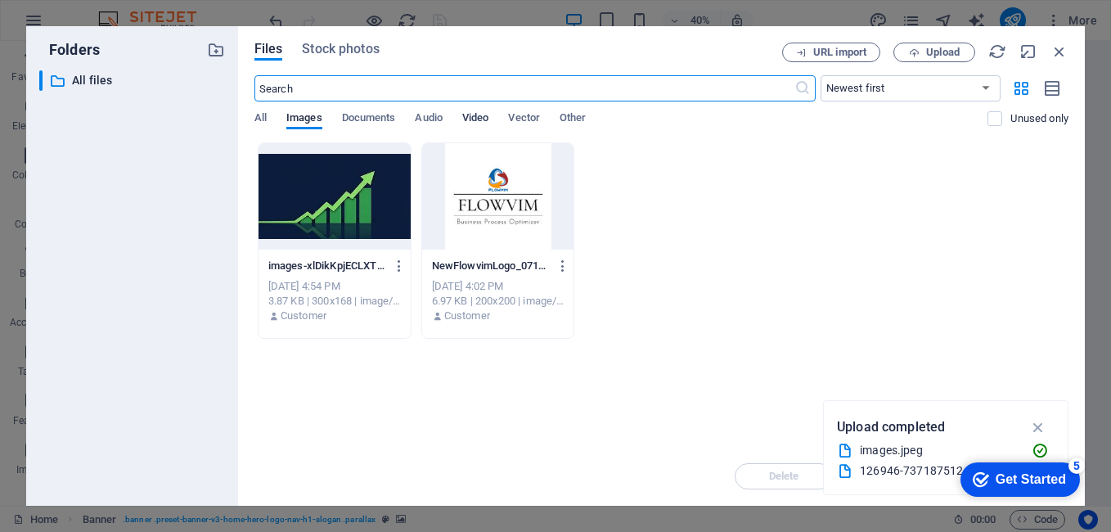
click at [477, 117] on span "Video" at bounding box center [475, 119] width 26 height 23
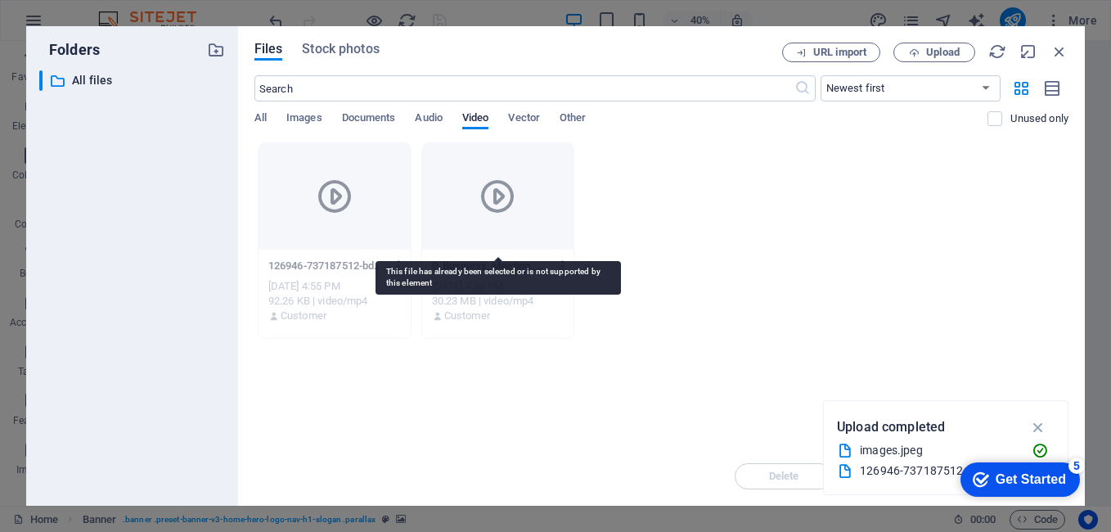
click at [519, 195] on div at bounding box center [498, 196] width 152 height 106
click at [518, 196] on div at bounding box center [498, 196] width 152 height 106
click at [492, 193] on icon at bounding box center [497, 196] width 39 height 39
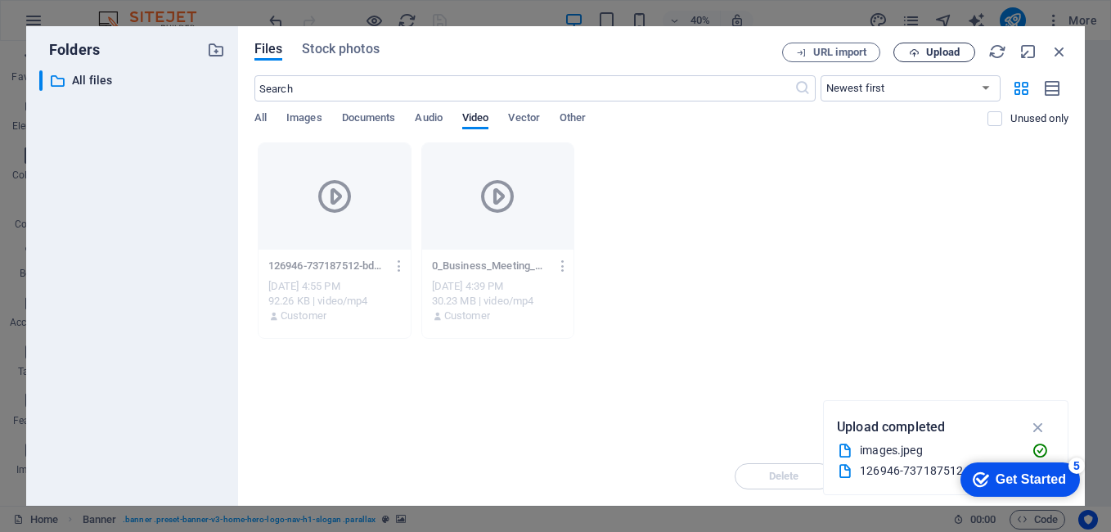
click at [941, 52] on span "Upload" at bounding box center [943, 52] width 34 height 10
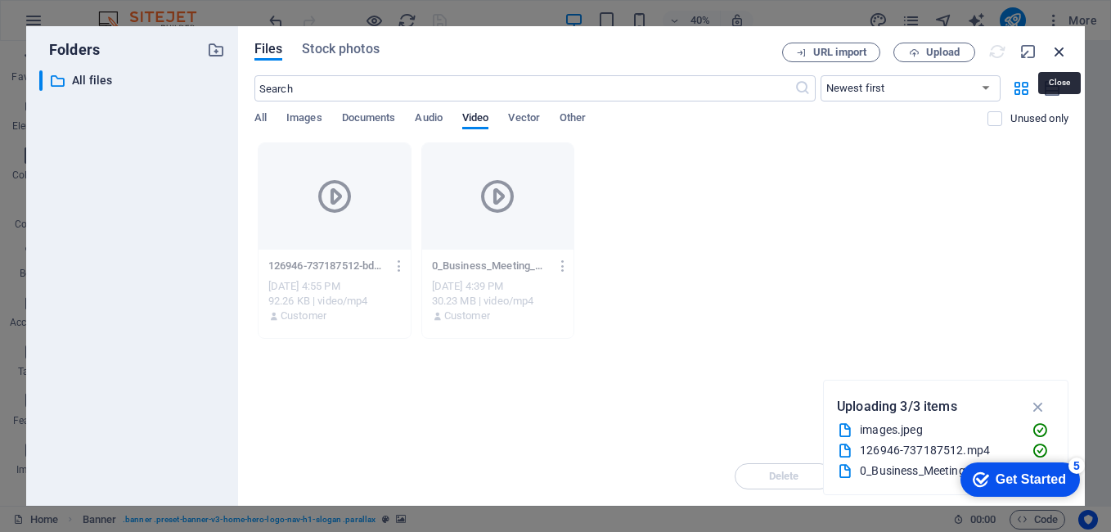
drag, startPoint x: 1058, startPoint y: 47, endPoint x: 601, endPoint y: 163, distance: 471.7
click at [1058, 47] on icon "button" at bounding box center [1059, 52] width 18 height 18
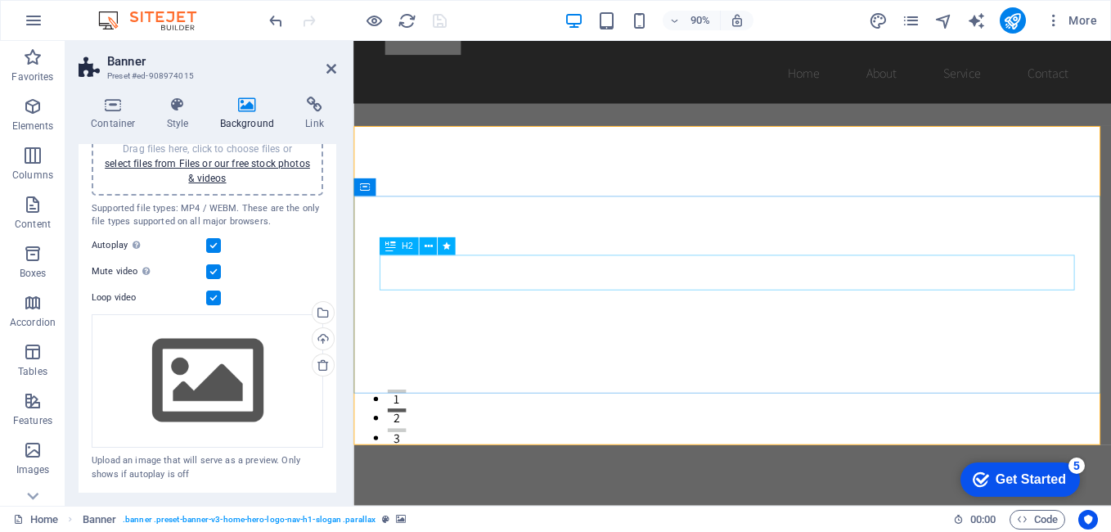
scroll to position [0, 0]
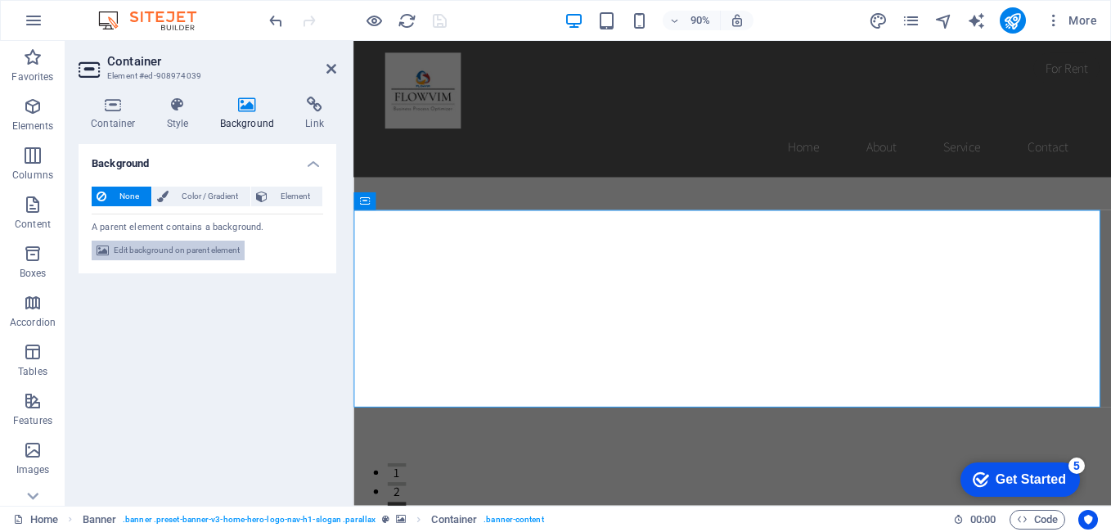
click at [194, 254] on span "Edit background on parent element" at bounding box center [177, 250] width 126 height 20
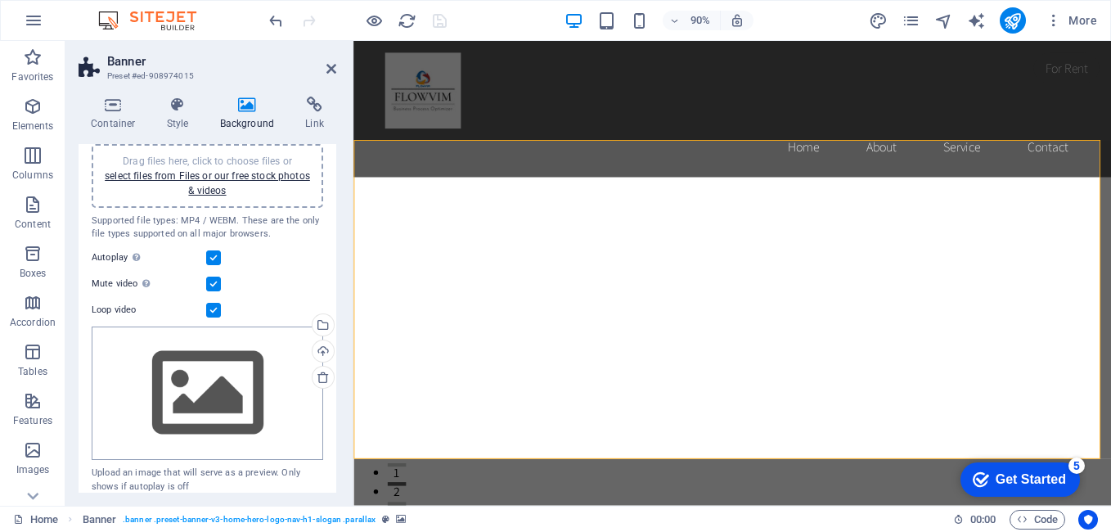
scroll to position [157, 0]
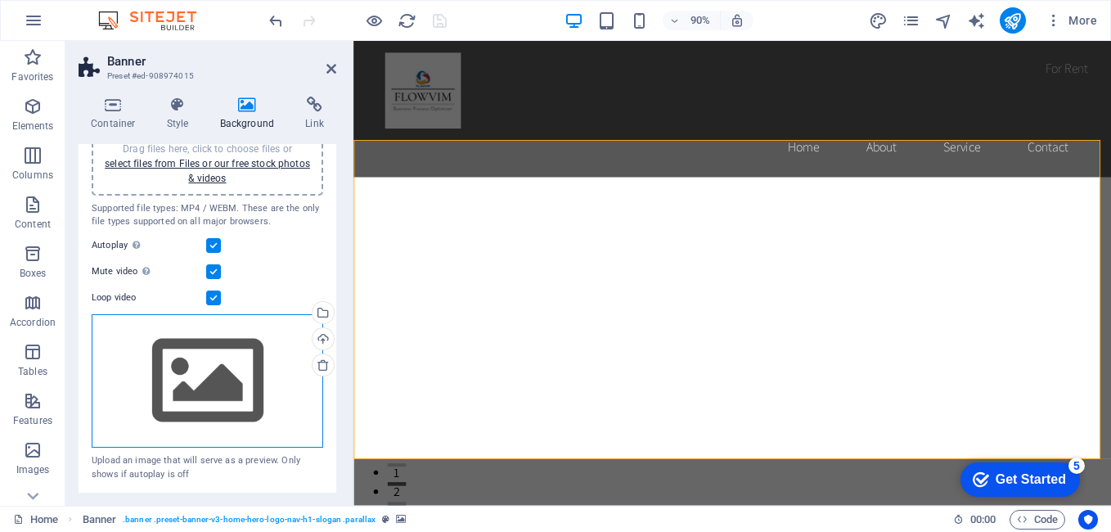
click at [226, 377] on div "Drag files here, click to choose files or select files from Files or our free s…" at bounding box center [207, 381] width 231 height 134
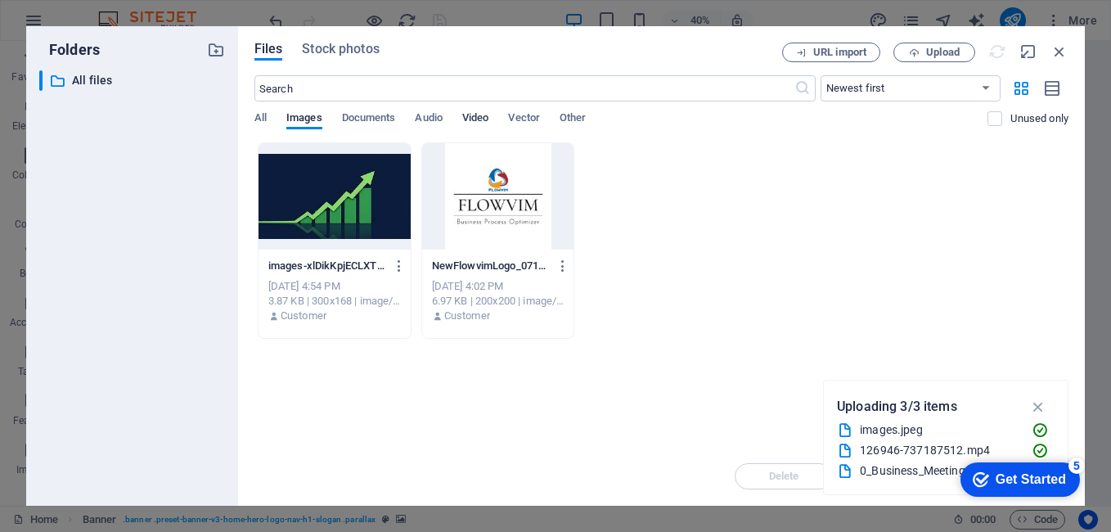
click at [478, 121] on span "Video" at bounding box center [475, 119] width 26 height 23
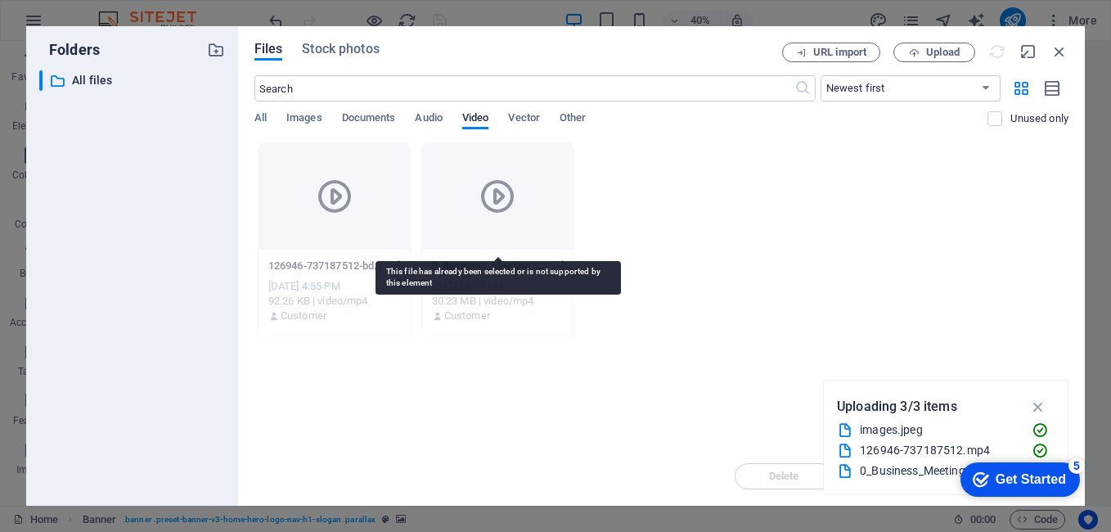
click at [500, 217] on div at bounding box center [498, 196] width 152 height 106
click at [502, 200] on icon at bounding box center [497, 196] width 39 height 39
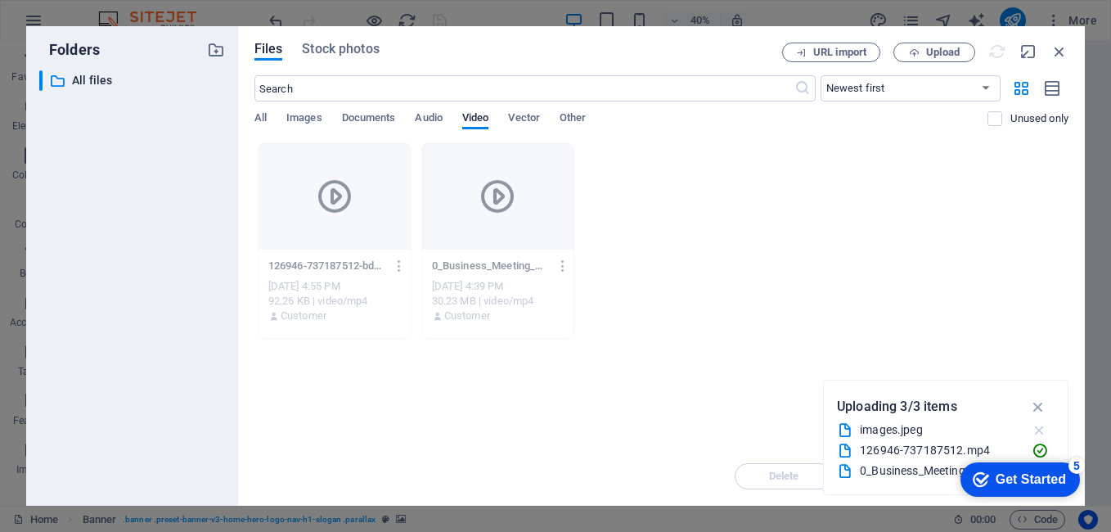
click at [1040, 430] on icon "button" at bounding box center [1039, 430] width 17 height 16
click at [1040, 450] on icon "button" at bounding box center [1039, 450] width 17 height 16
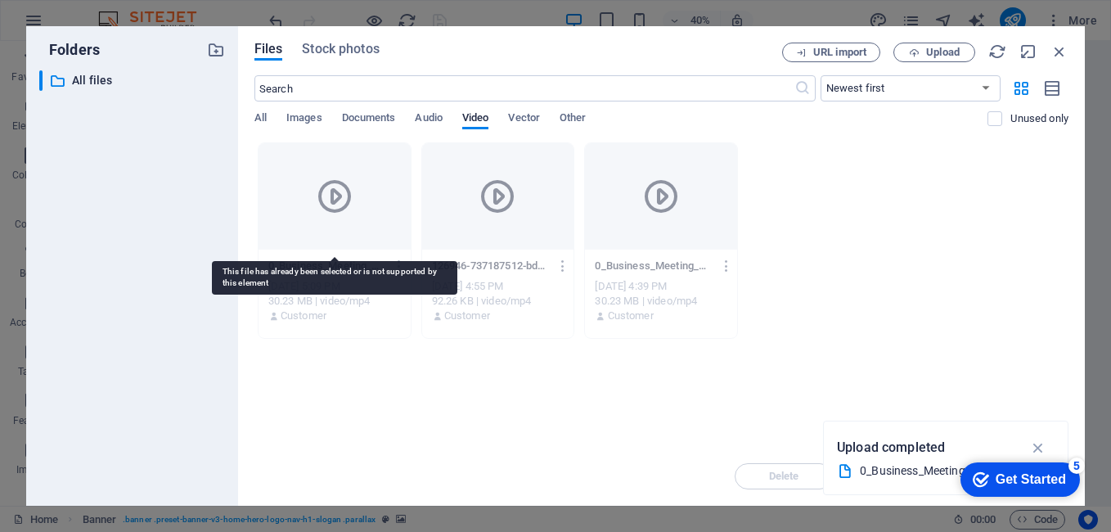
click at [321, 202] on icon at bounding box center [334, 196] width 39 height 39
click at [339, 206] on icon at bounding box center [334, 196] width 39 height 39
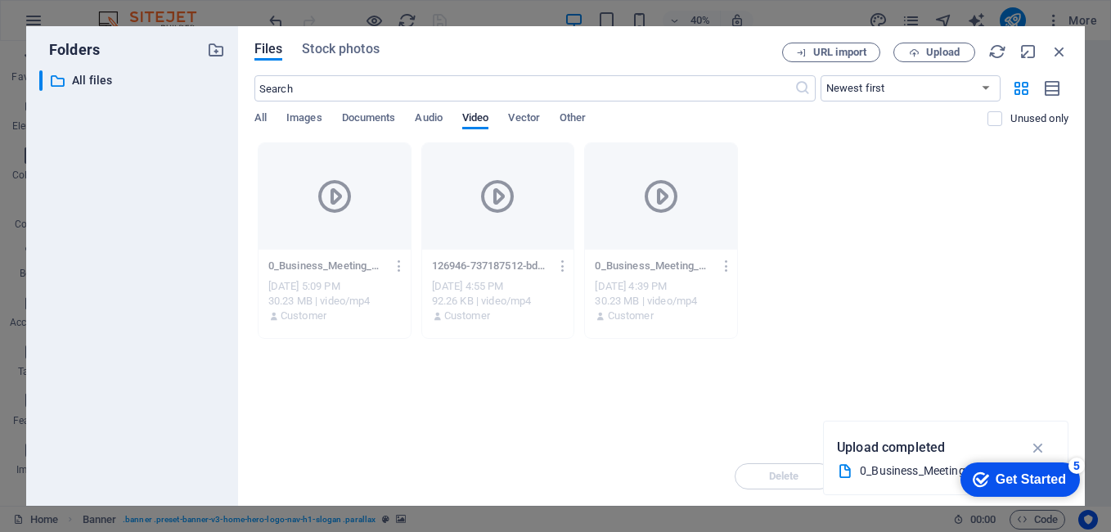
click at [918, 480] on div "0_Business_Meeting_Presentation_3840x2020.mp4" at bounding box center [946, 470] width 218 height 20
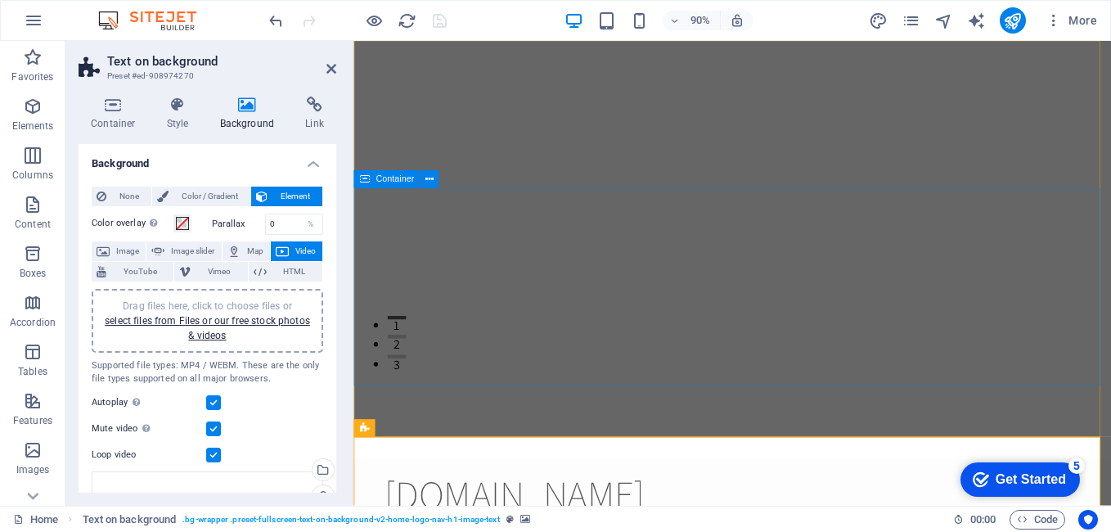
scroll to position [0, 0]
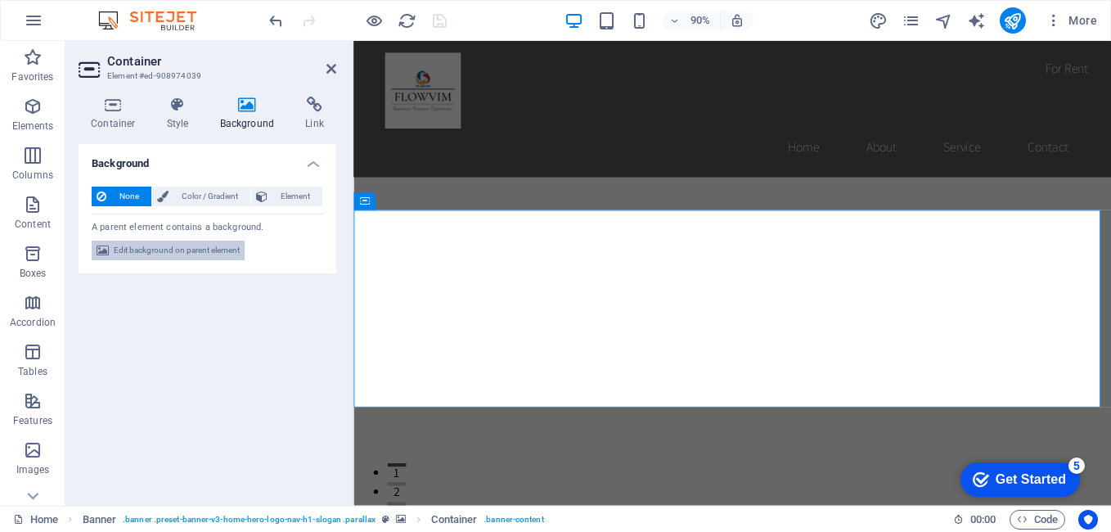
click at [166, 249] on span "Edit background on parent element" at bounding box center [177, 250] width 126 height 20
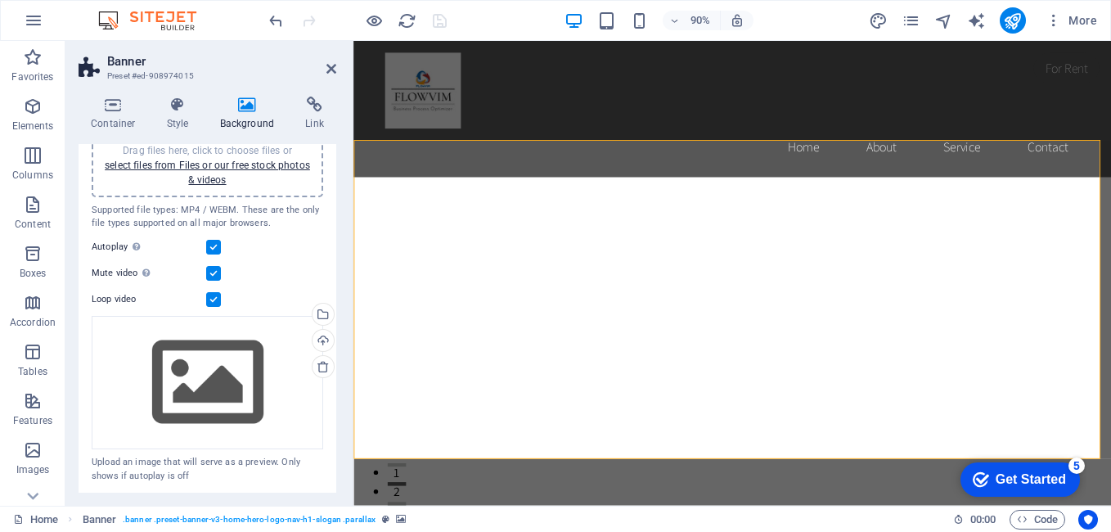
scroll to position [157, 0]
click at [320, 366] on icon at bounding box center [323, 364] width 13 height 13
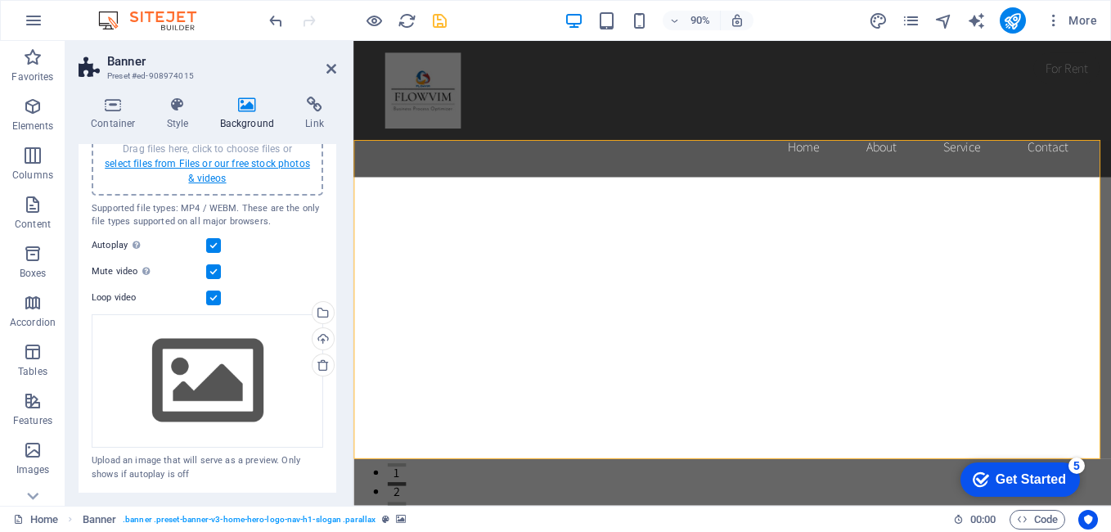
click at [205, 168] on link "select files from Files or our free stock photos & videos" at bounding box center [207, 171] width 205 height 26
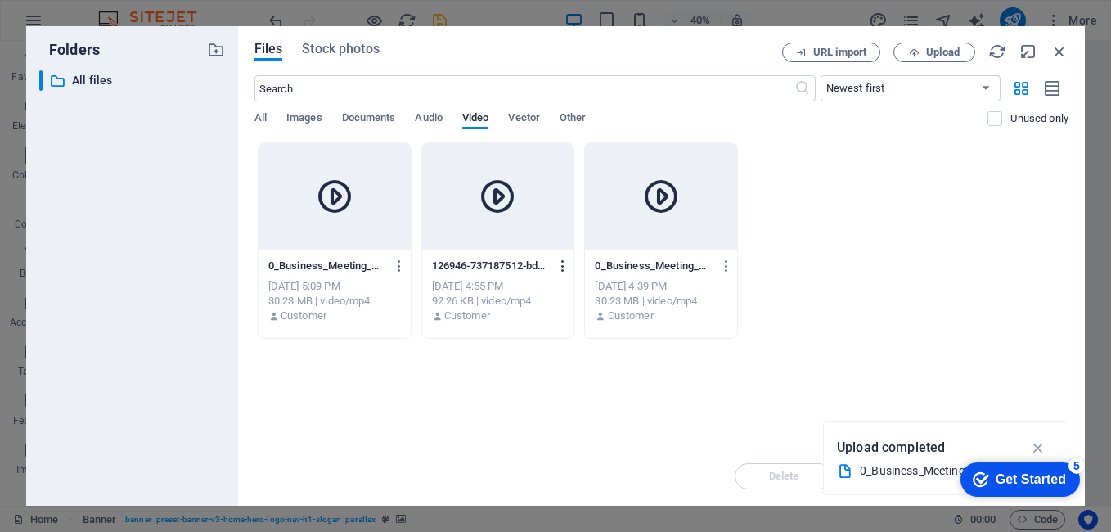
click at [565, 266] on icon "button" at bounding box center [563, 265] width 16 height 15
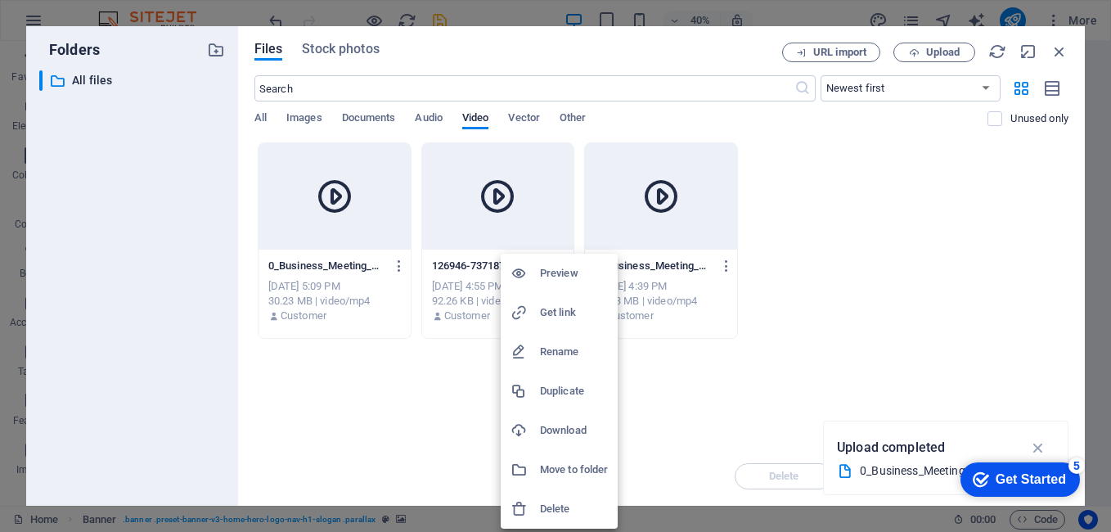
click at [559, 510] on h6 "Delete" at bounding box center [574, 509] width 68 height 20
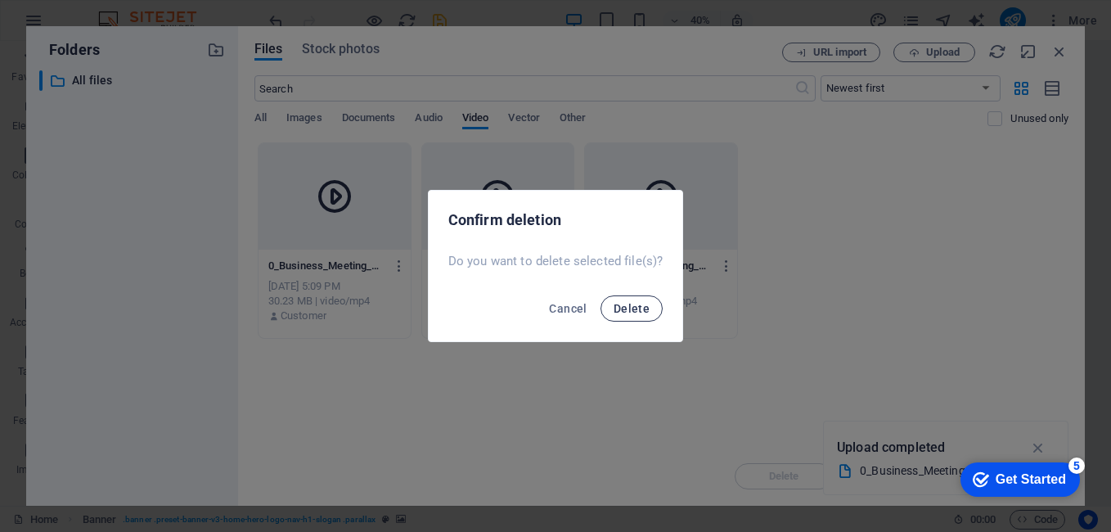
click at [635, 312] on span "Delete" at bounding box center [631, 308] width 36 height 13
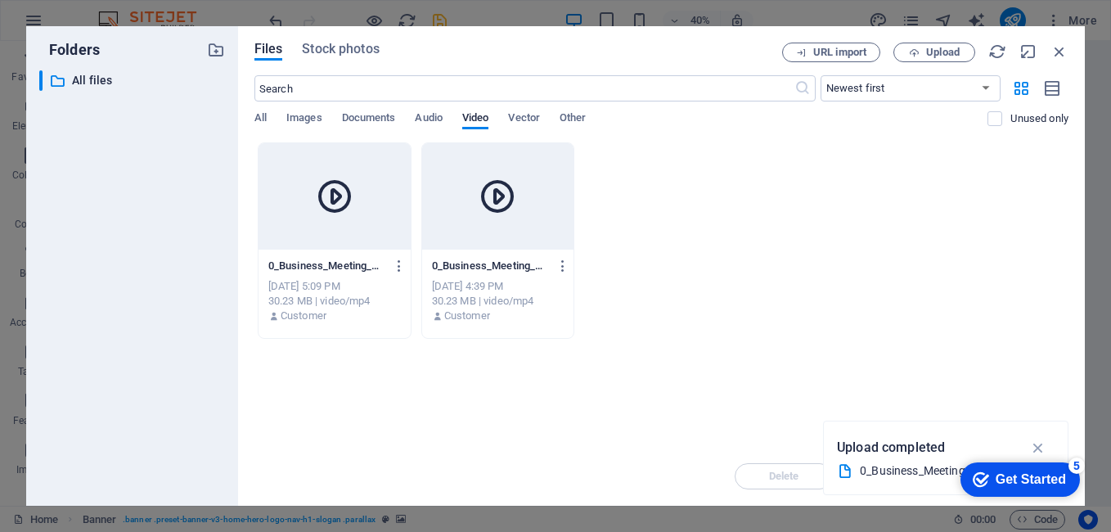
click at [340, 200] on icon at bounding box center [334, 196] width 39 height 39
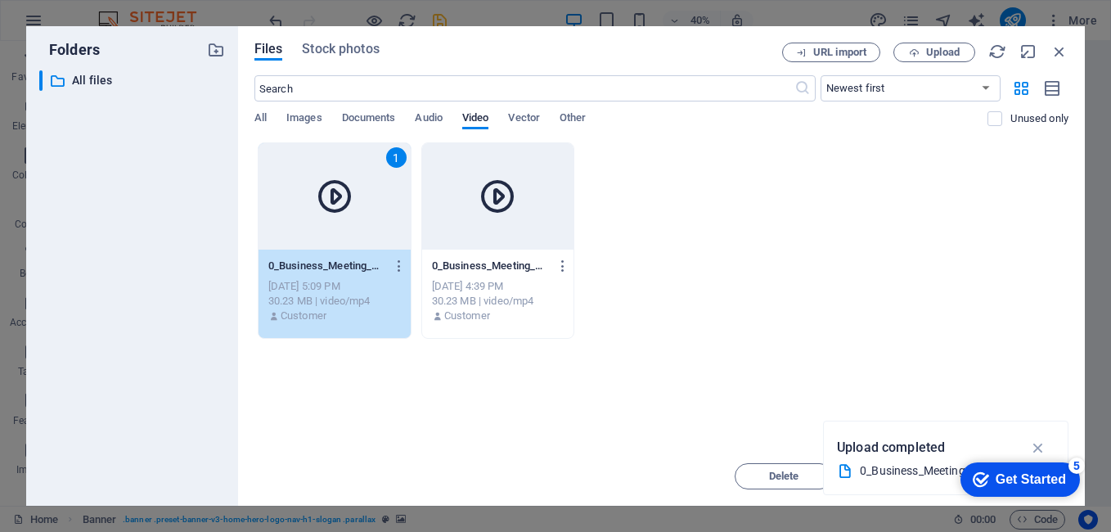
click at [340, 200] on icon at bounding box center [334, 196] width 39 height 39
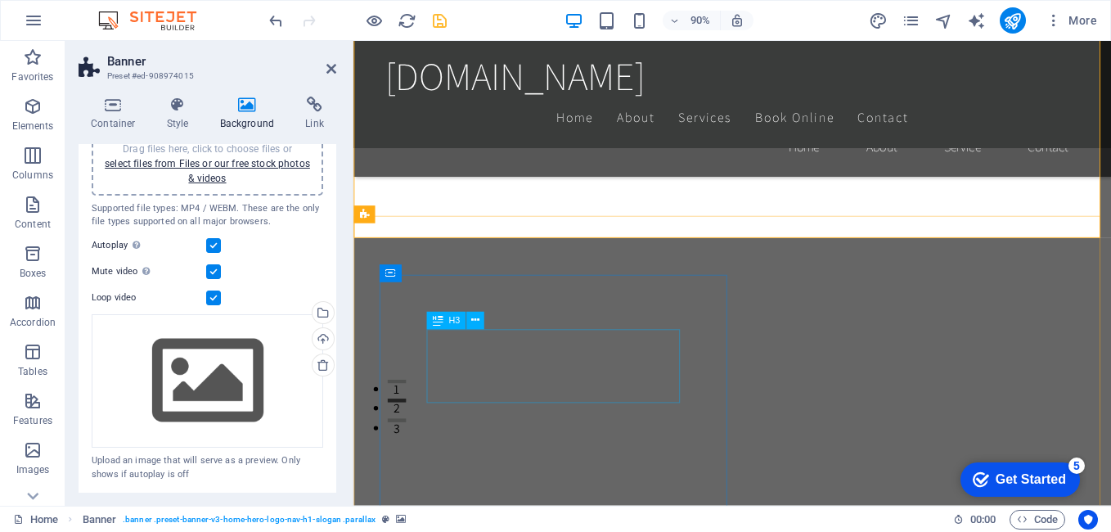
scroll to position [245, 0]
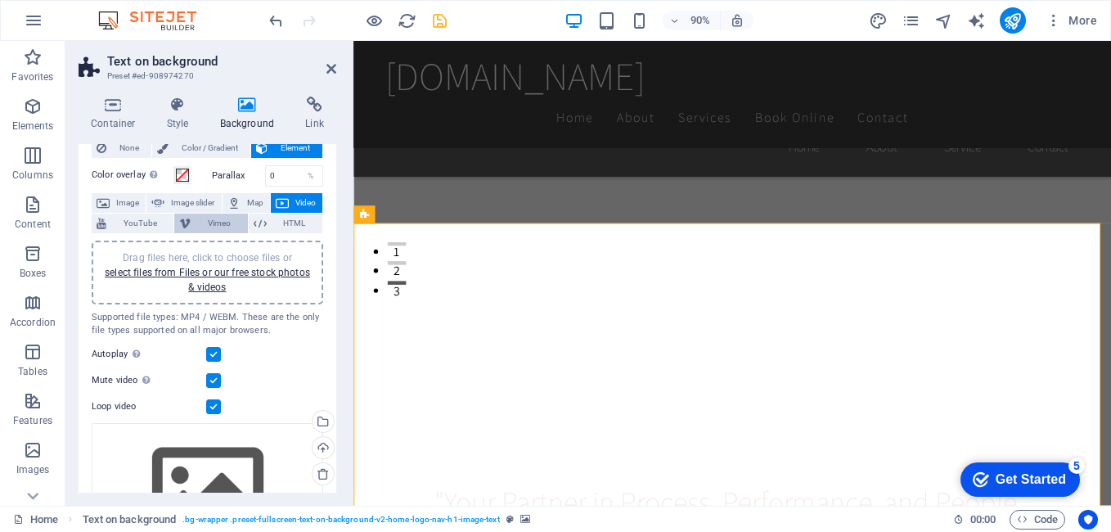
scroll to position [0, 0]
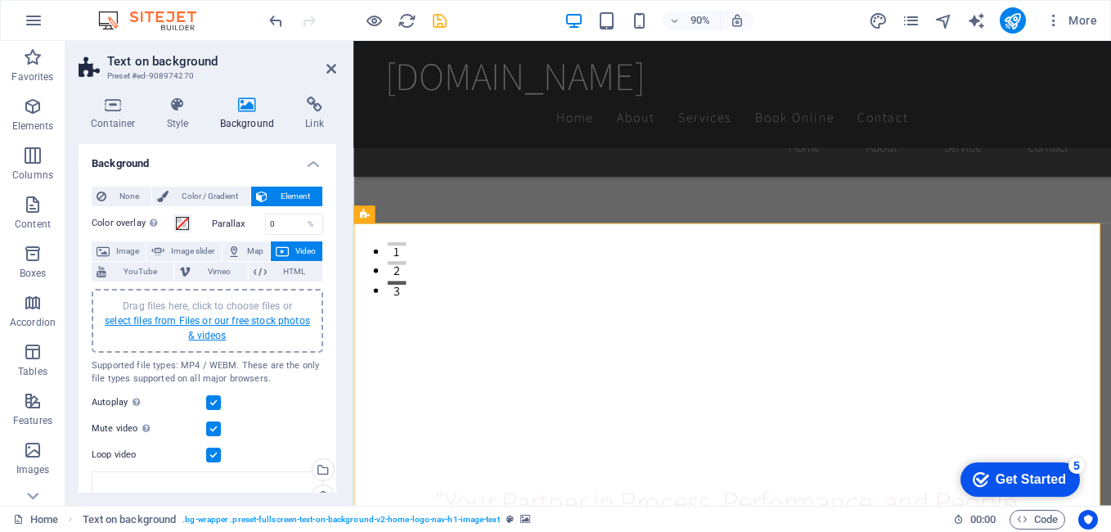
drag, startPoint x: 2, startPoint y: 523, endPoint x: 219, endPoint y: 321, distance: 297.5
click at [211, 324] on link "select files from Files or our free stock photos & videos" at bounding box center [207, 328] width 205 height 26
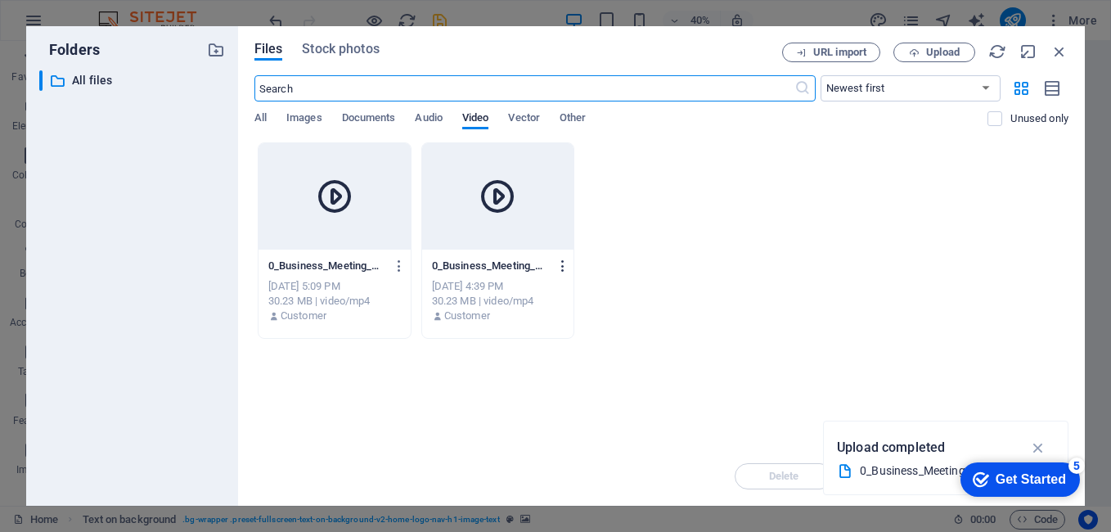
click at [564, 272] on icon "button" at bounding box center [563, 265] width 16 height 15
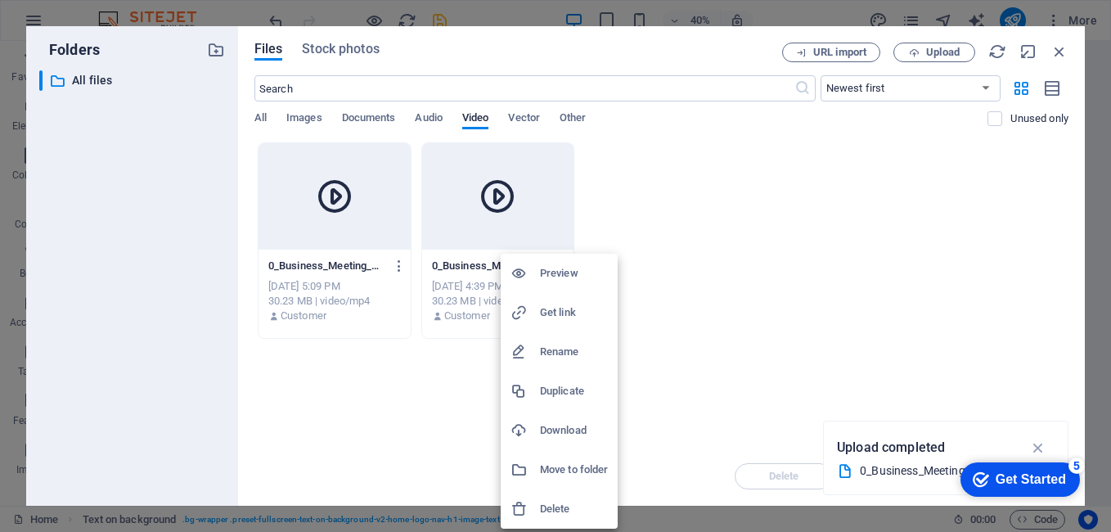
click at [564, 512] on h6 "Delete" at bounding box center [574, 509] width 68 height 20
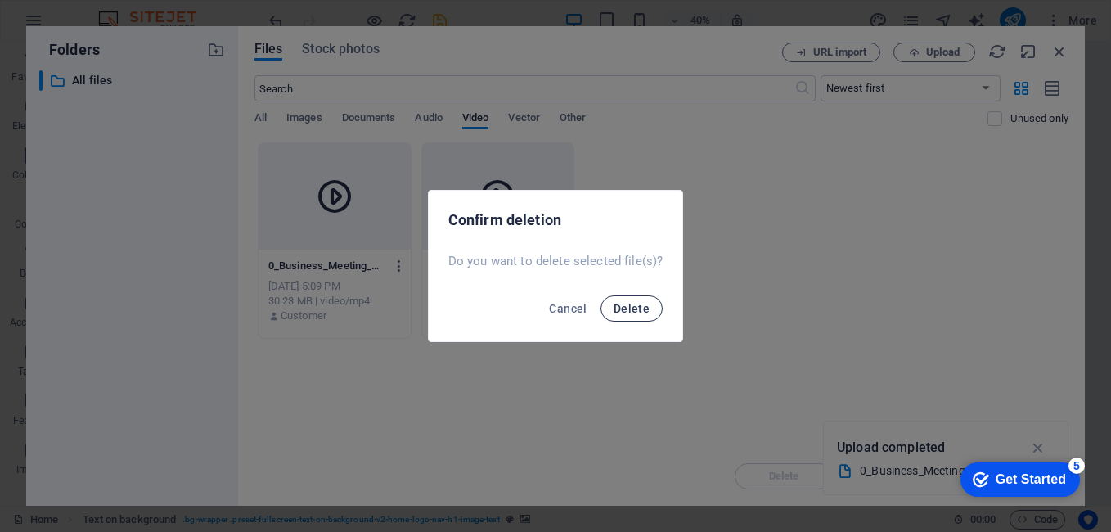
click at [620, 304] on span "Delete" at bounding box center [631, 308] width 36 height 13
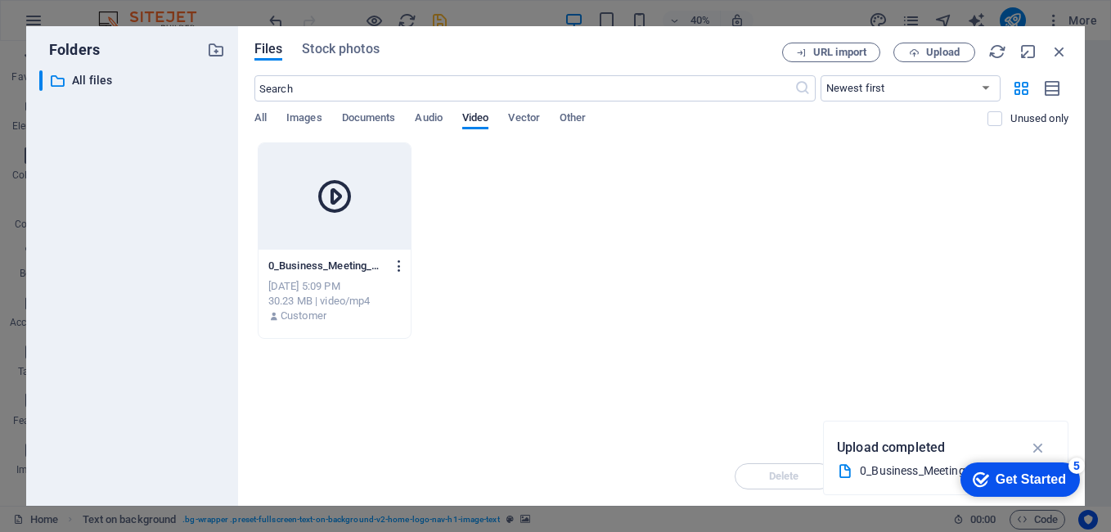
click at [400, 270] on icon "button" at bounding box center [400, 265] width 16 height 15
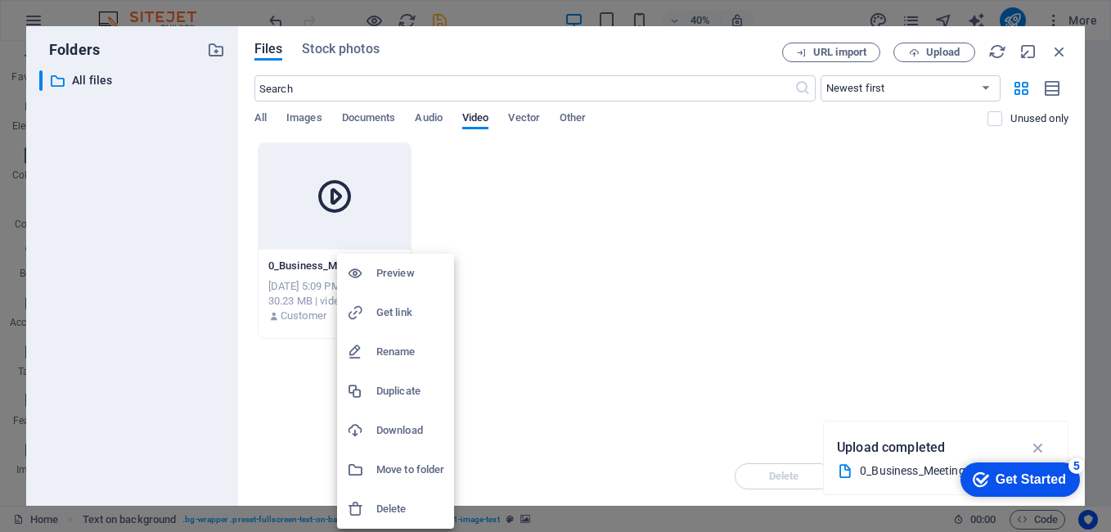
drag, startPoint x: 400, startPoint y: 270, endPoint x: 395, endPoint y: 508, distance: 238.1
click at [395, 508] on h6 "Delete" at bounding box center [410, 509] width 68 height 20
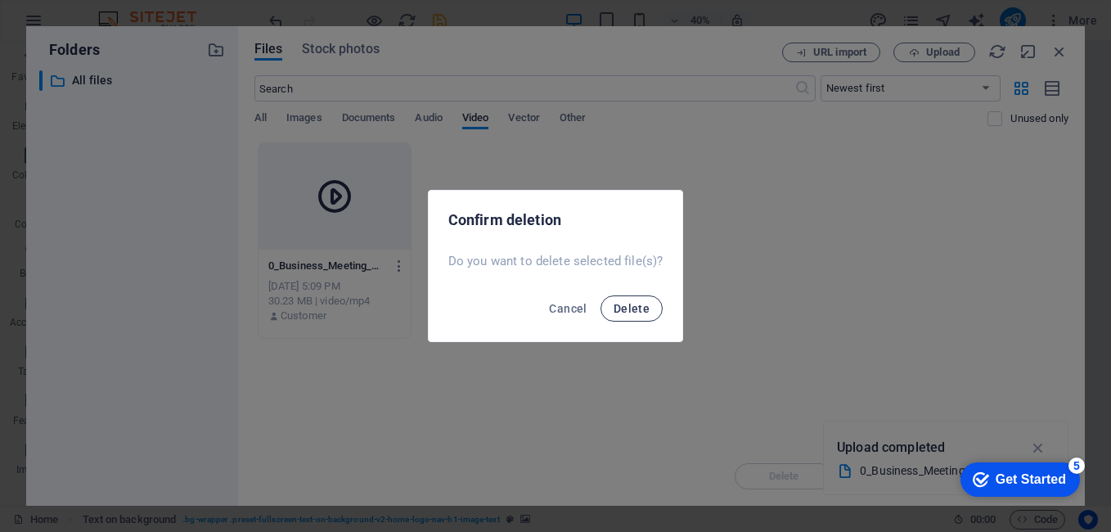
click at [636, 318] on button "Delete" at bounding box center [631, 308] width 62 height 26
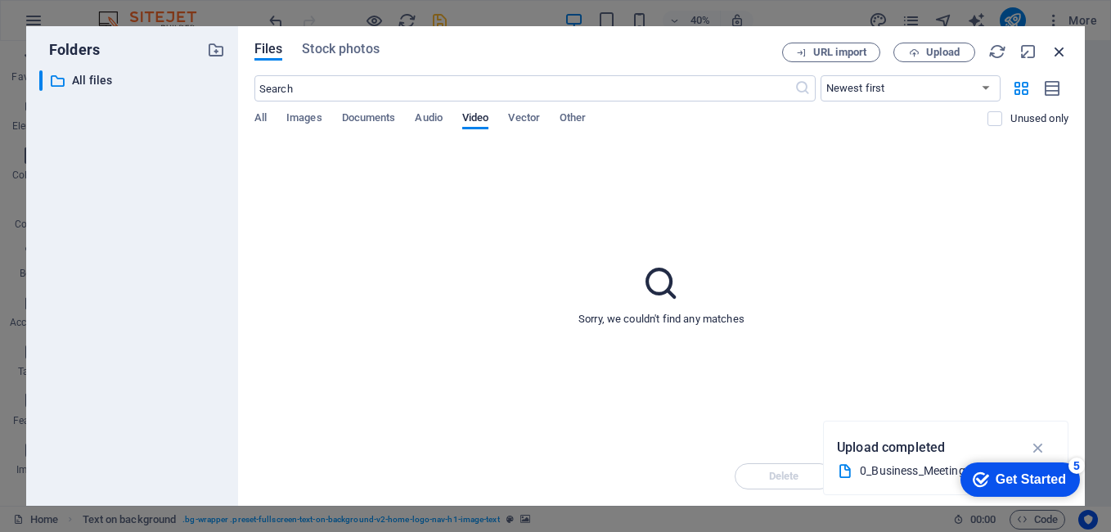
click at [1062, 52] on icon "button" at bounding box center [1059, 52] width 18 height 18
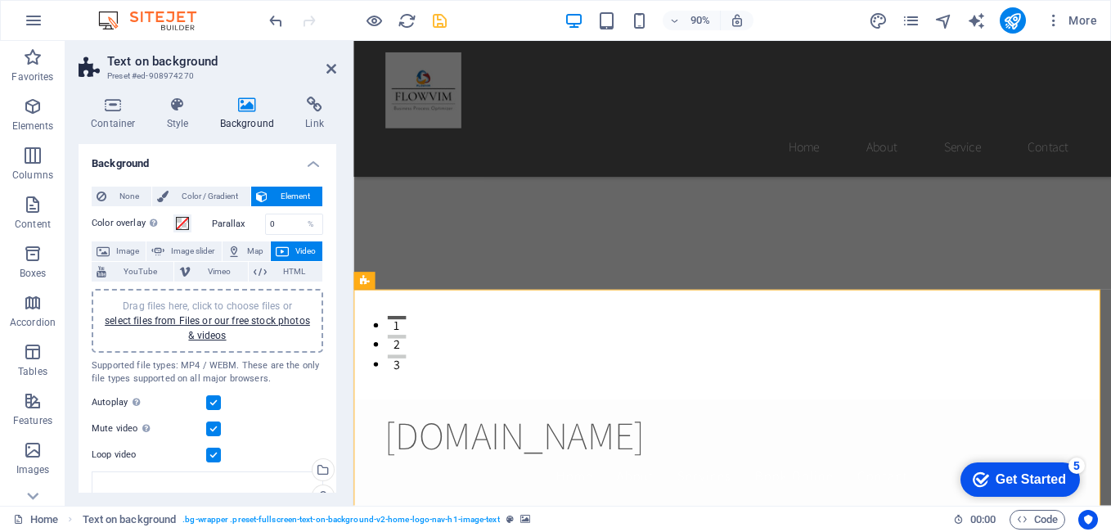
scroll to position [327, 0]
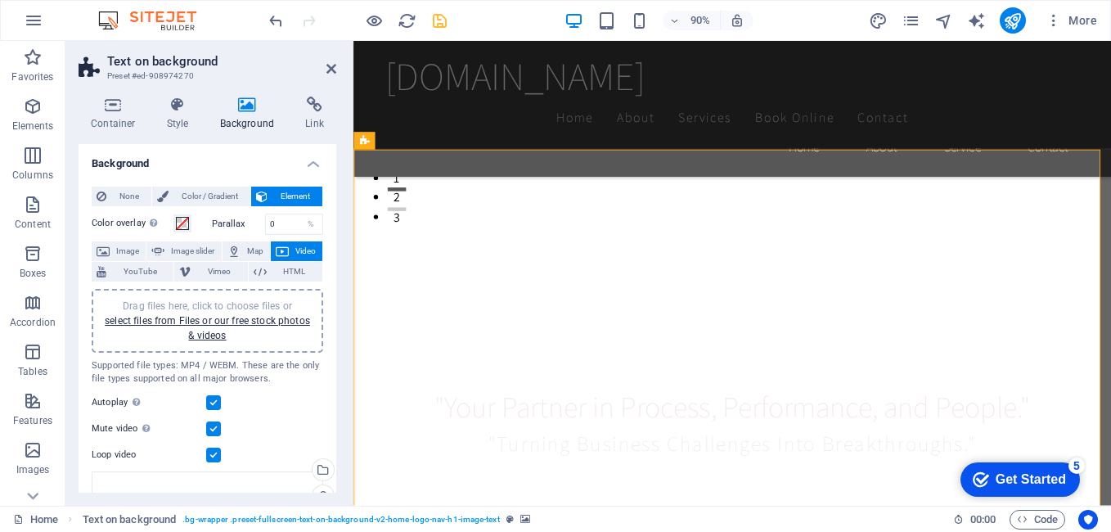
click at [124, 196] on span "None" at bounding box center [128, 196] width 35 height 20
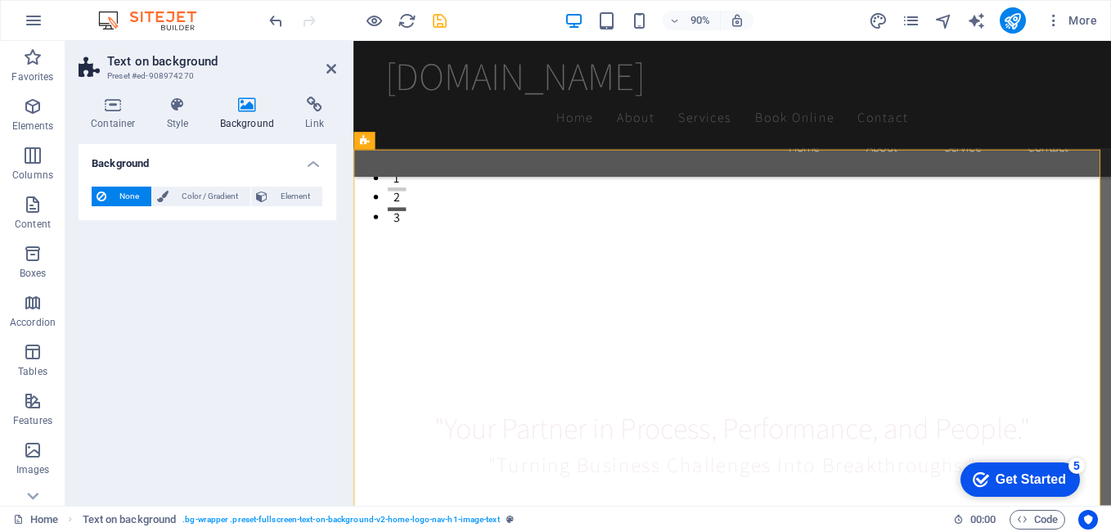
click at [250, 117] on h4 "Background" at bounding box center [251, 114] width 86 height 34
click at [252, 127] on h4 "Background" at bounding box center [251, 114] width 86 height 34
click at [244, 101] on icon at bounding box center [247, 105] width 79 height 16
click at [109, 195] on button "None" at bounding box center [122, 196] width 60 height 20
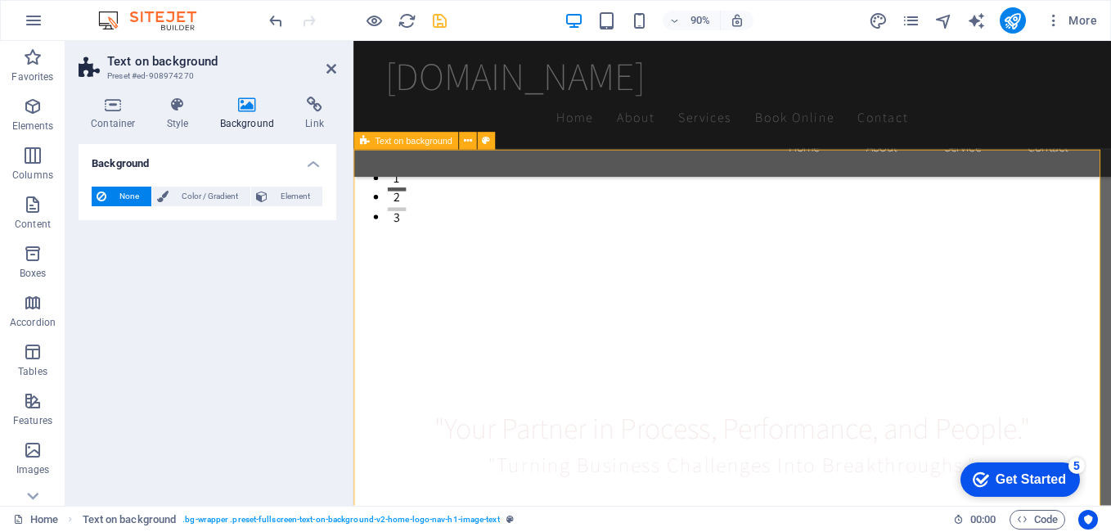
click at [128, 195] on span "None" at bounding box center [128, 196] width 35 height 20
click at [306, 193] on span "Element" at bounding box center [294, 196] width 45 height 20
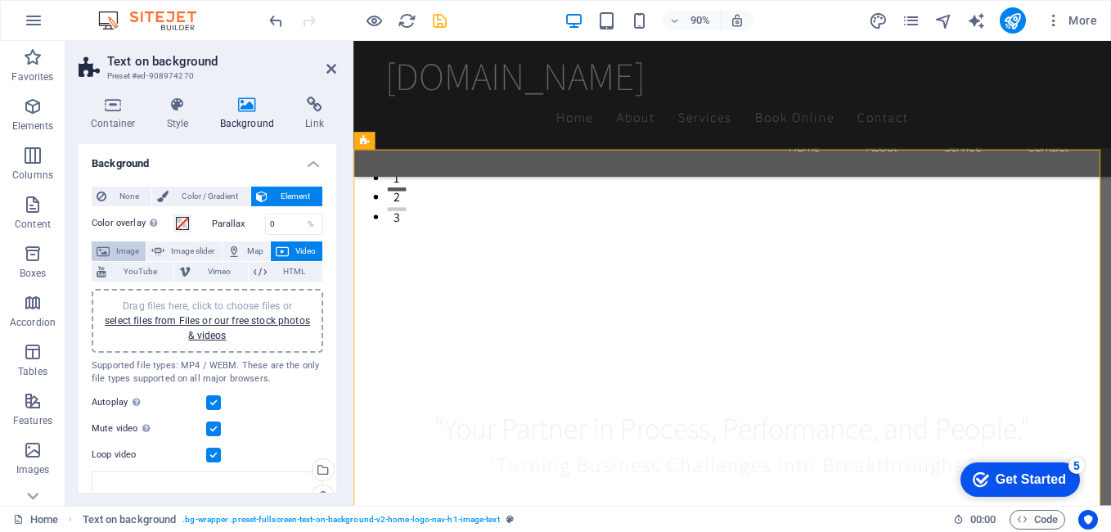
click at [125, 252] on span "Image" at bounding box center [128, 251] width 26 height 20
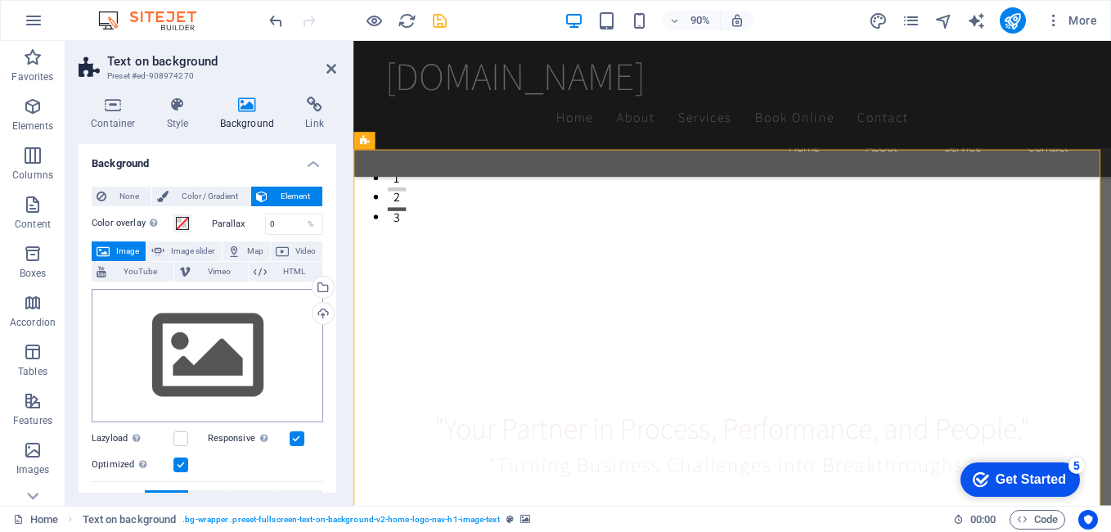
scroll to position [82, 0]
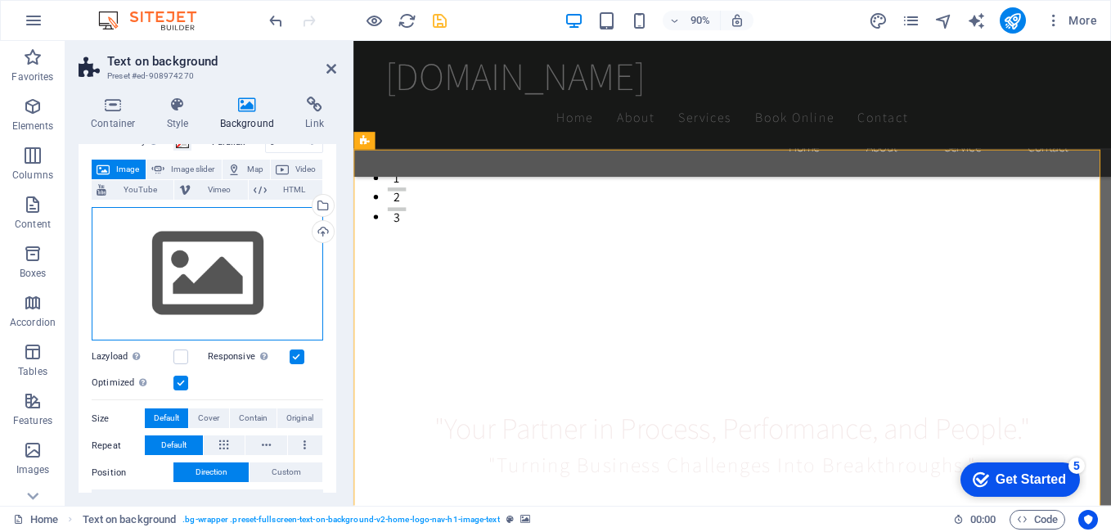
click at [201, 273] on div "Drag files here, click to choose files or select files from Files or our free s…" at bounding box center [207, 274] width 231 height 134
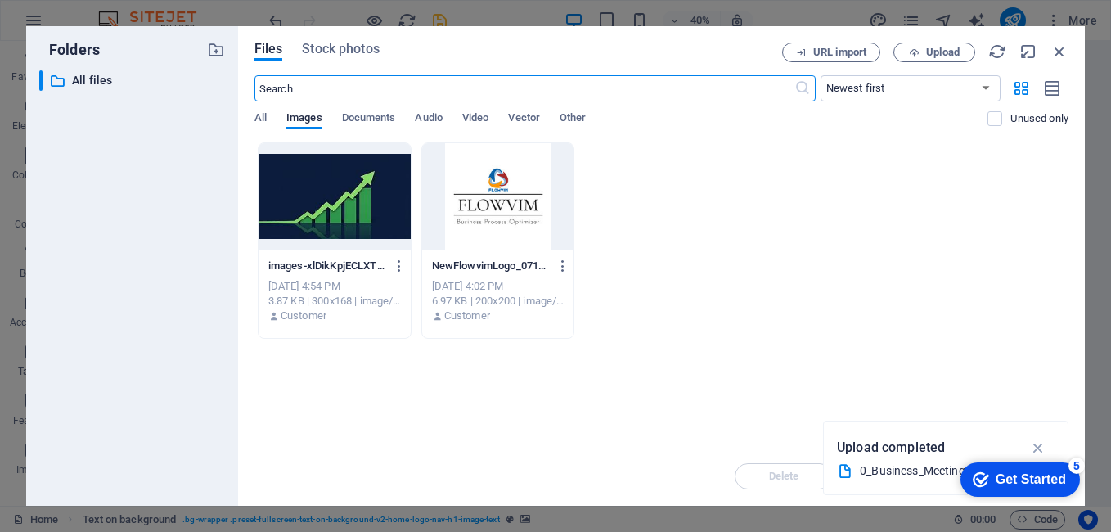
click at [357, 208] on div at bounding box center [334, 196] width 152 height 106
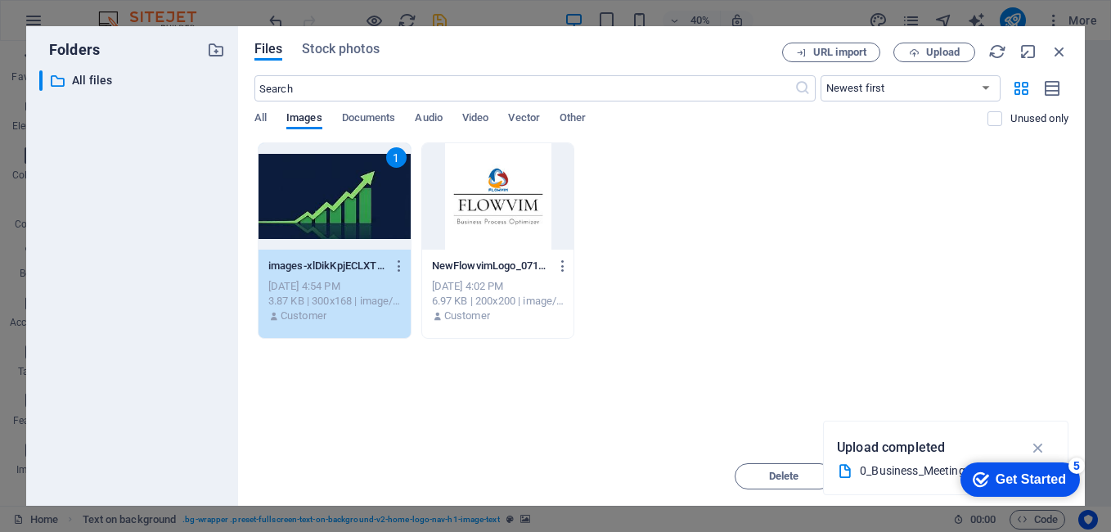
click at [352, 201] on div "1" at bounding box center [334, 196] width 152 height 106
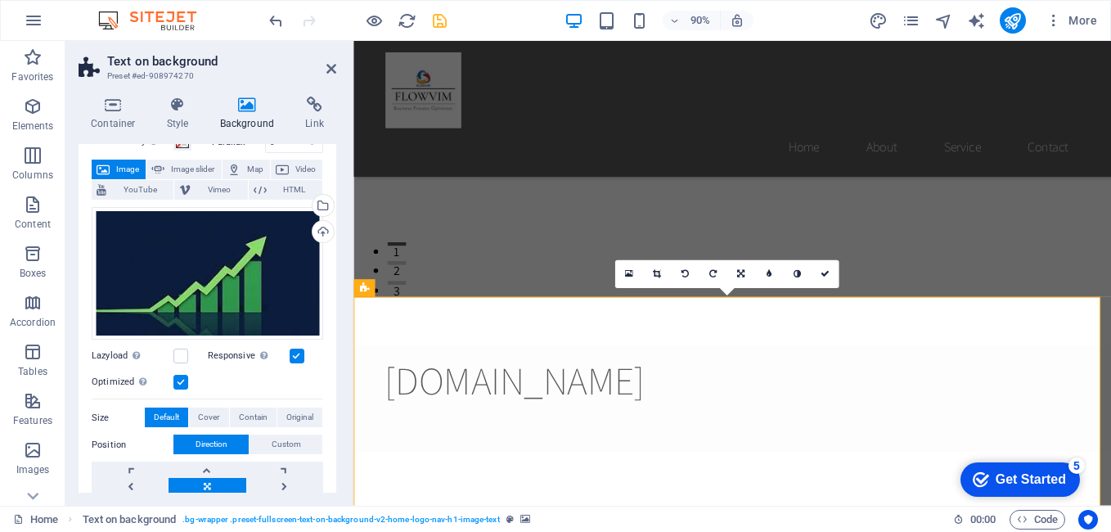
scroll to position [164, 0]
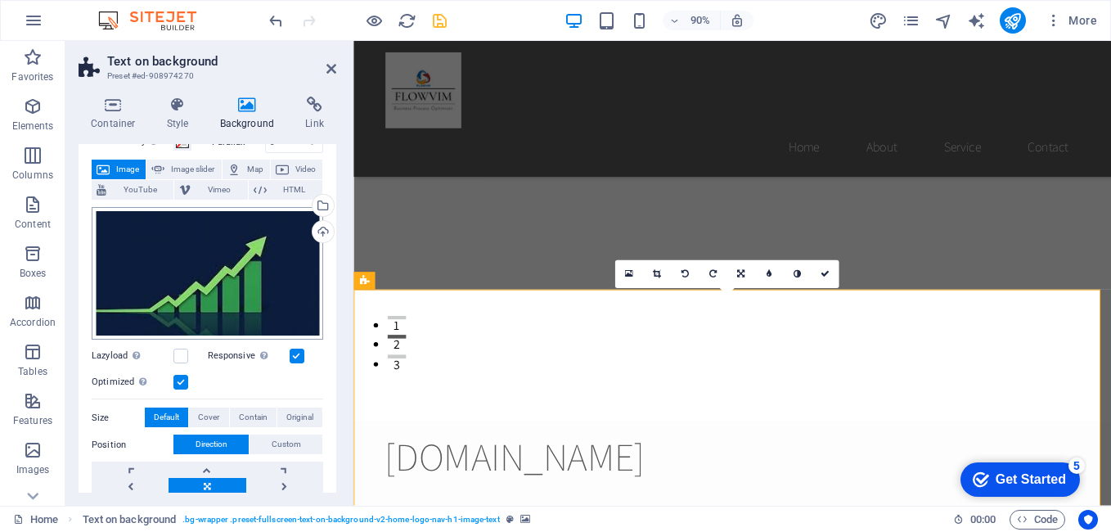
scroll to position [0, 0]
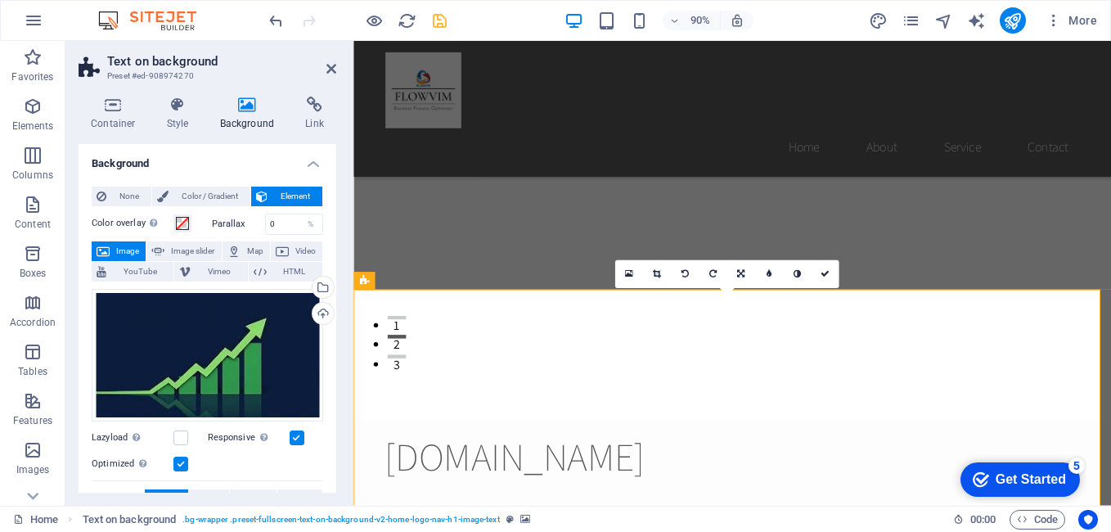
click at [128, 250] on span "Image" at bounding box center [128, 251] width 26 height 20
click at [126, 244] on span "Image" at bounding box center [128, 251] width 26 height 20
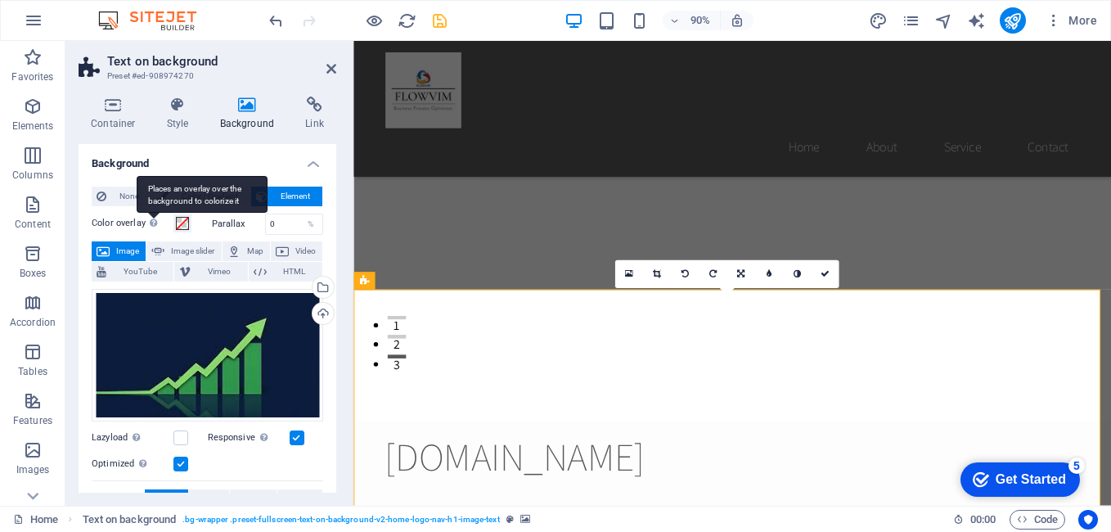
click at [154, 213] on div "Places an overlay over the background to colorize it" at bounding box center [202, 194] width 131 height 37
click at [173, 222] on button "Color overlay Places an overlay over the background to colorize it" at bounding box center [182, 223] width 18 height 18
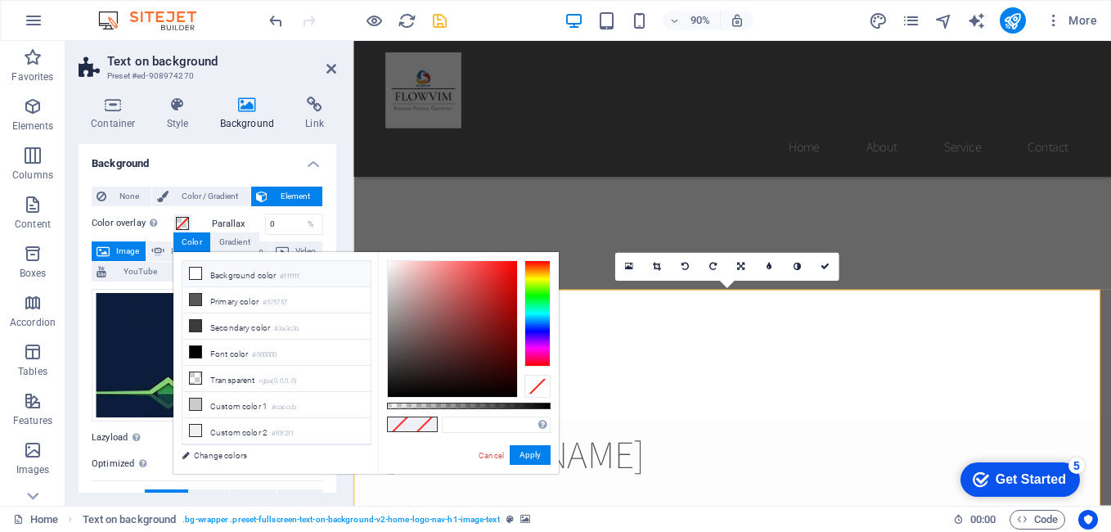
type input "#ffffff"
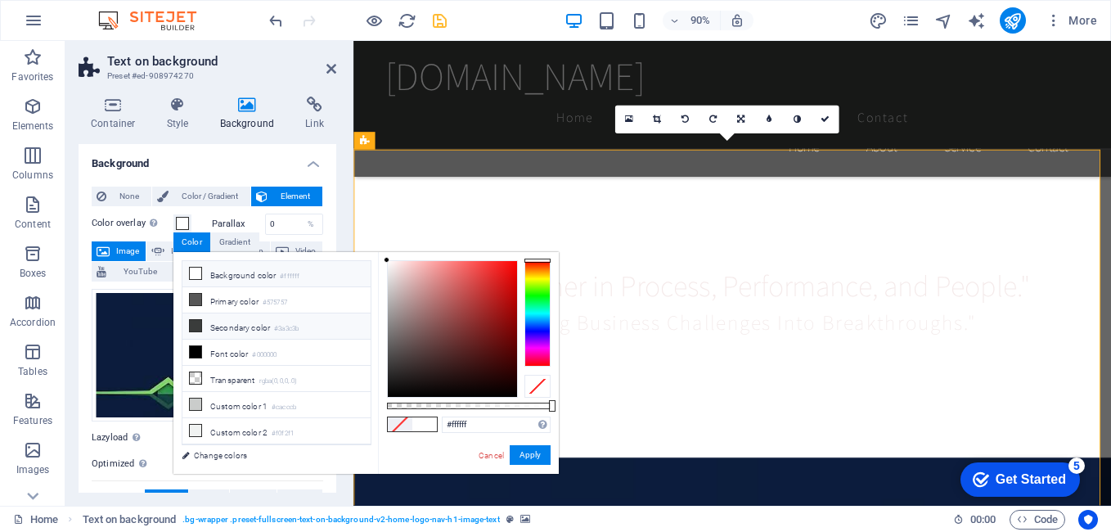
scroll to position [327, 0]
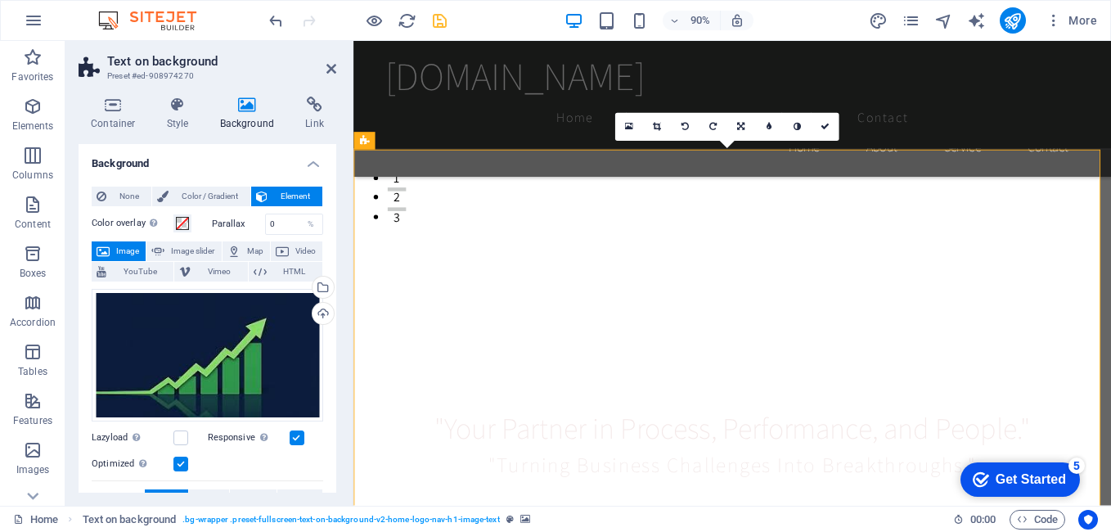
click at [118, 252] on span "Image" at bounding box center [128, 251] width 26 height 20
click at [231, 119] on h4 "Background" at bounding box center [251, 114] width 86 height 34
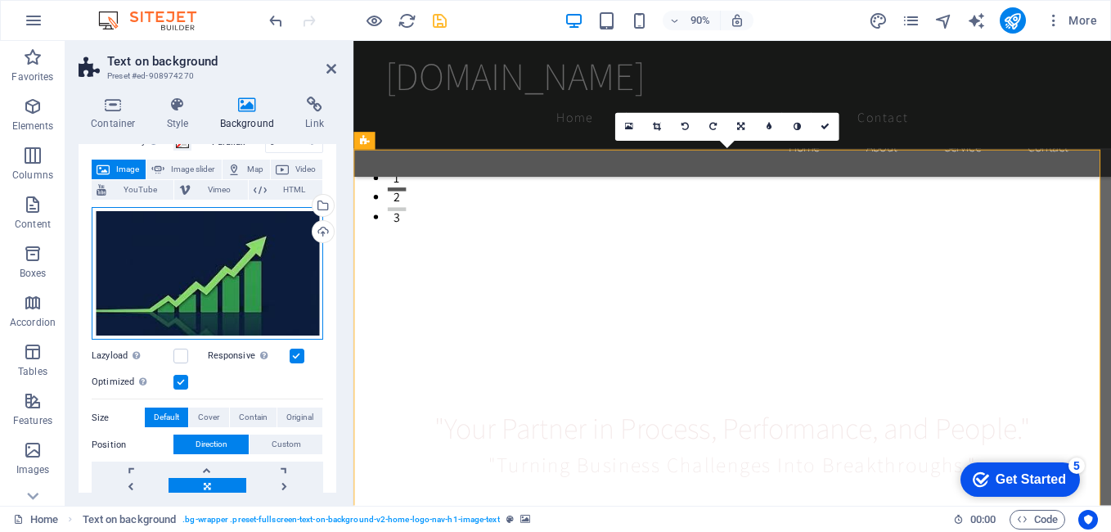
click at [219, 284] on div "Drag files here, click to choose files or select files from Files or our free s…" at bounding box center [207, 273] width 231 height 133
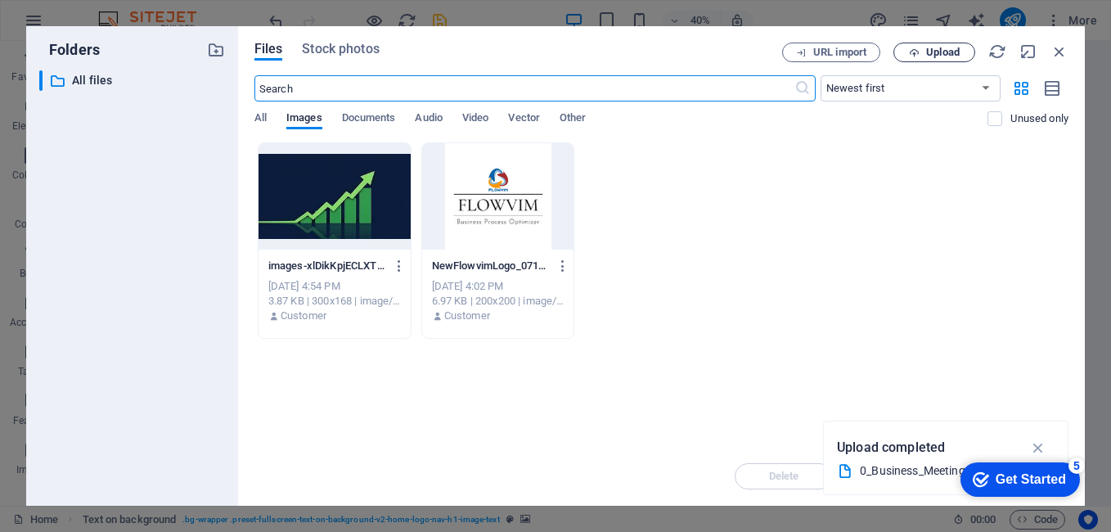
click at [934, 45] on button "Upload" at bounding box center [934, 53] width 82 height 20
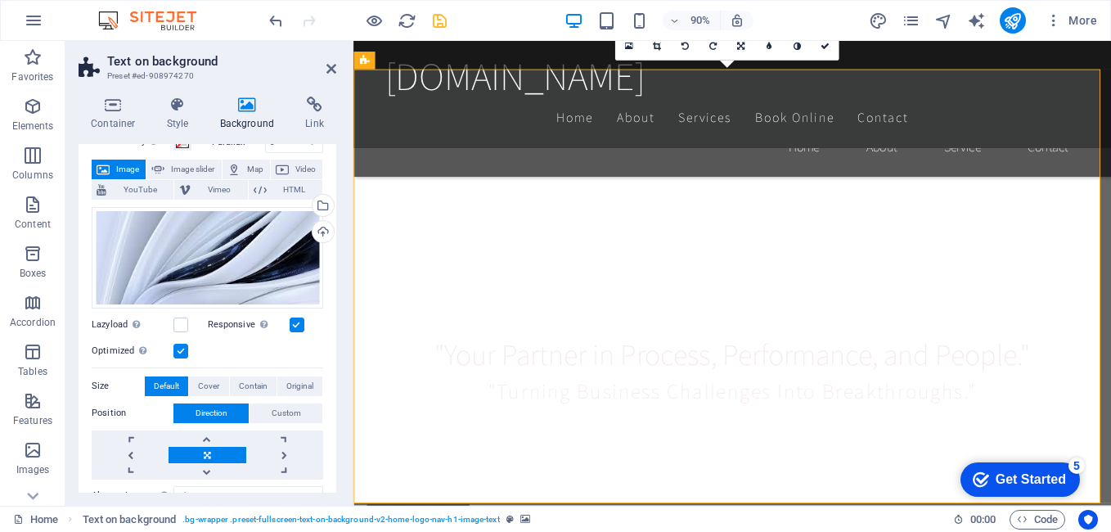
scroll to position [491, 0]
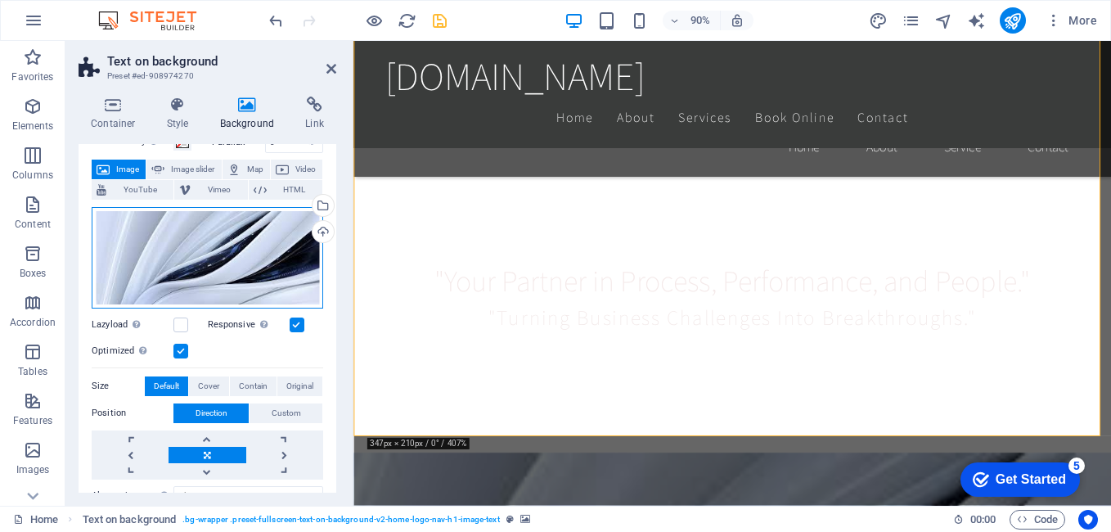
click at [194, 248] on div "Drag files here, click to choose files or select files from Files or our free s…" at bounding box center [207, 257] width 231 height 101
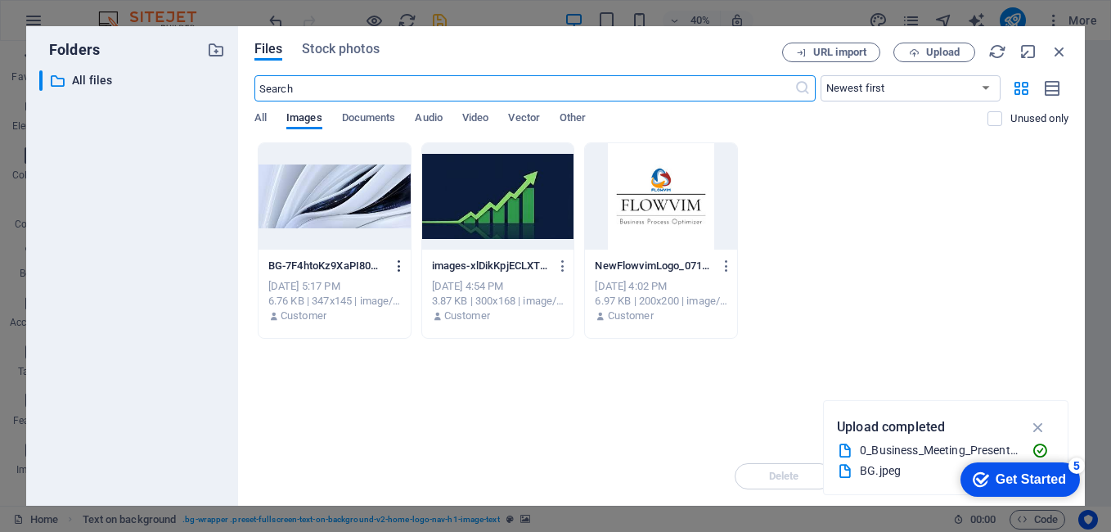
click at [394, 271] on icon "button" at bounding box center [400, 265] width 16 height 15
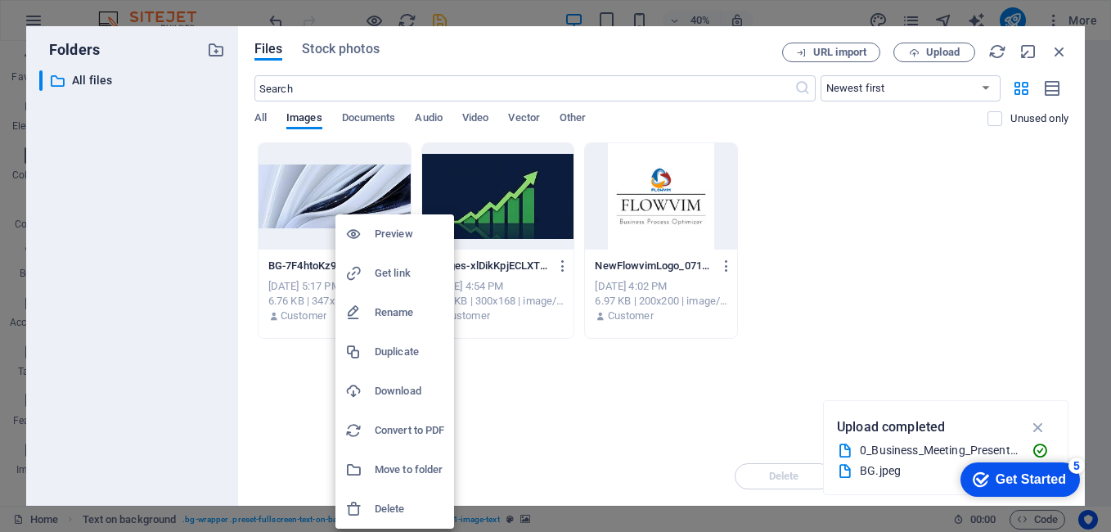
click at [407, 507] on h6 "Delete" at bounding box center [410, 509] width 70 height 20
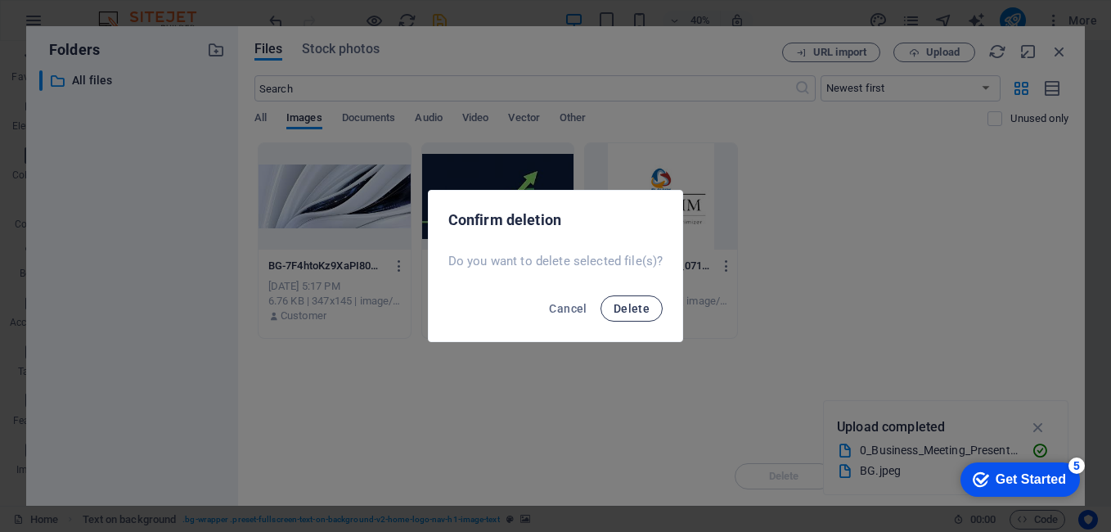
click at [617, 316] on button "Delete" at bounding box center [631, 308] width 62 height 26
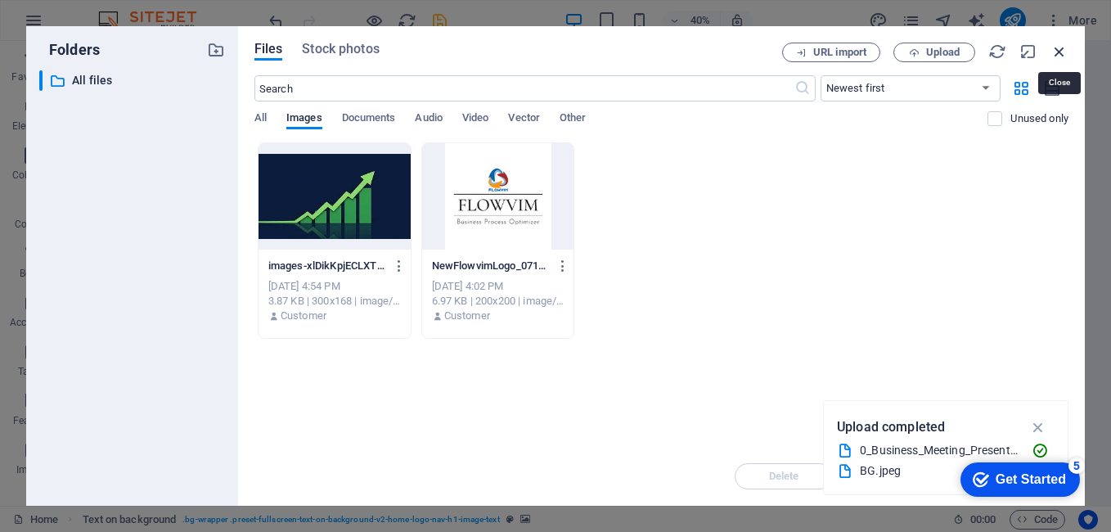
click at [1062, 56] on icon "button" at bounding box center [1059, 52] width 18 height 18
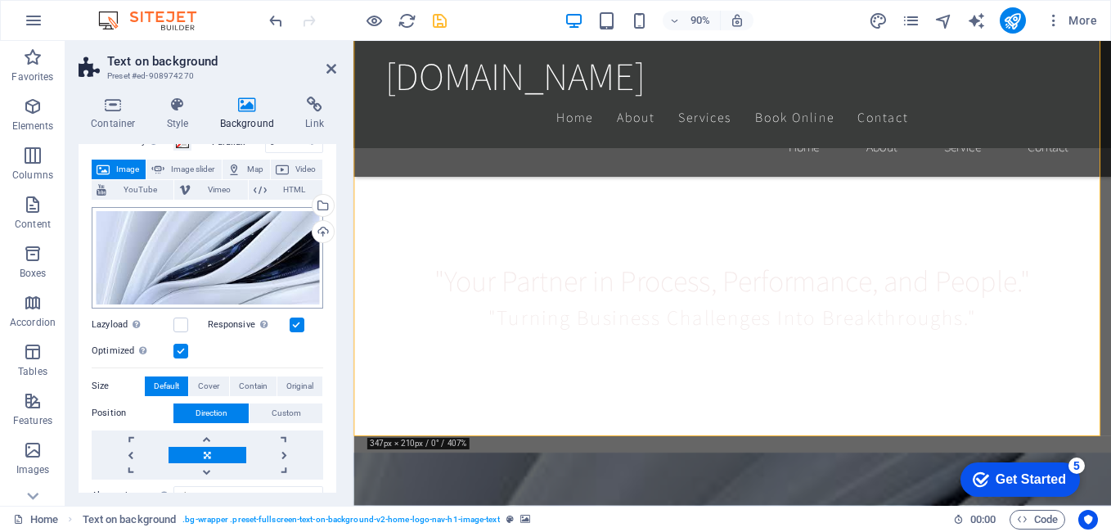
scroll to position [0, 0]
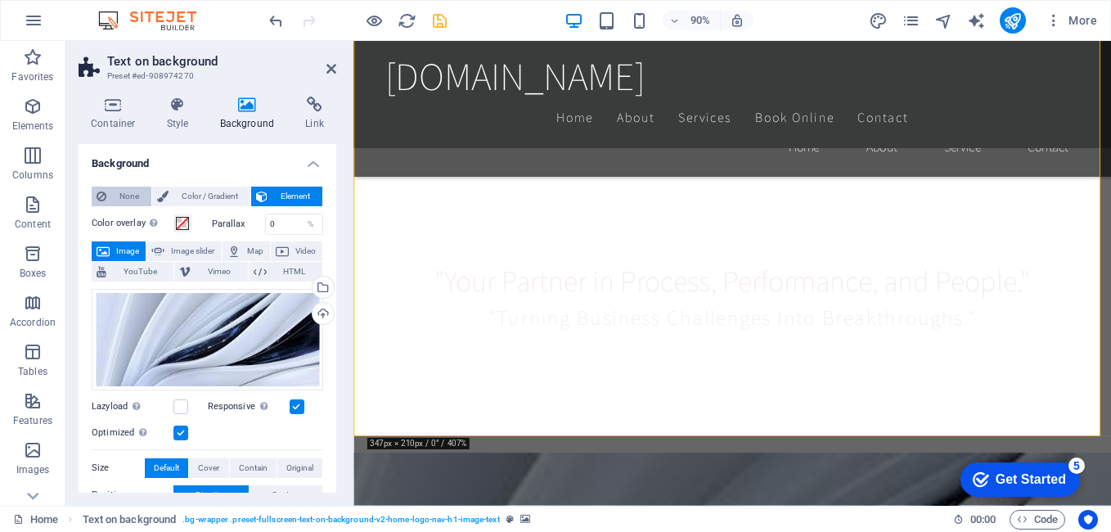
click at [116, 191] on span "None" at bounding box center [128, 196] width 35 height 20
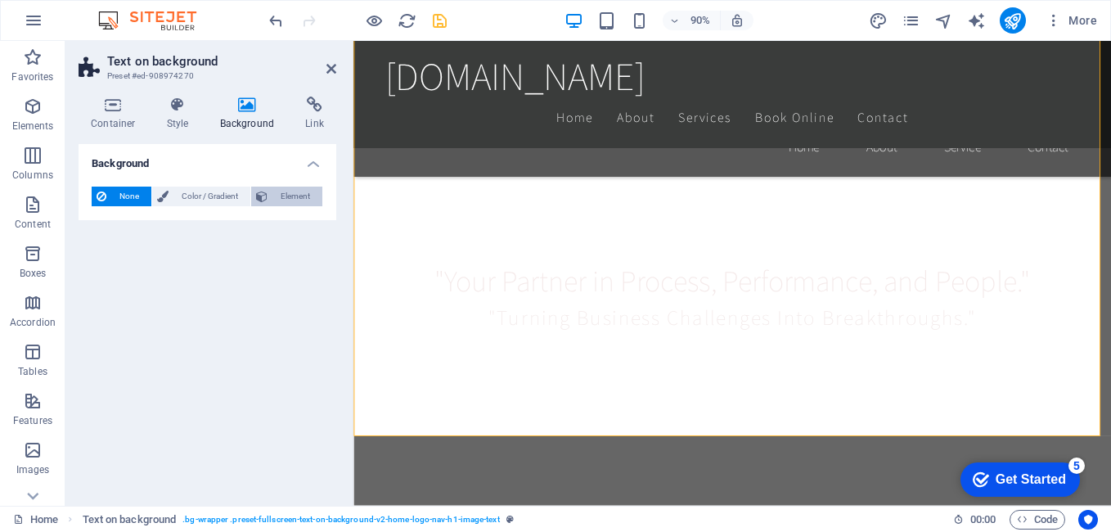
click at [294, 200] on span "Element" at bounding box center [294, 196] width 45 height 20
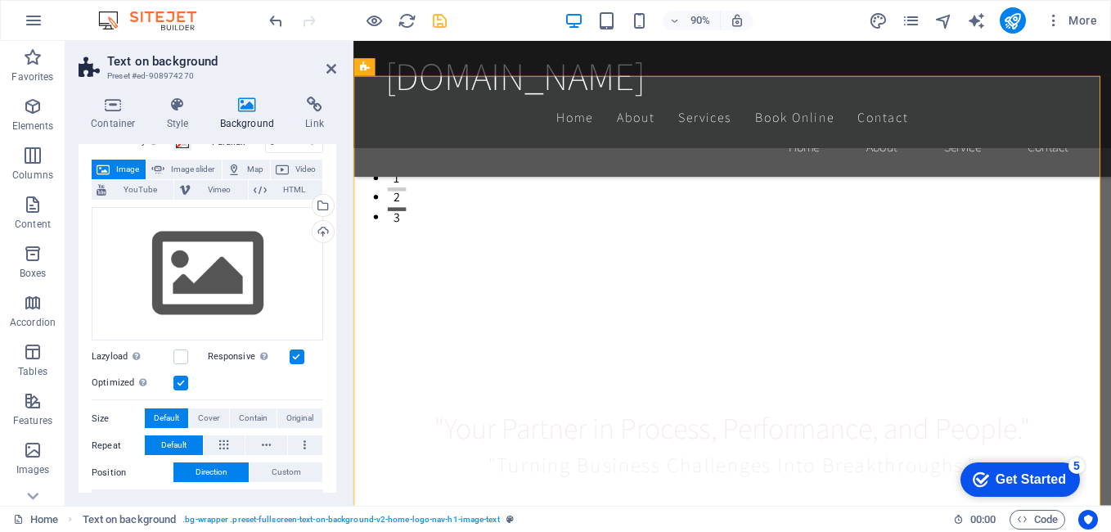
scroll to position [409, 0]
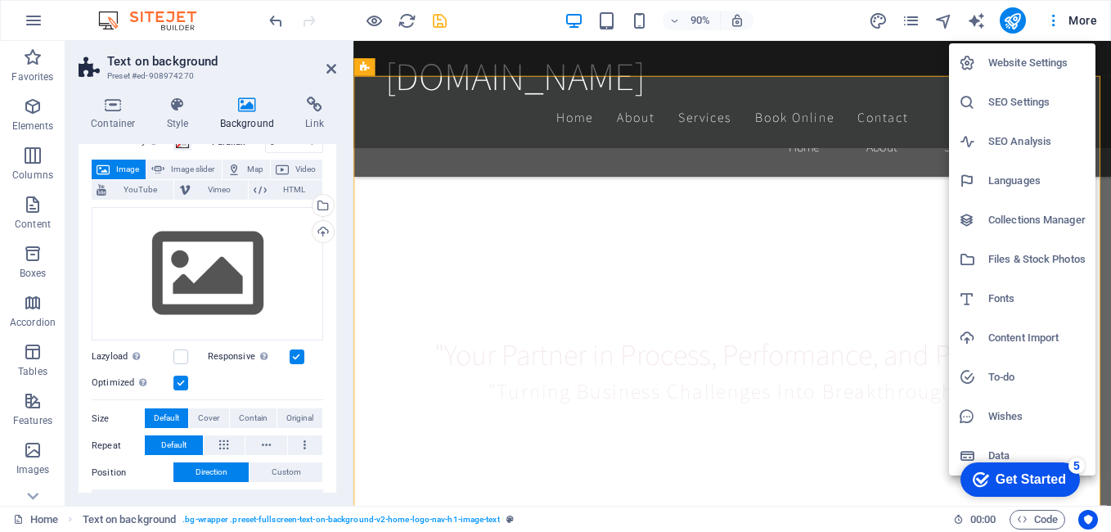
click at [1078, 14] on div at bounding box center [555, 266] width 1111 height 532
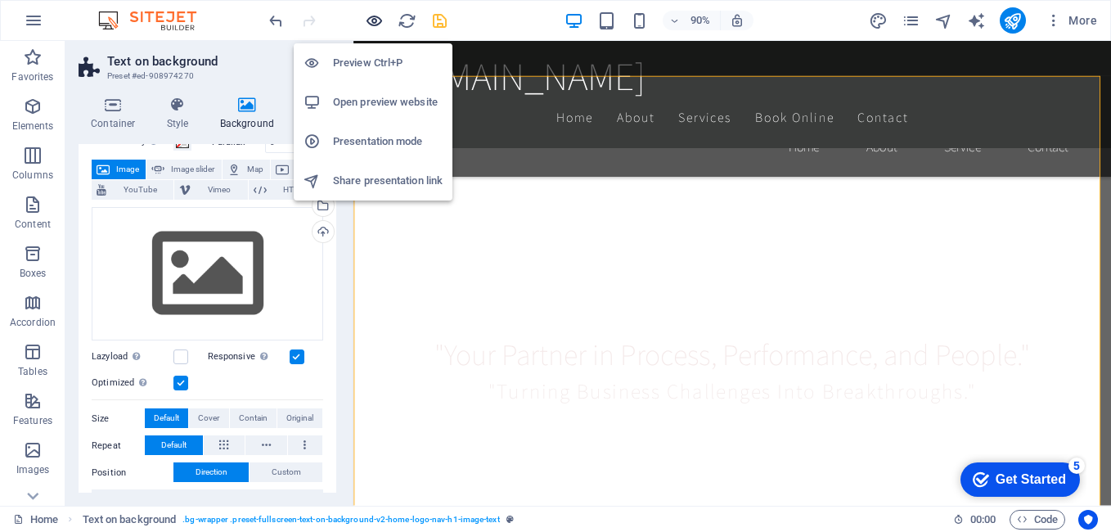
click at [371, 19] on icon "button" at bounding box center [374, 20] width 19 height 19
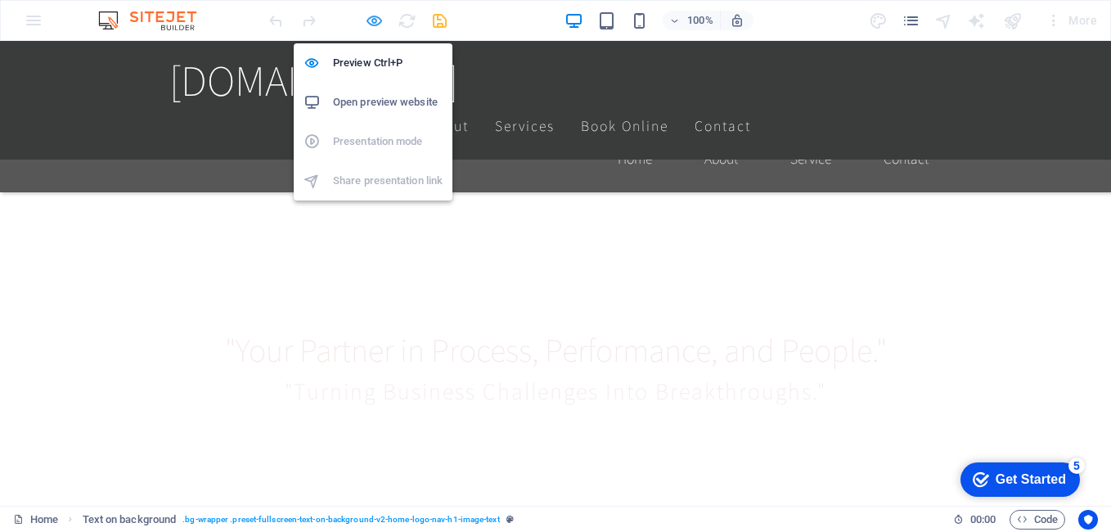
click at [374, 20] on icon "button" at bounding box center [374, 20] width 19 height 19
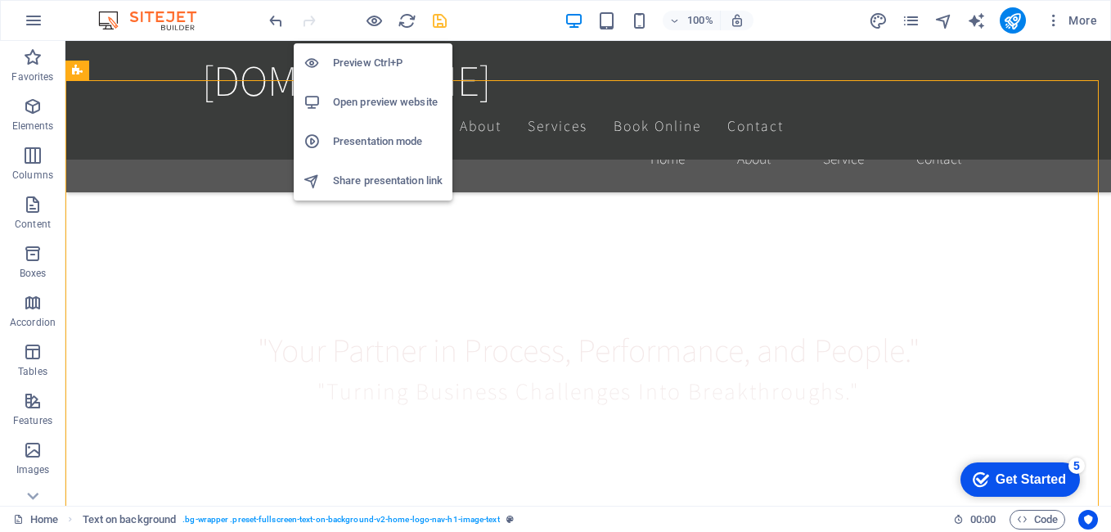
click at [381, 139] on h6 "Presentation mode" at bounding box center [388, 142] width 110 height 20
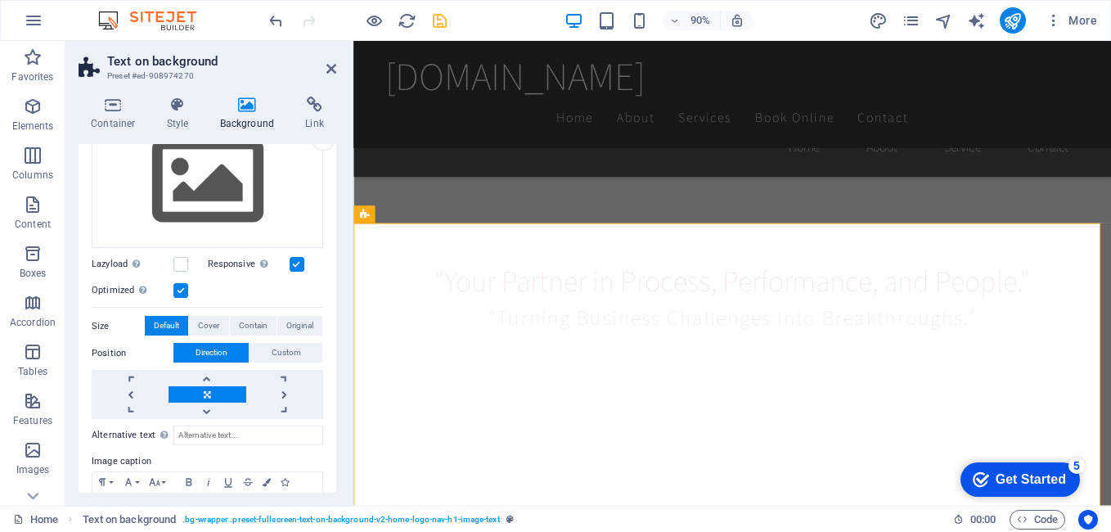
scroll to position [245, 0]
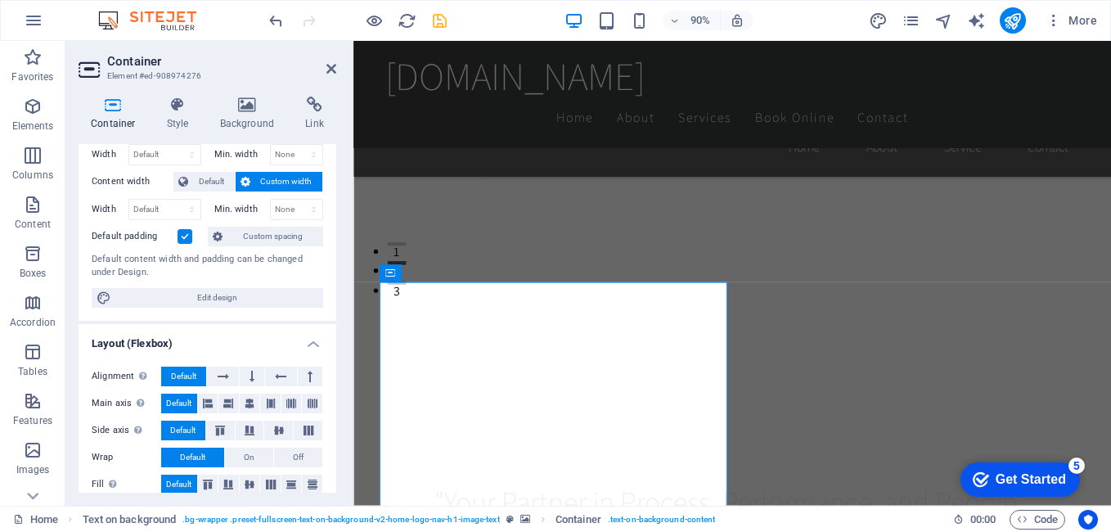
scroll to position [0, 0]
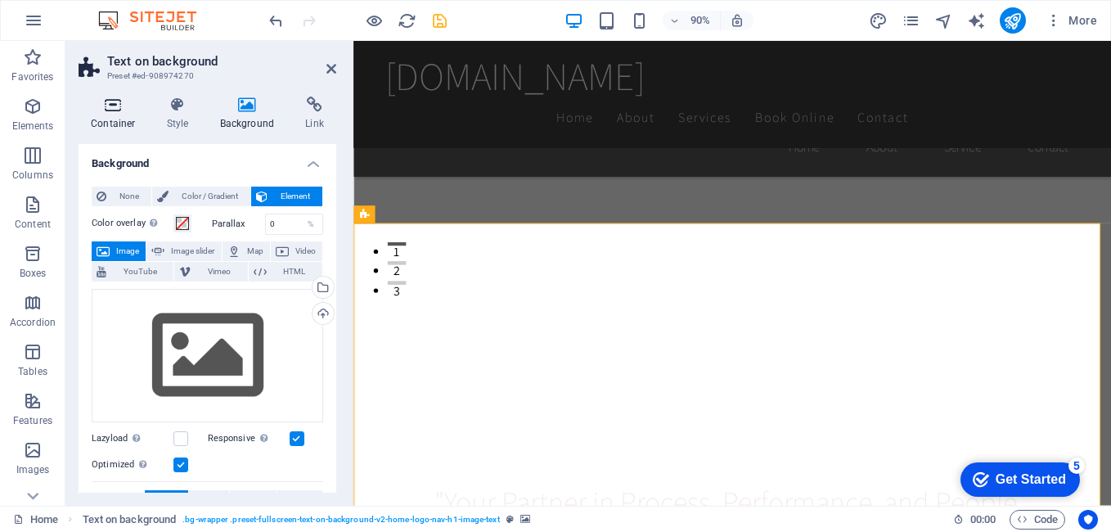
click at [117, 118] on h4 "Container" at bounding box center [117, 114] width 76 height 34
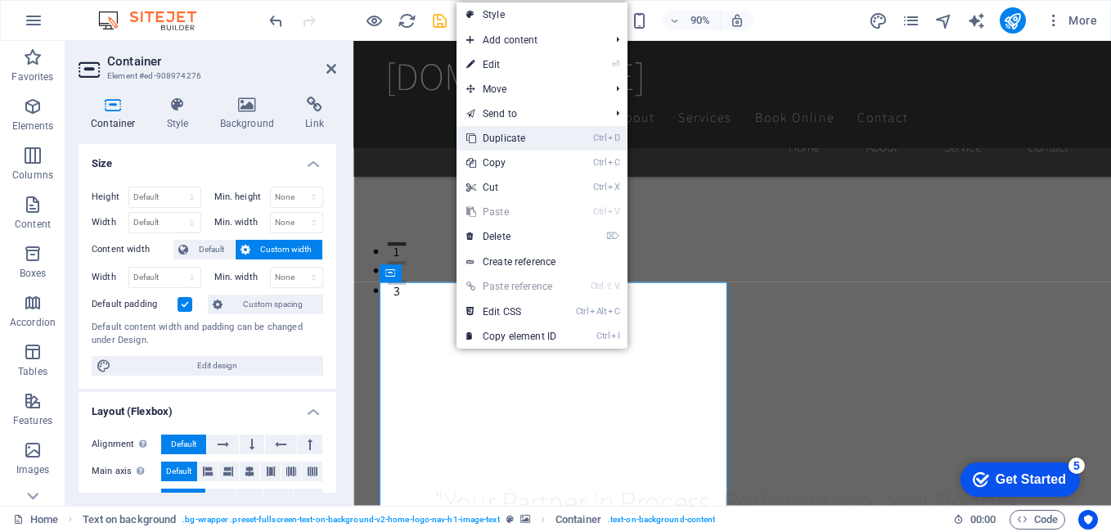
click at [542, 135] on link "Ctrl D Duplicate" at bounding box center [511, 138] width 110 height 25
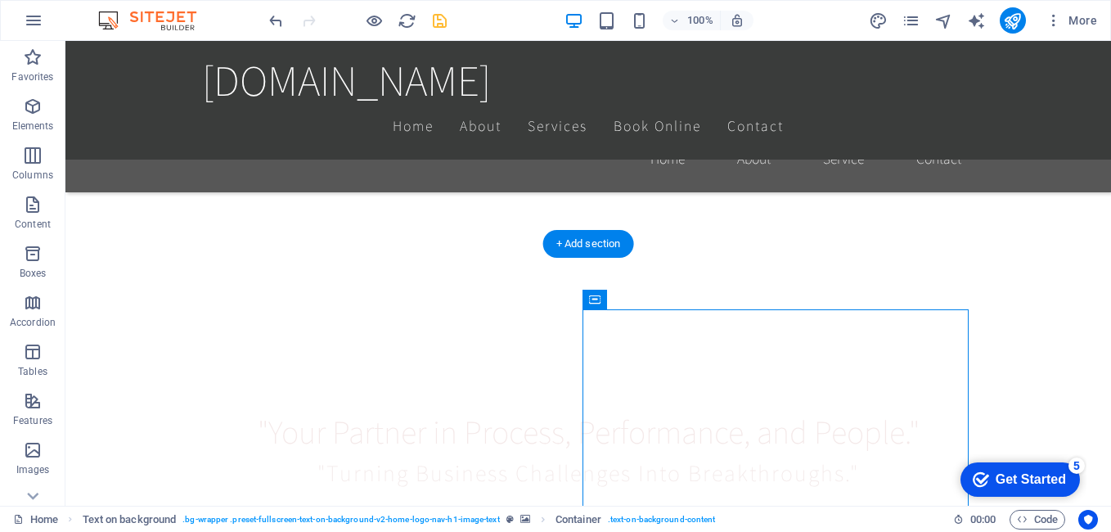
scroll to position [245, 0]
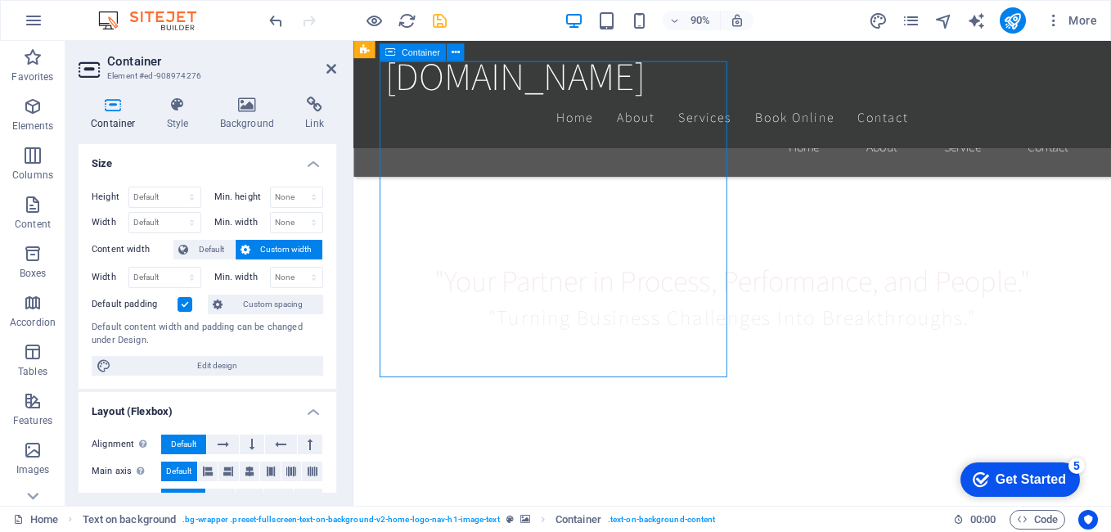
drag, startPoint x: 765, startPoint y: 414, endPoint x: 741, endPoint y: 384, distance: 38.5
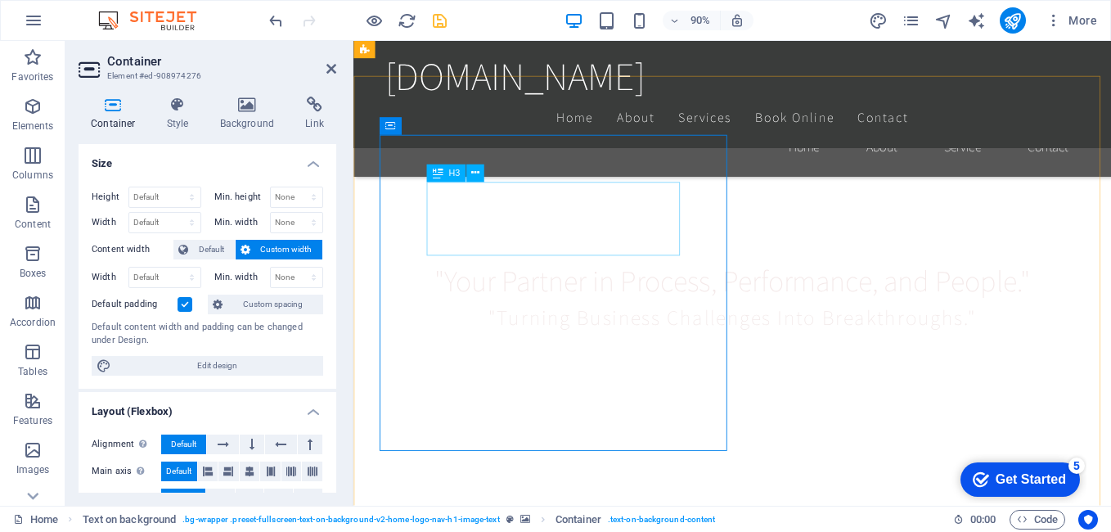
scroll to position [327, 0]
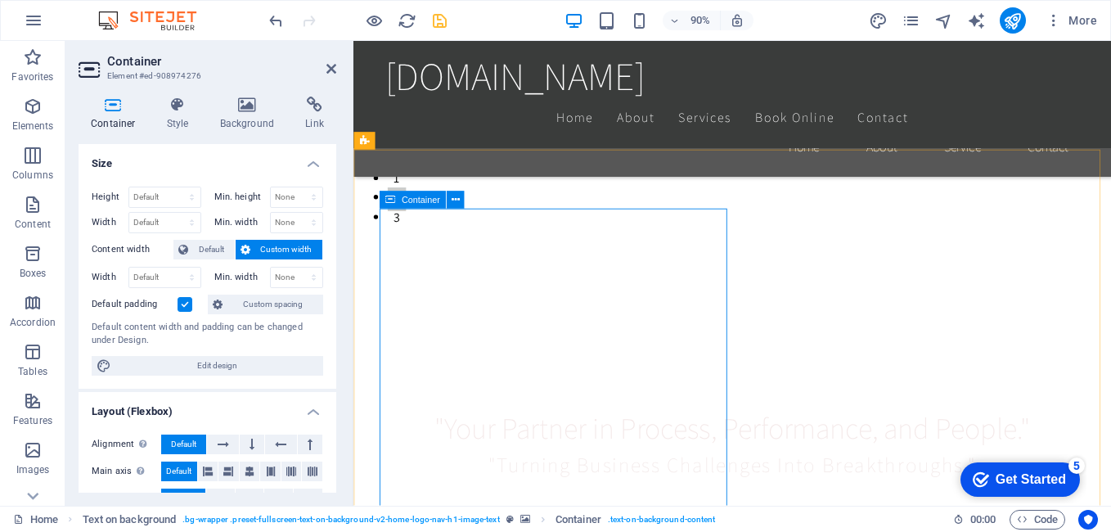
drag, startPoint x: 847, startPoint y: 268, endPoint x: 1184, endPoint y: 279, distance: 338.0
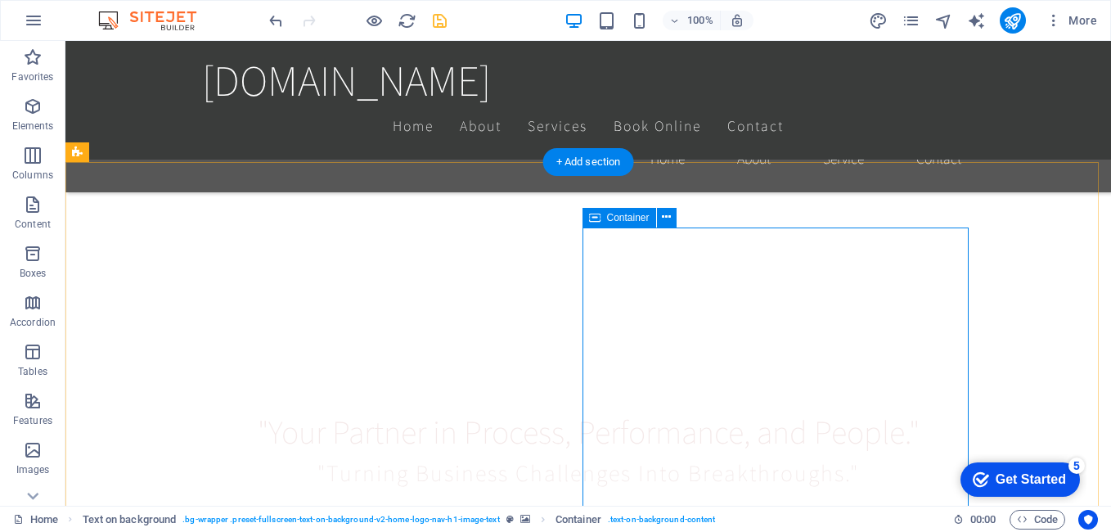
drag, startPoint x: 804, startPoint y: 254, endPoint x: 905, endPoint y: 267, distance: 102.3
drag, startPoint x: 905, startPoint y: 267, endPoint x: 984, endPoint y: 278, distance: 79.4
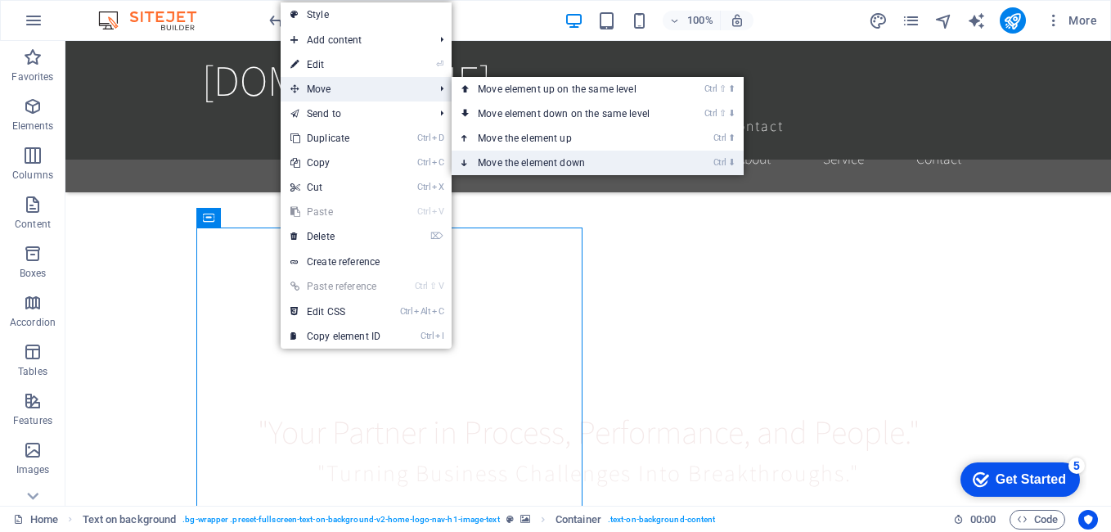
click at [550, 162] on link "Ctrl ⬇ Move the element down" at bounding box center [566, 162] width 231 height 25
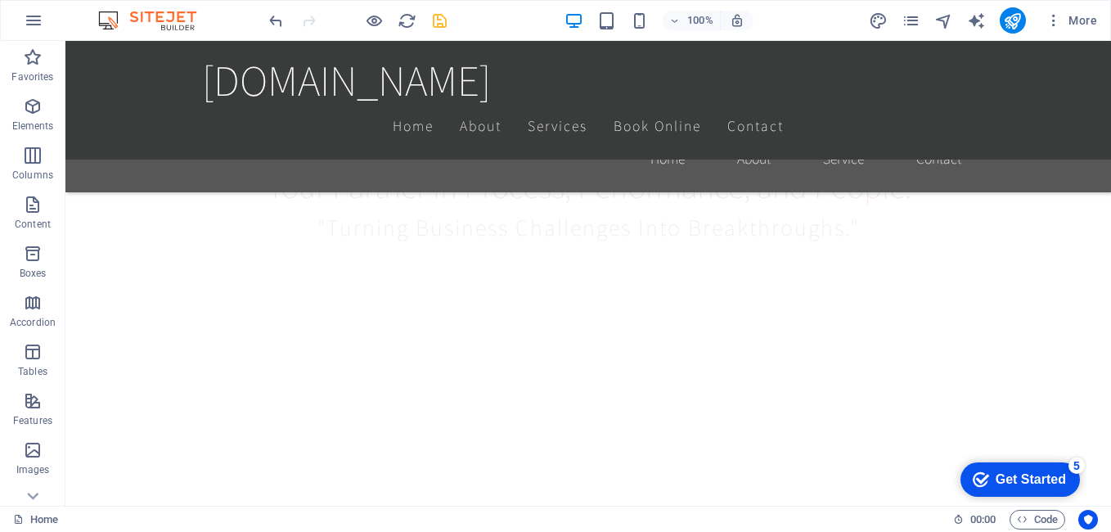
scroll to position [736, 0]
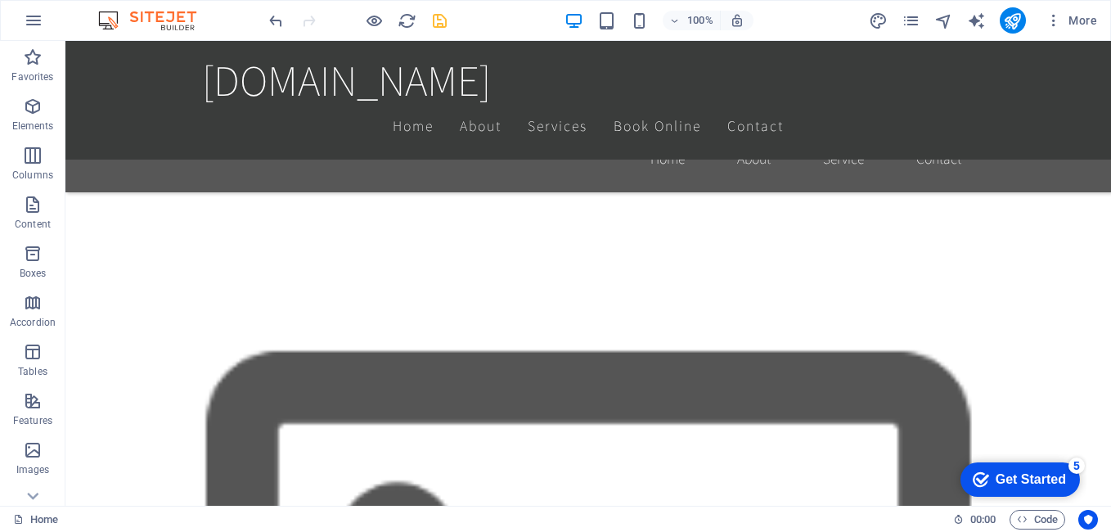
drag, startPoint x: 486, startPoint y: 360, endPoint x: 796, endPoint y: 294, distance: 316.8
click at [0, 0] on icon "undo" at bounding box center [0, 0] width 0 height 0
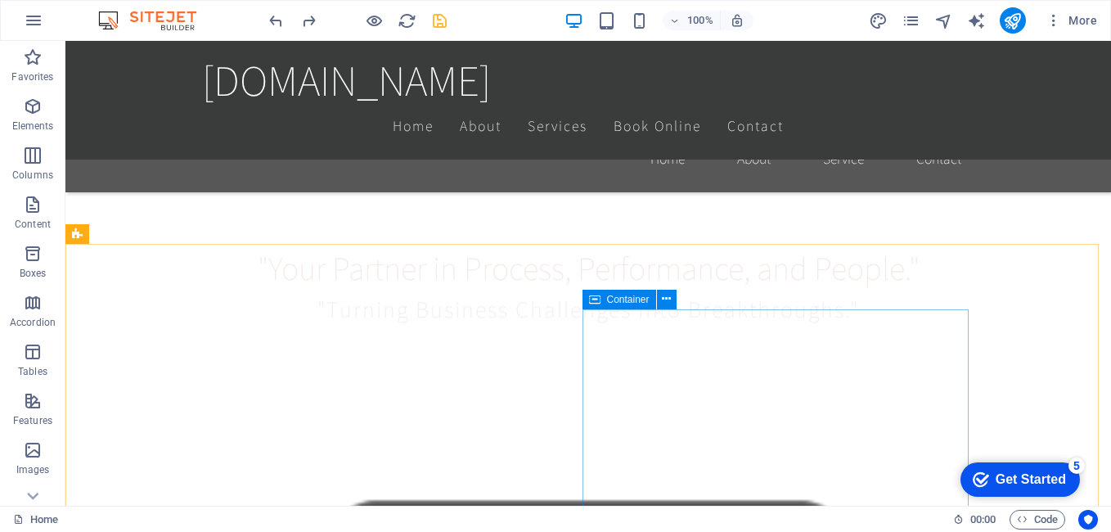
scroll to position [245, 0]
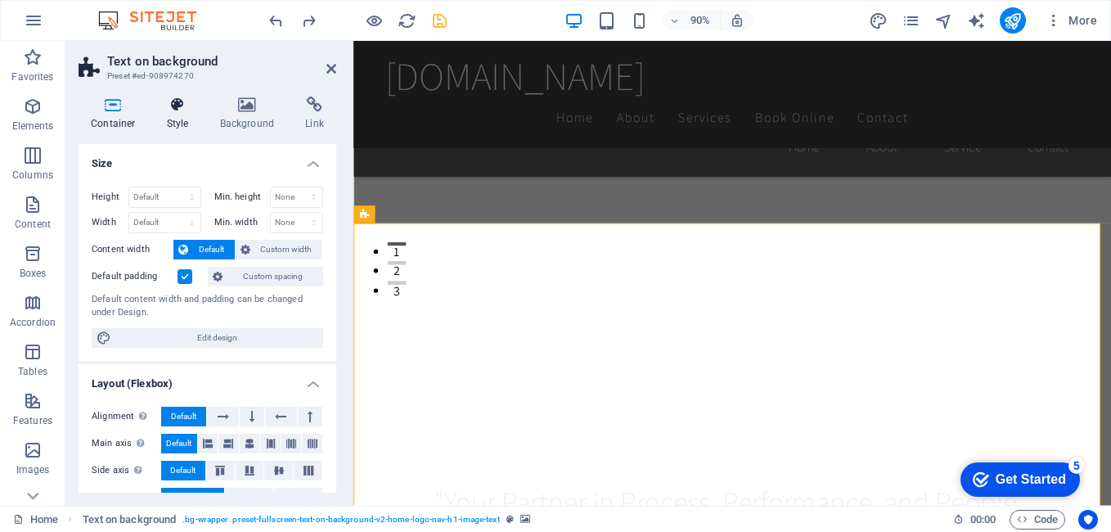
click at [175, 123] on h4 "Style" at bounding box center [181, 114] width 53 height 34
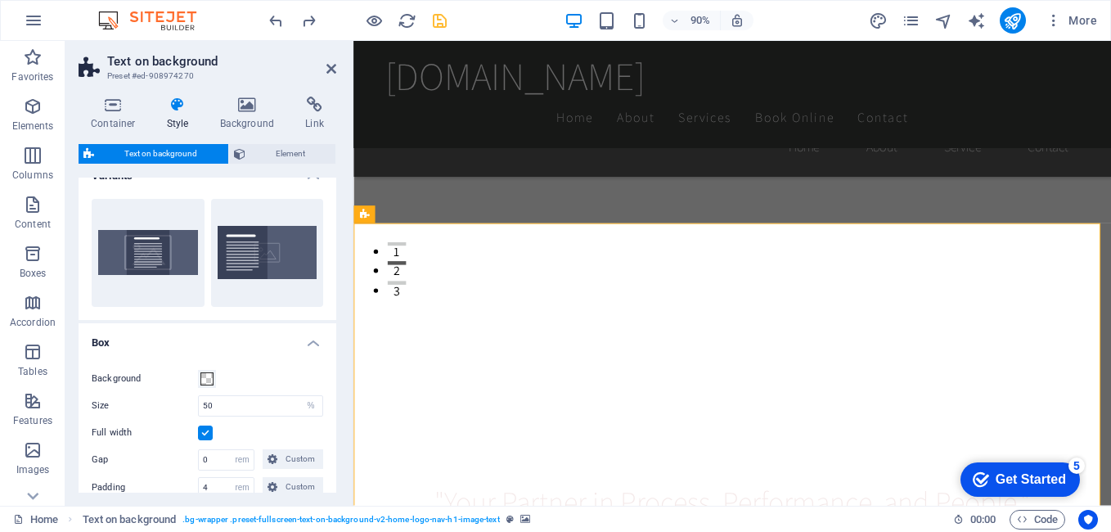
scroll to position [0, 0]
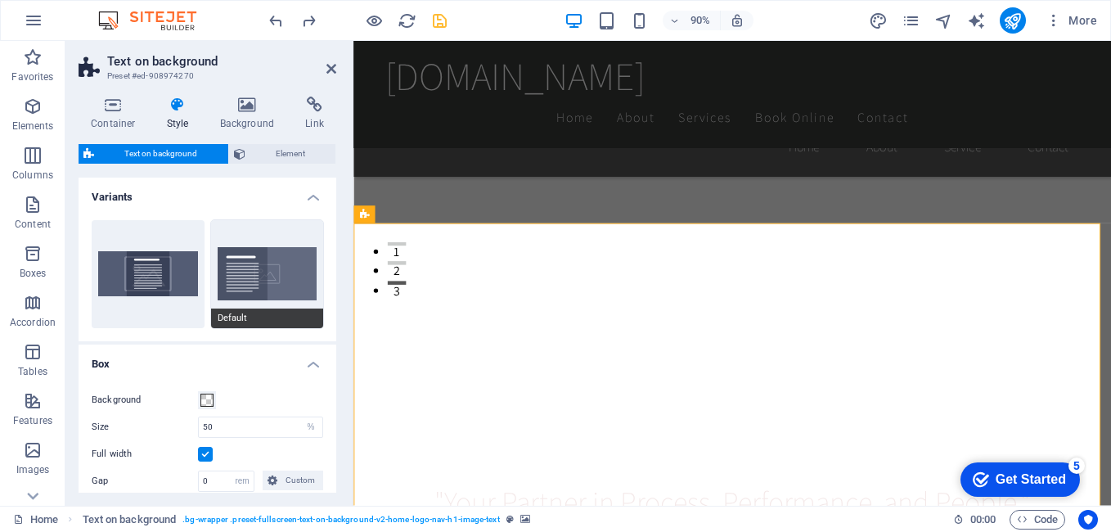
click at [257, 281] on button "Default" at bounding box center [267, 274] width 113 height 108
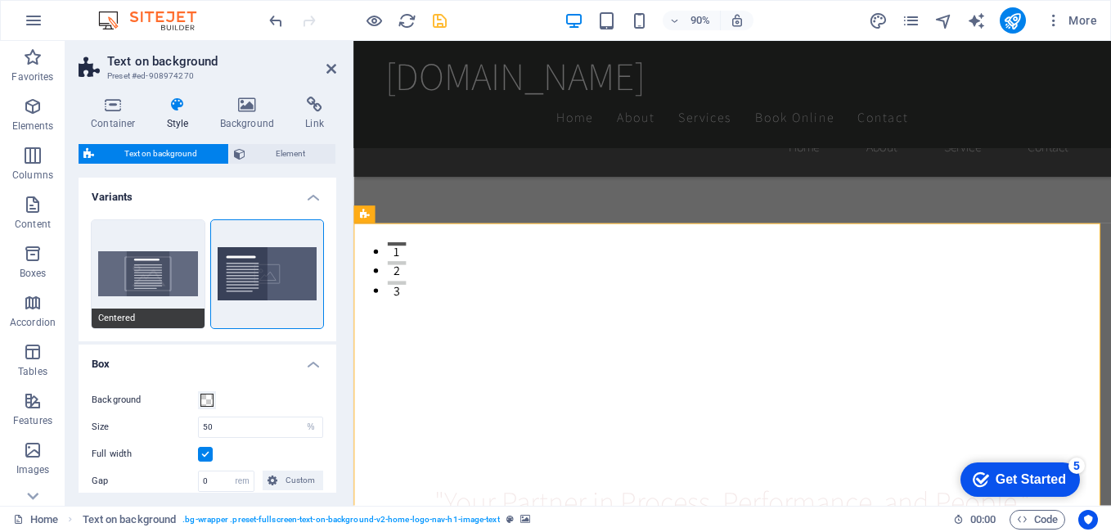
scroll to position [164, 0]
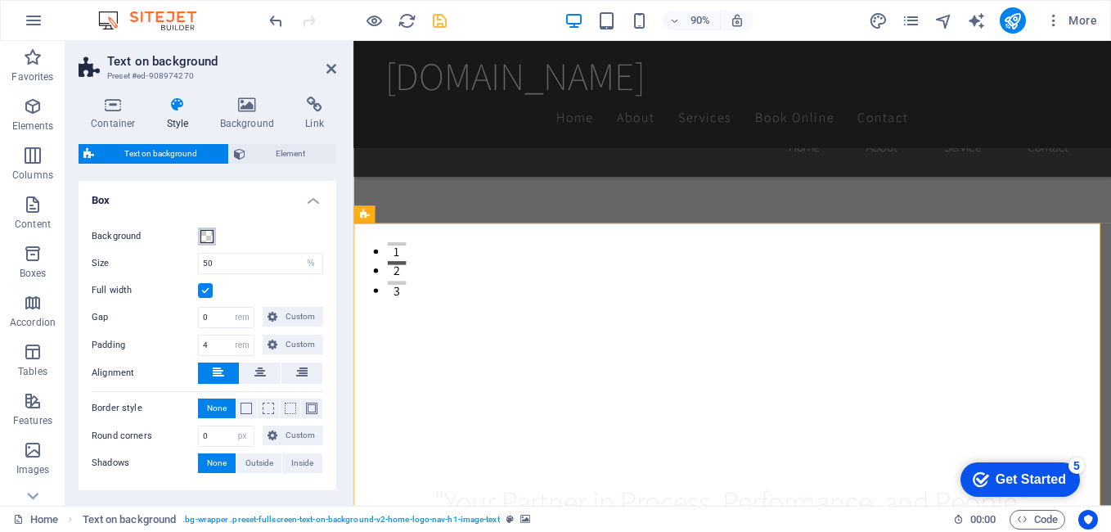
click at [209, 236] on span at bounding box center [206, 236] width 13 height 13
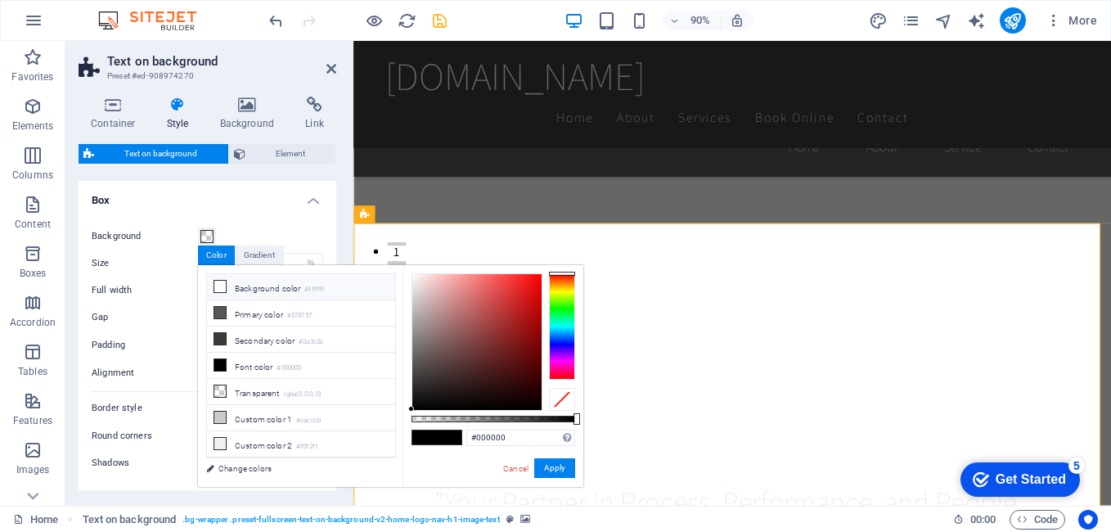
click at [299, 289] on li "Background color #ffffff" at bounding box center [301, 287] width 188 height 26
type input "rgba(244, 222, 222, 0.5)"
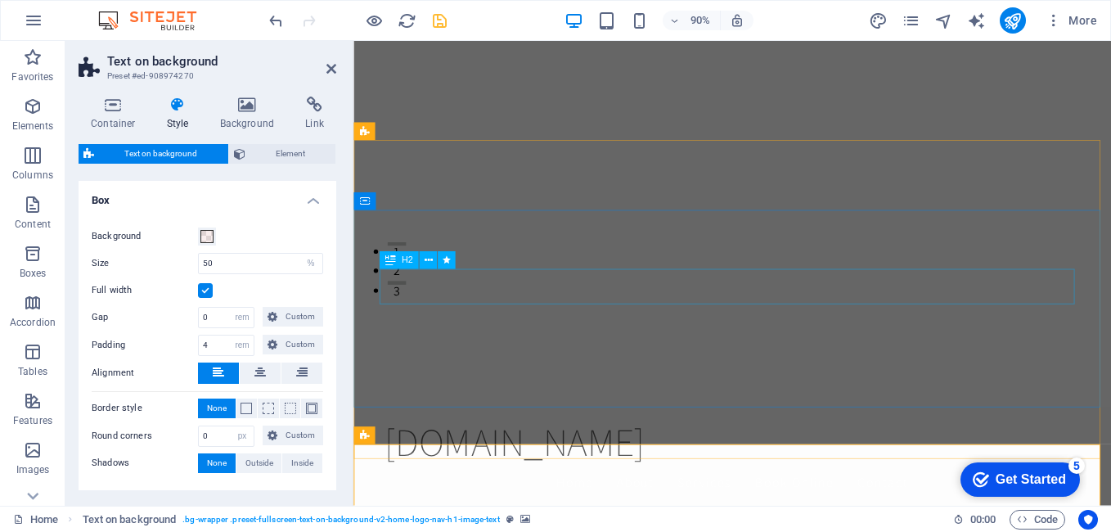
scroll to position [0, 0]
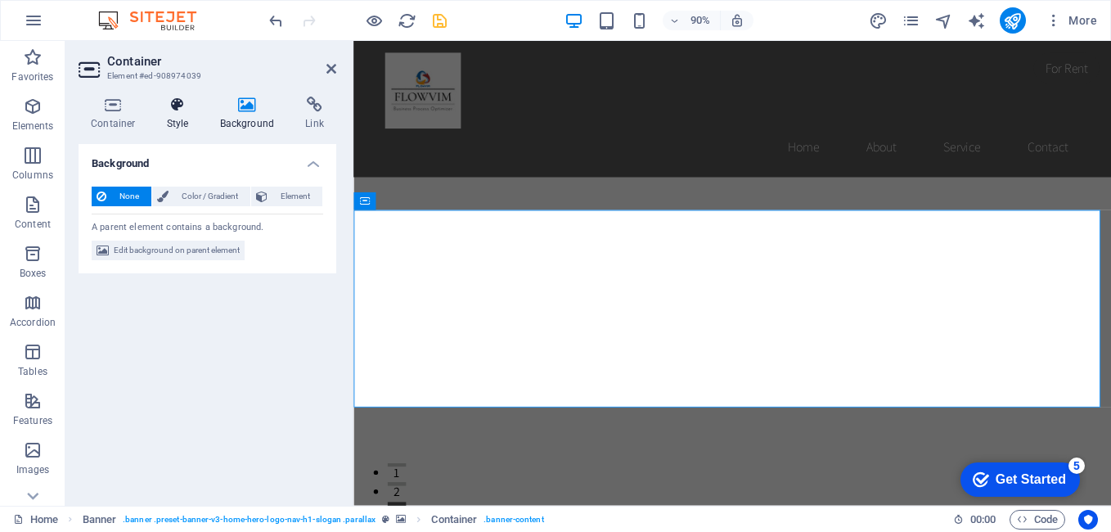
click at [178, 121] on h4 "Style" at bounding box center [181, 114] width 53 height 34
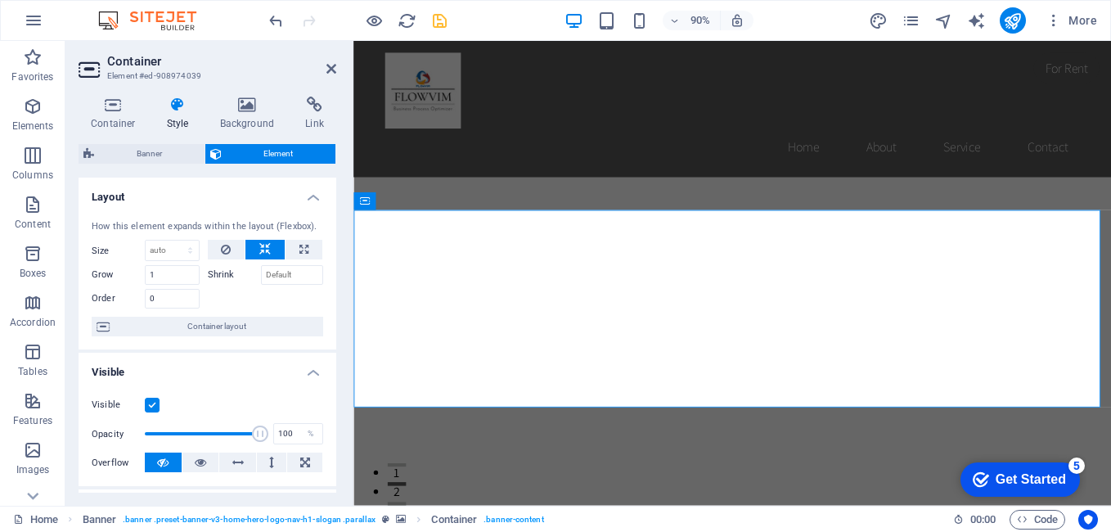
click at [410, 480] on figure at bounding box center [774, 347] width 842 height 476
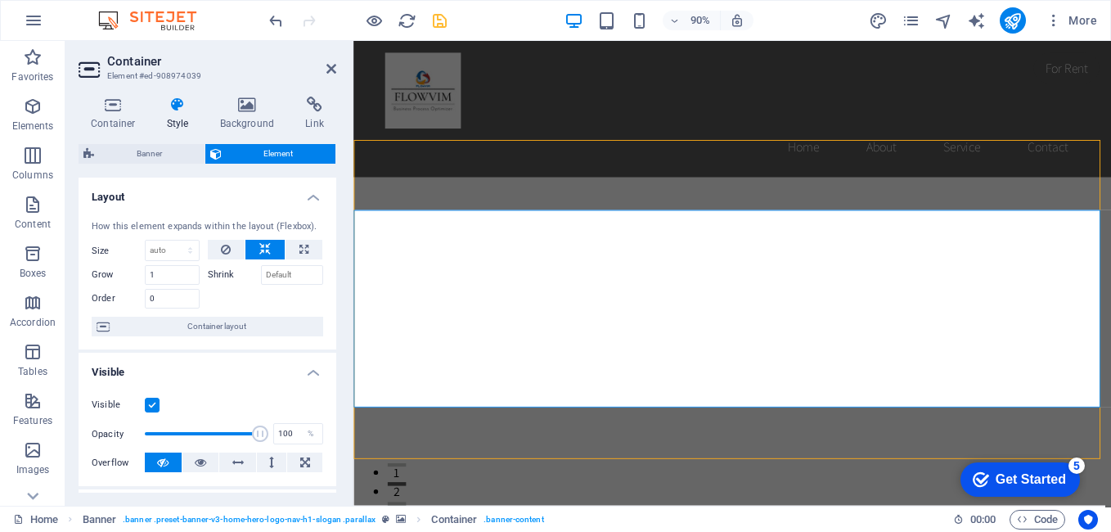
click at [410, 480] on figure at bounding box center [774, 347] width 842 height 476
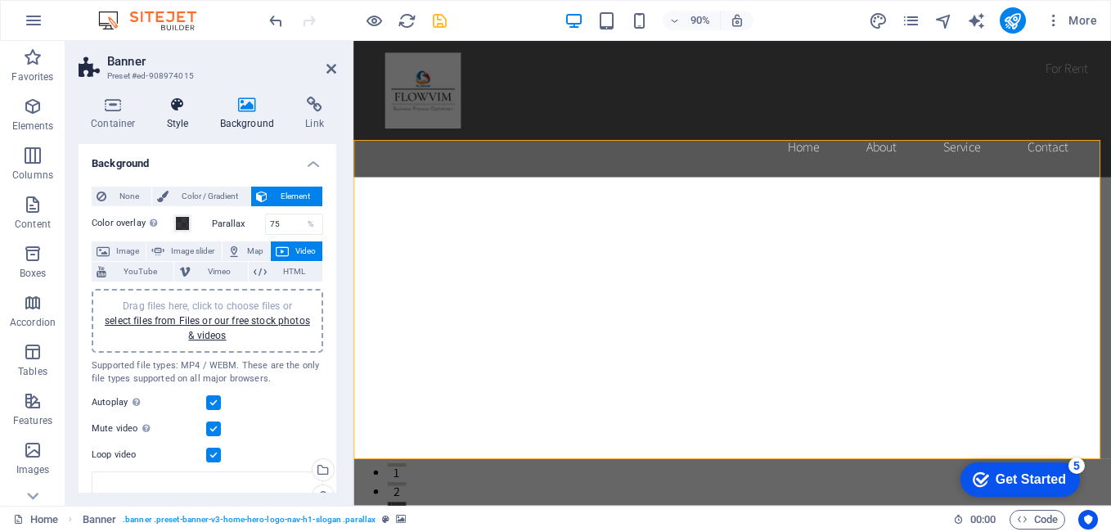
click at [172, 121] on h4 "Style" at bounding box center [181, 114] width 53 height 34
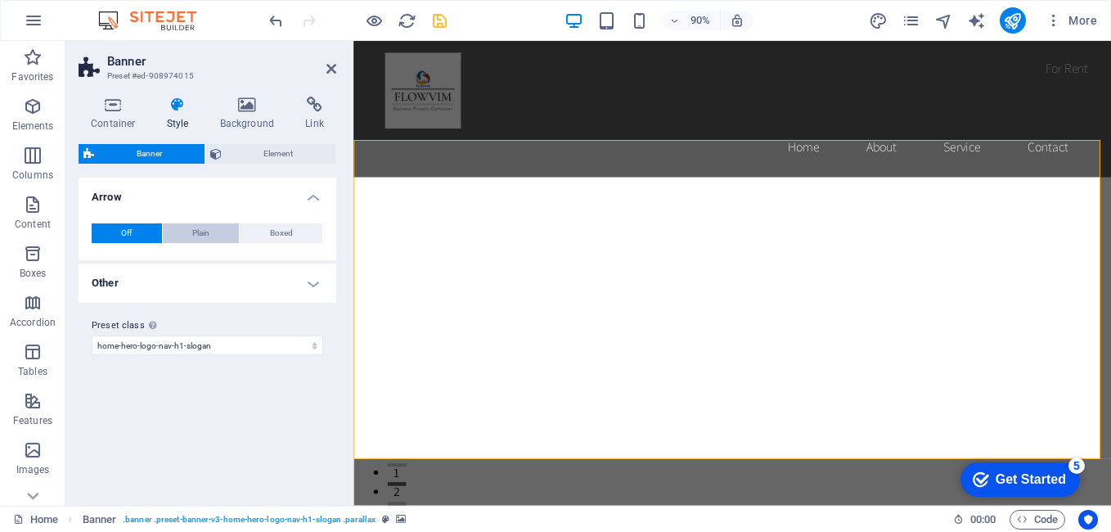
click at [204, 235] on span "Plain" at bounding box center [200, 233] width 17 height 20
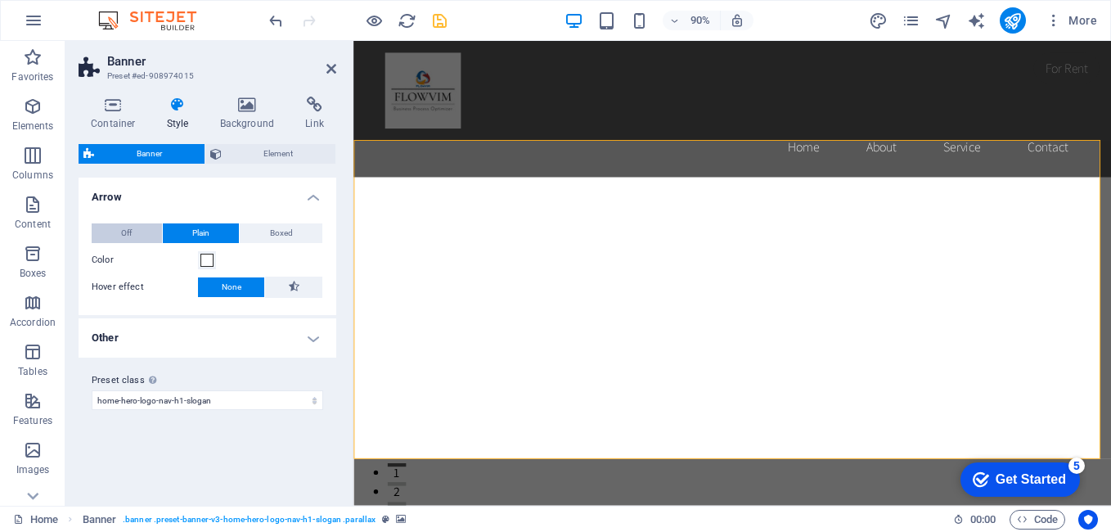
click at [131, 235] on span "Off" at bounding box center [126, 233] width 11 height 20
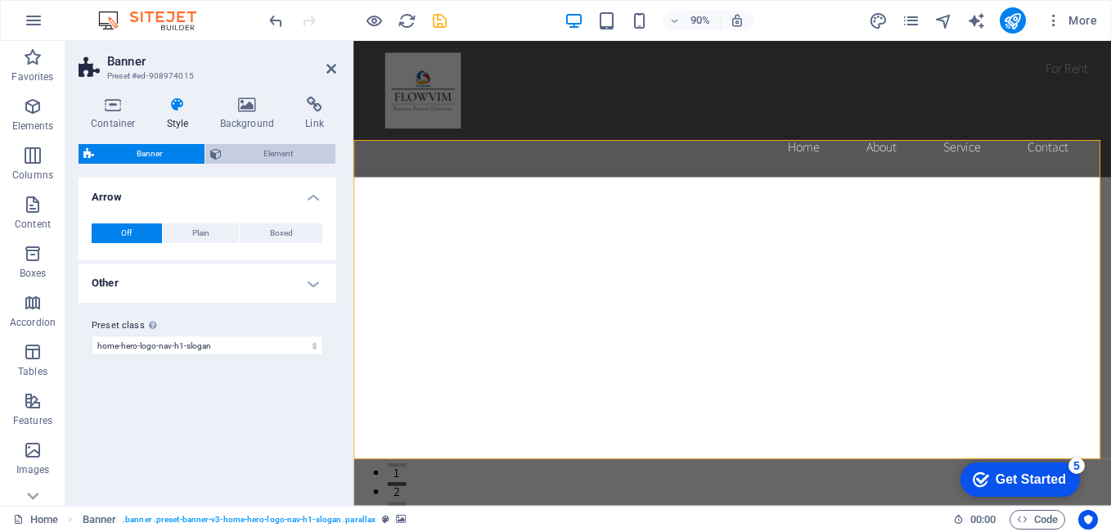
click at [286, 155] on span "Element" at bounding box center [279, 154] width 105 height 20
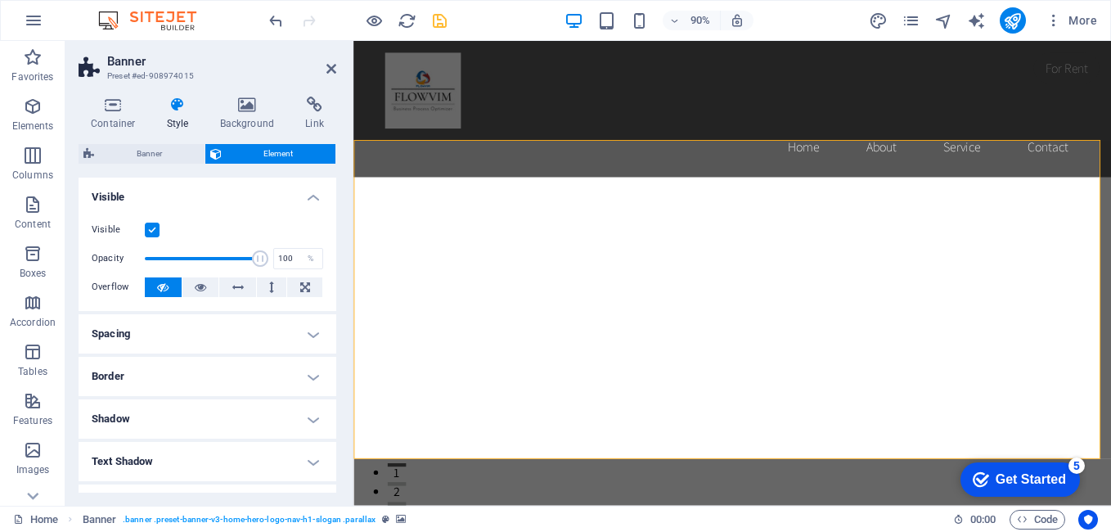
click at [152, 230] on label at bounding box center [152, 229] width 15 height 15
click at [0, 0] on input "Visible" at bounding box center [0, 0] width 0 height 0
click at [154, 228] on label at bounding box center [152, 229] width 15 height 15
click at [0, 0] on input "Visible" at bounding box center [0, 0] width 0 height 0
click at [570, 490] on figure at bounding box center [774, 347] width 842 height 476
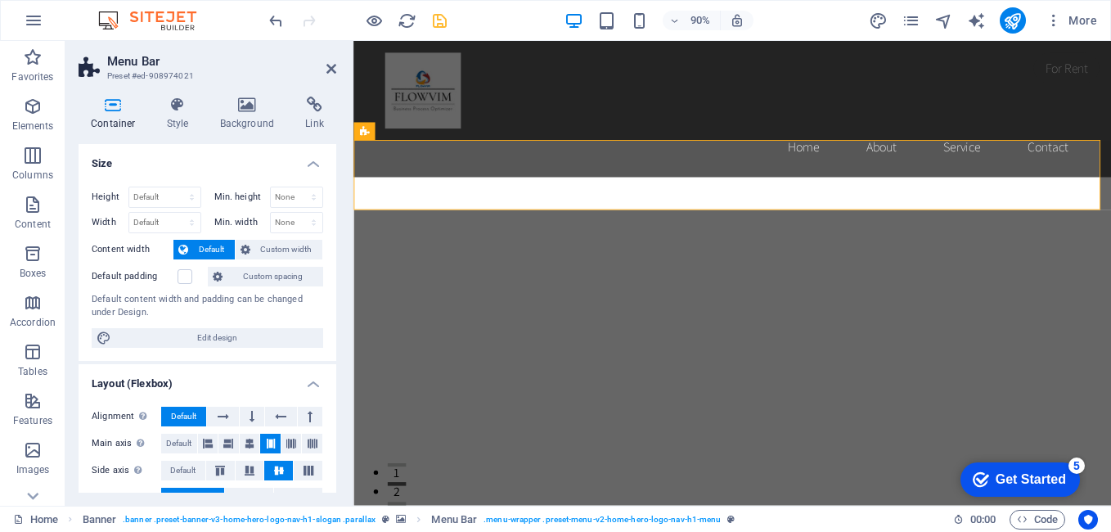
click at [205, 250] on span "Default" at bounding box center [211, 250] width 37 height 20
click at [112, 119] on h4 "Container" at bounding box center [117, 114] width 76 height 34
click at [110, 97] on icon at bounding box center [114, 105] width 70 height 16
click at [115, 100] on icon at bounding box center [114, 105] width 70 height 16
click at [178, 111] on icon at bounding box center [178, 105] width 47 height 16
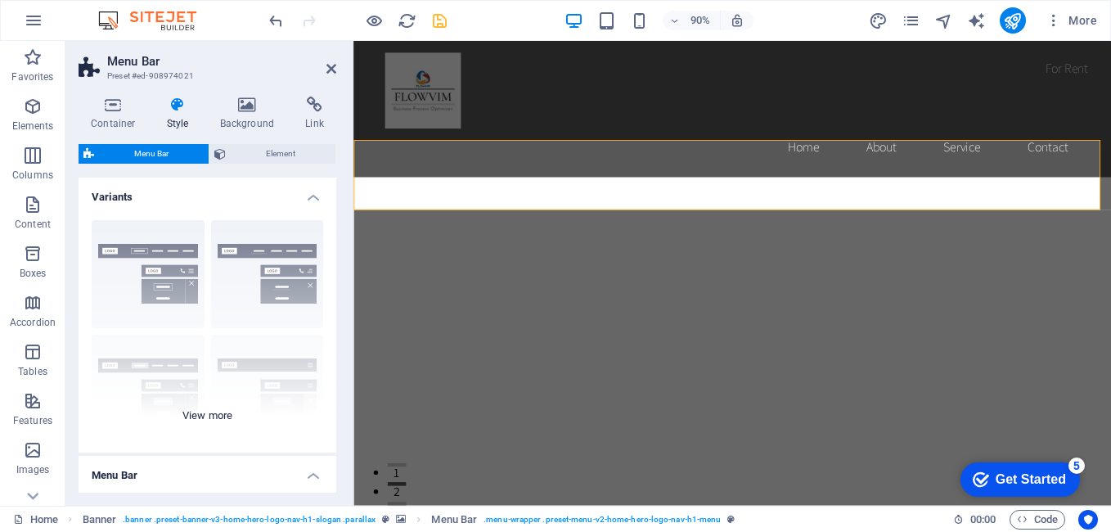
scroll to position [82, 0]
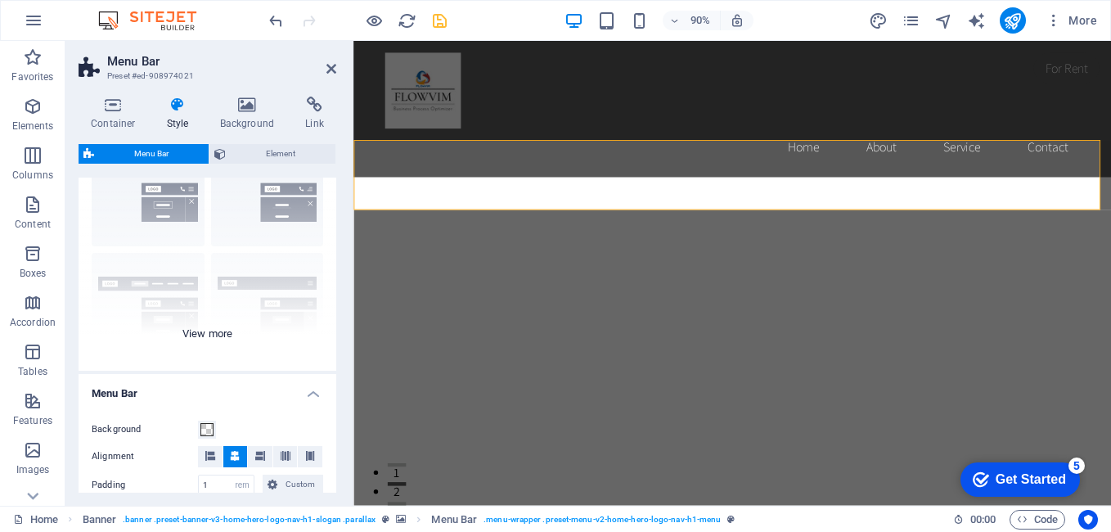
click at [219, 336] on div "Border Centered Default Fixed Loki Trigger Wide XXL" at bounding box center [208, 247] width 258 height 245
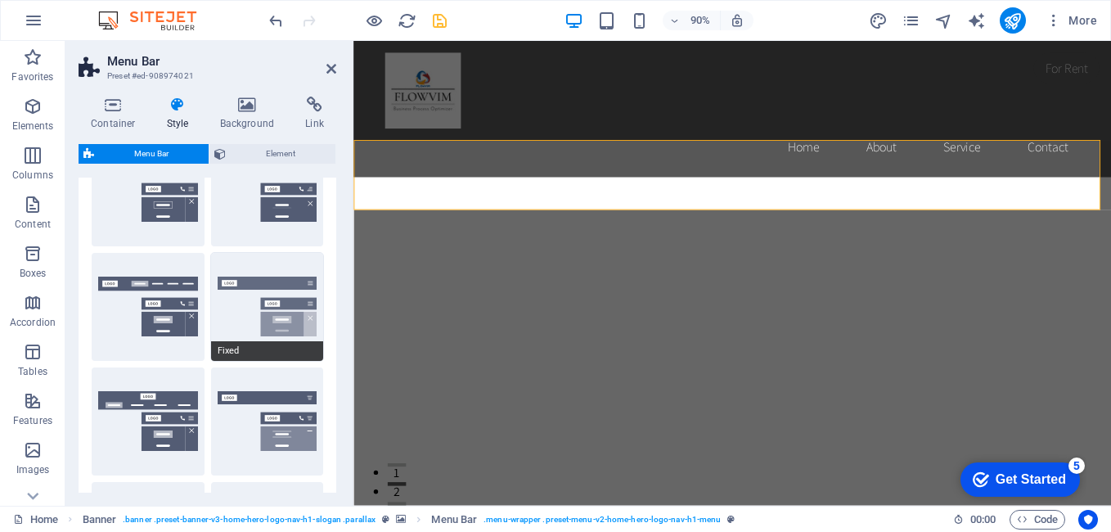
scroll to position [164, 0]
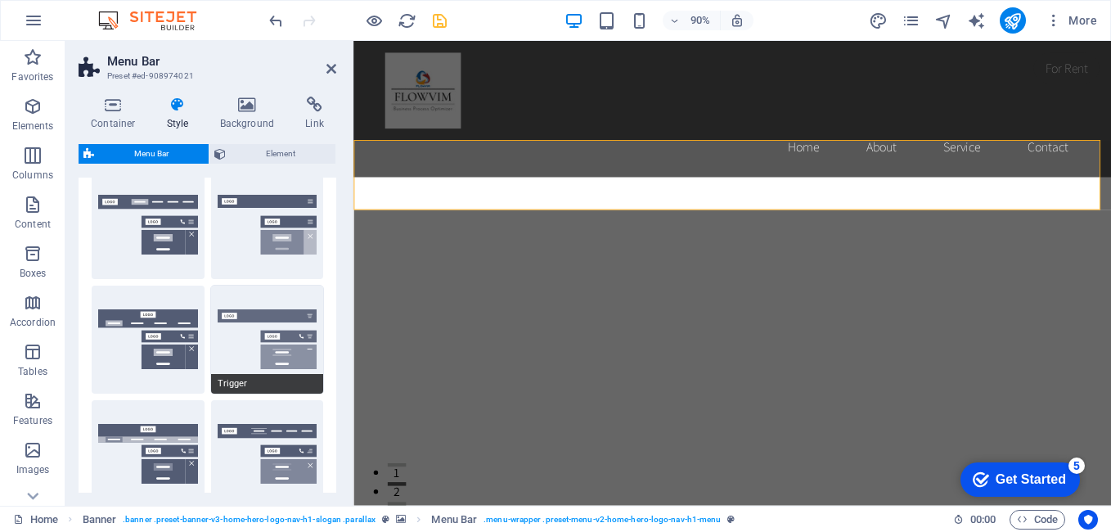
click at [285, 351] on button "Trigger" at bounding box center [267, 339] width 113 height 108
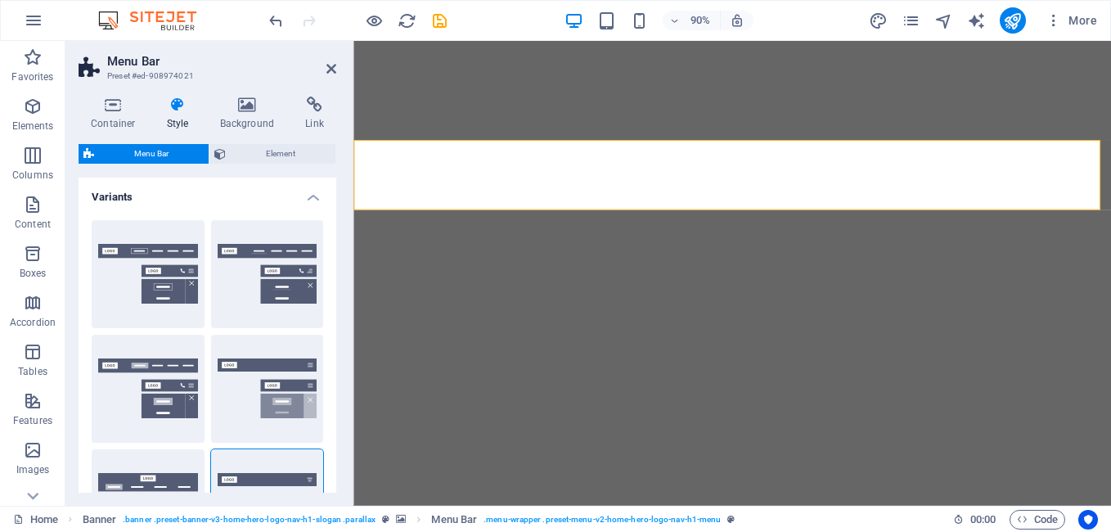
select select "rem"
select select "preset-menu-v2-home-hero-logo-nav-h1-menu"
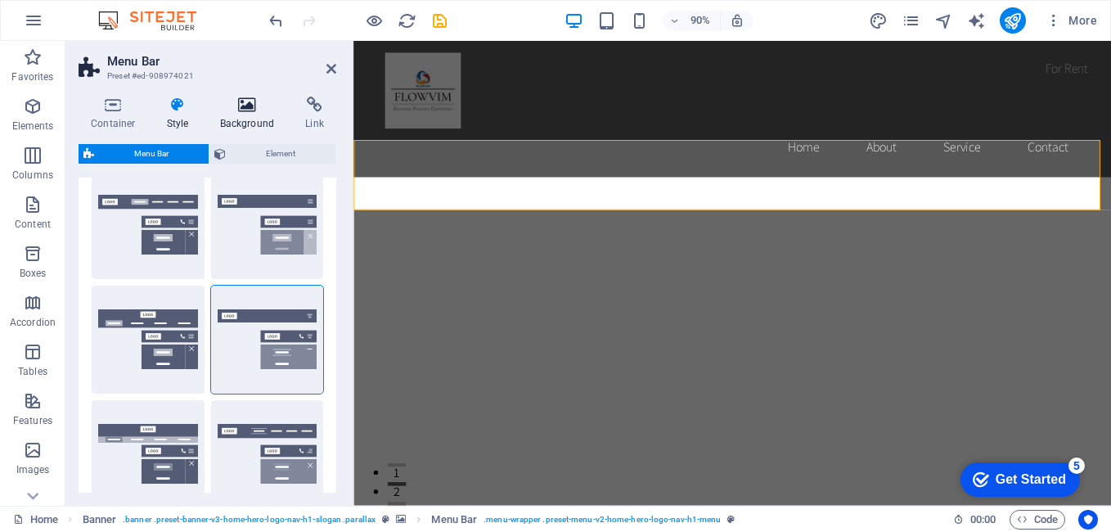
click at [249, 121] on h4 "Background" at bounding box center [251, 114] width 86 height 34
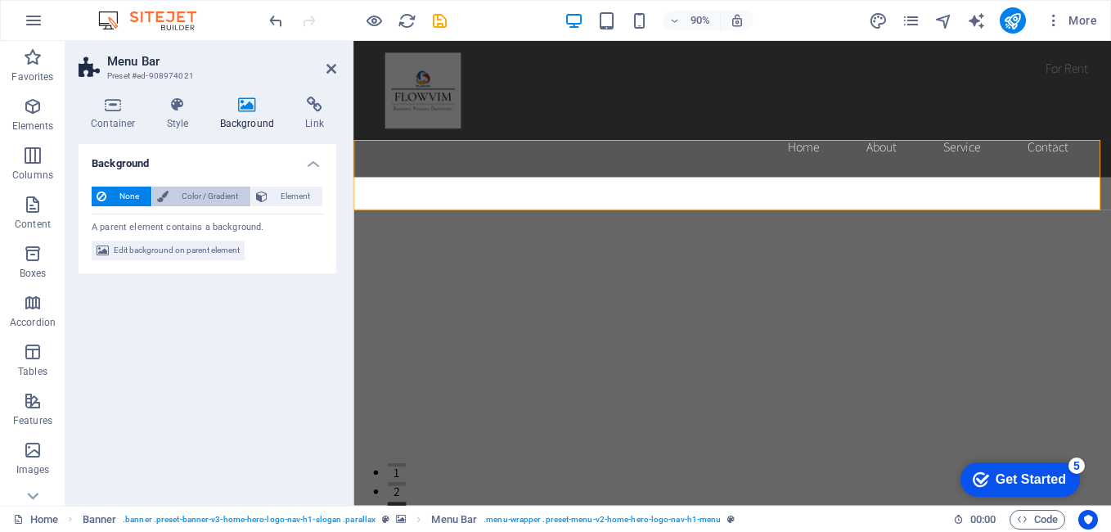
click at [195, 194] on span "Color / Gradient" at bounding box center [209, 196] width 72 height 20
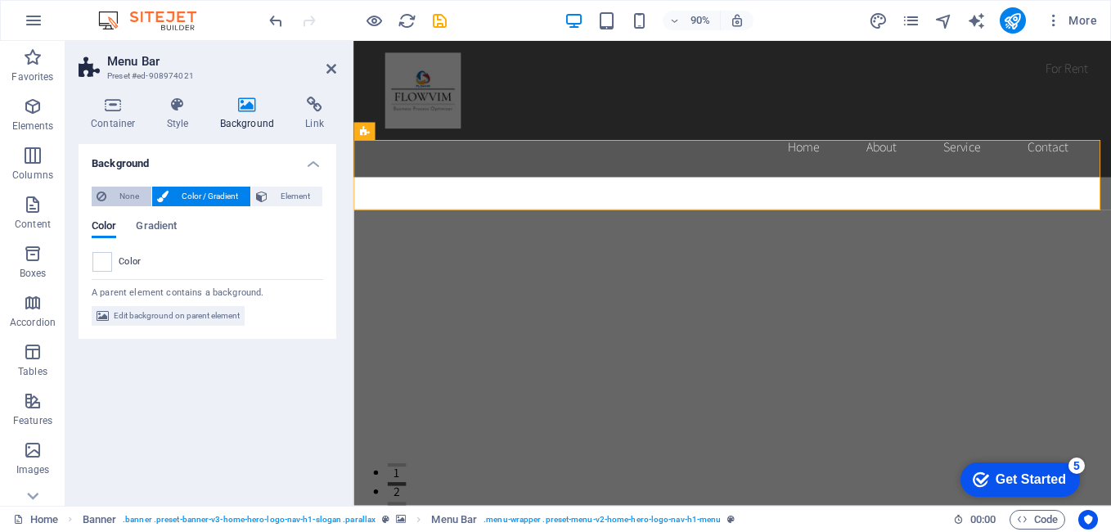
click at [124, 194] on span "None" at bounding box center [128, 196] width 35 height 20
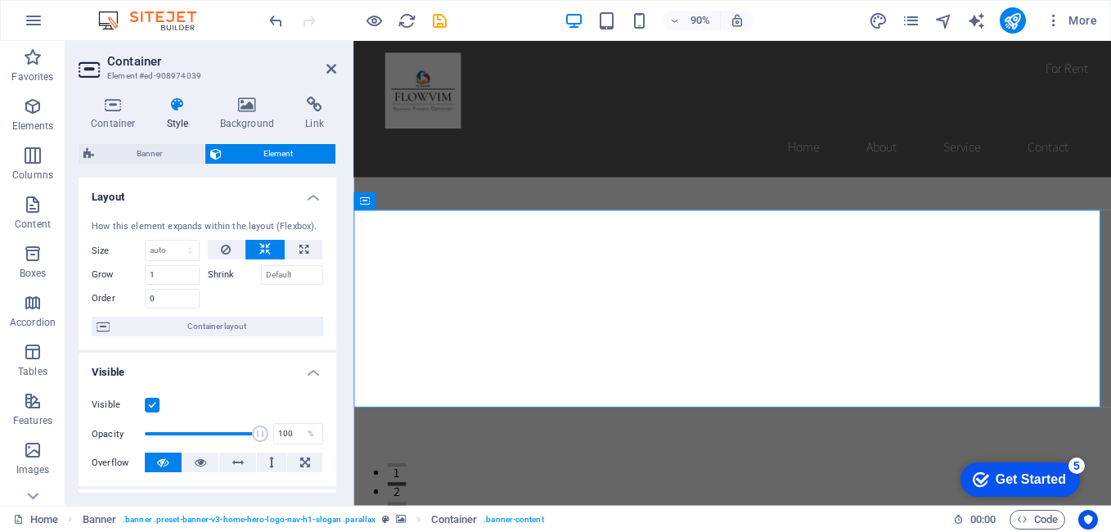
click at [550, 478] on figure at bounding box center [774, 347] width 842 height 476
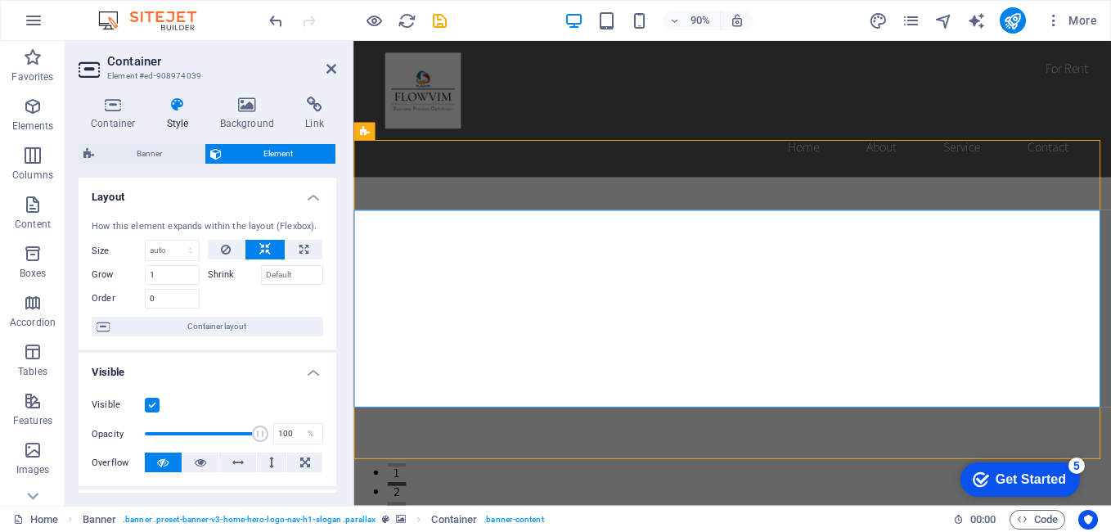
click at [550, 478] on figure at bounding box center [774, 347] width 842 height 476
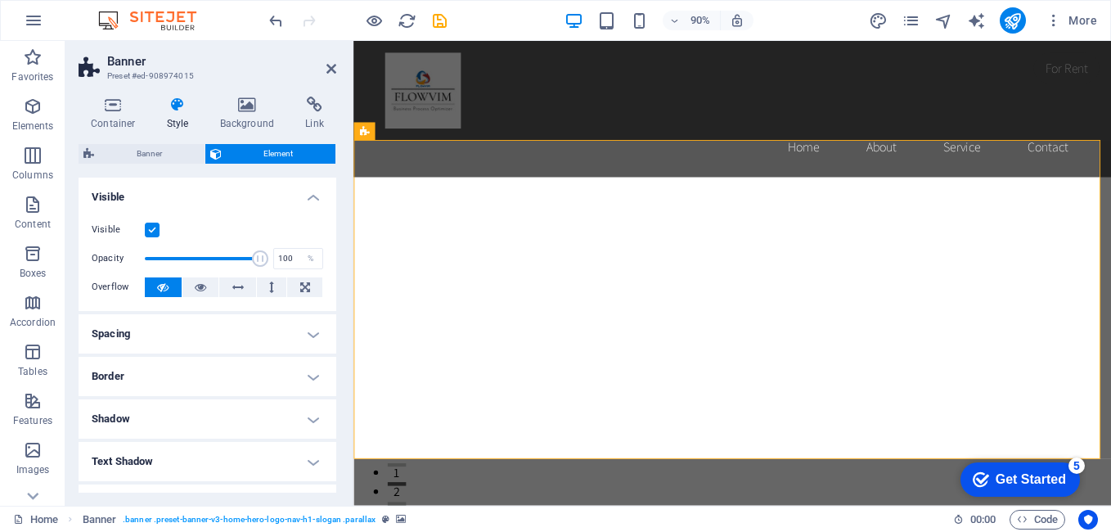
click at [550, 478] on figure at bounding box center [774, 347] width 842 height 476
click at [301, 287] on icon at bounding box center [305, 287] width 10 height 20
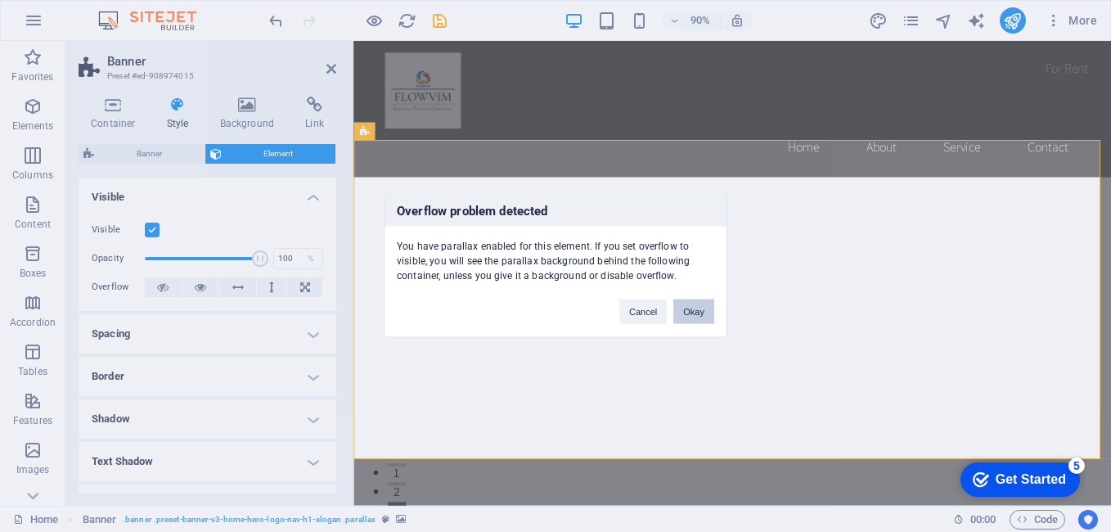
click at [705, 311] on button "Okay" at bounding box center [693, 311] width 41 height 25
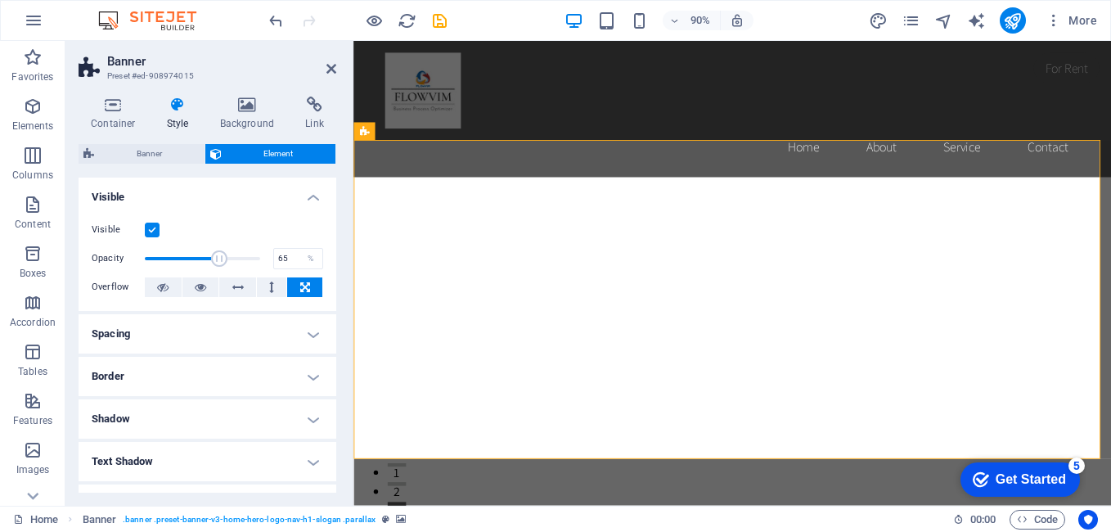
drag, startPoint x: 255, startPoint y: 261, endPoint x: 158, endPoint y: 197, distance: 116.4
click at [218, 258] on span at bounding box center [219, 258] width 16 height 16
type input "100"
drag, startPoint x: 217, startPoint y: 255, endPoint x: 268, endPoint y: 255, distance: 51.5
click at [268, 255] on div "Opacity 100 %" at bounding box center [207, 258] width 231 height 25
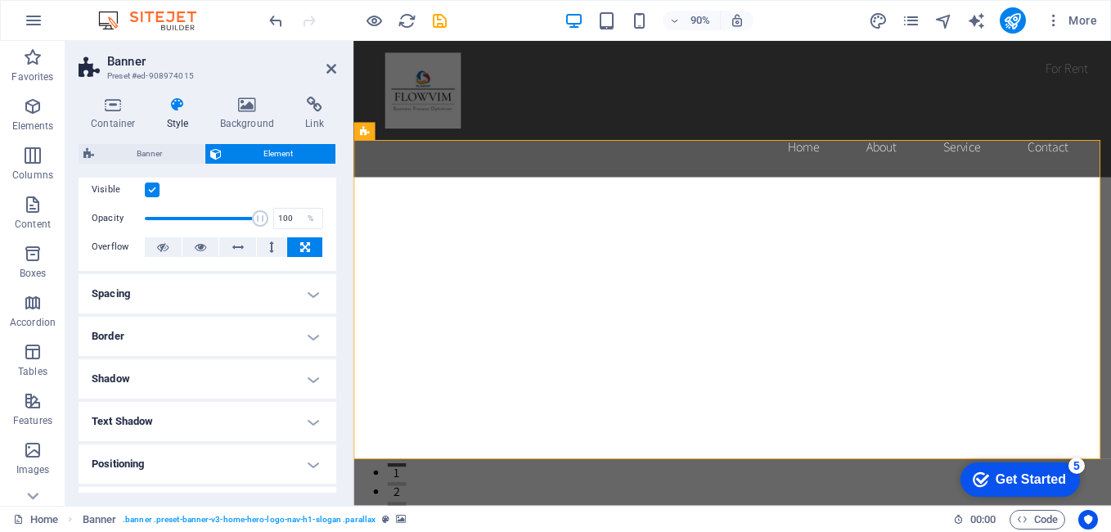
scroll to position [38, 0]
click at [308, 293] on h4 "Spacing" at bounding box center [208, 295] width 258 height 39
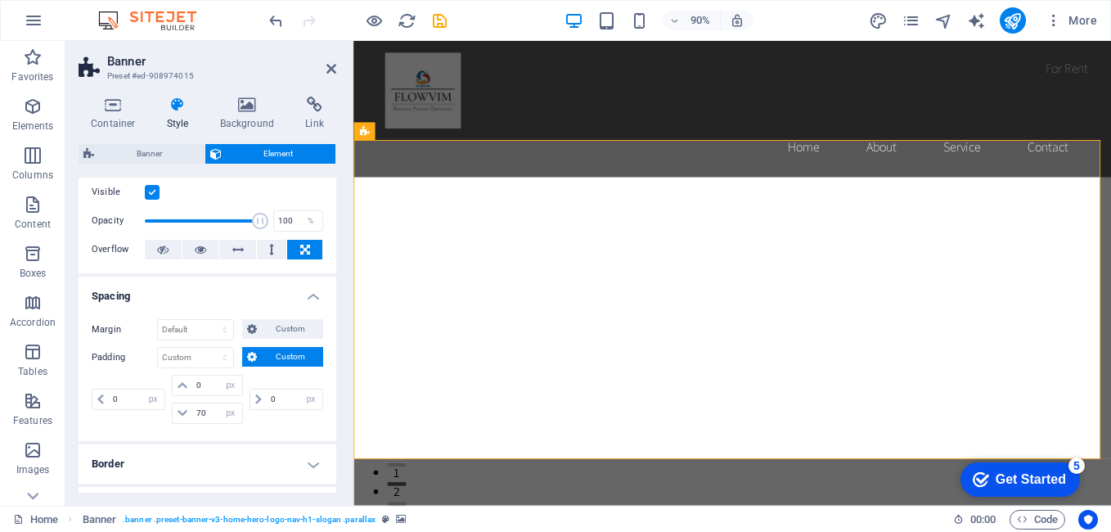
scroll to position [0, 0]
